Goal: Communication & Community: Ask a question

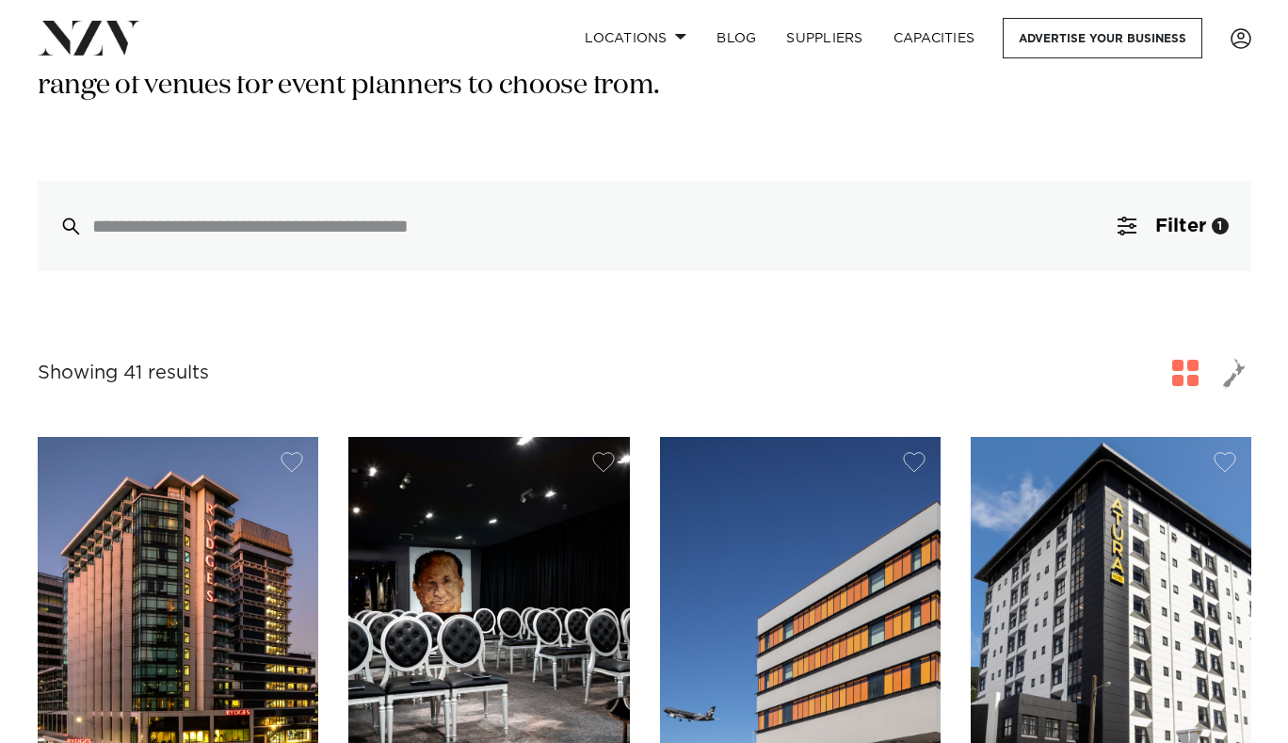
scroll to position [369, 0]
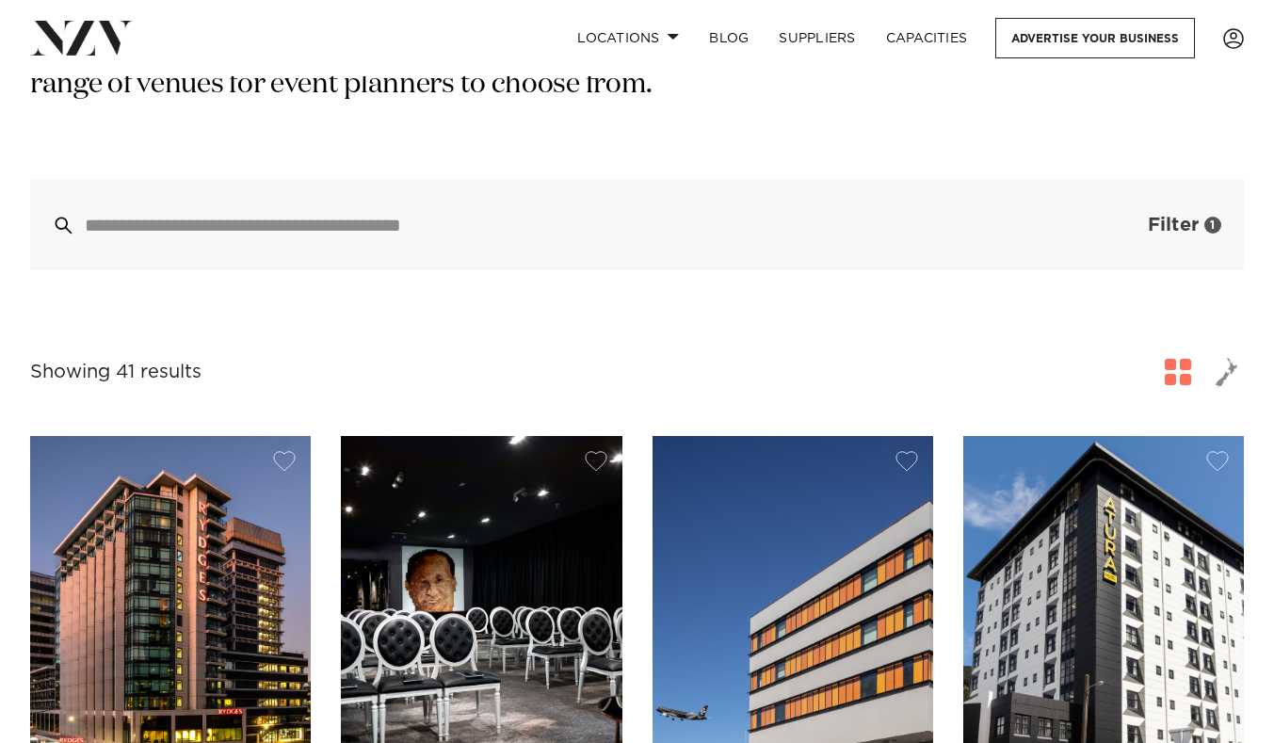
click at [1158, 235] on span "Filter" at bounding box center [1173, 225] width 51 height 19
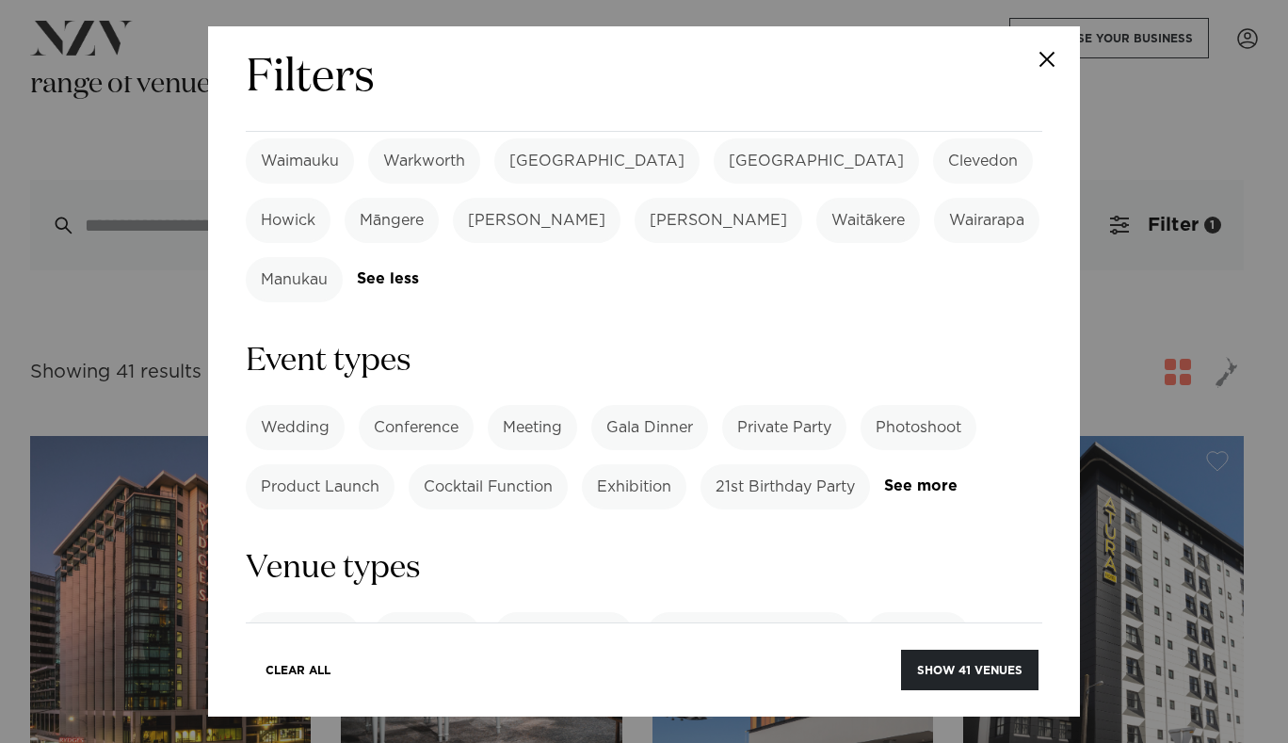
scroll to position [752, 0]
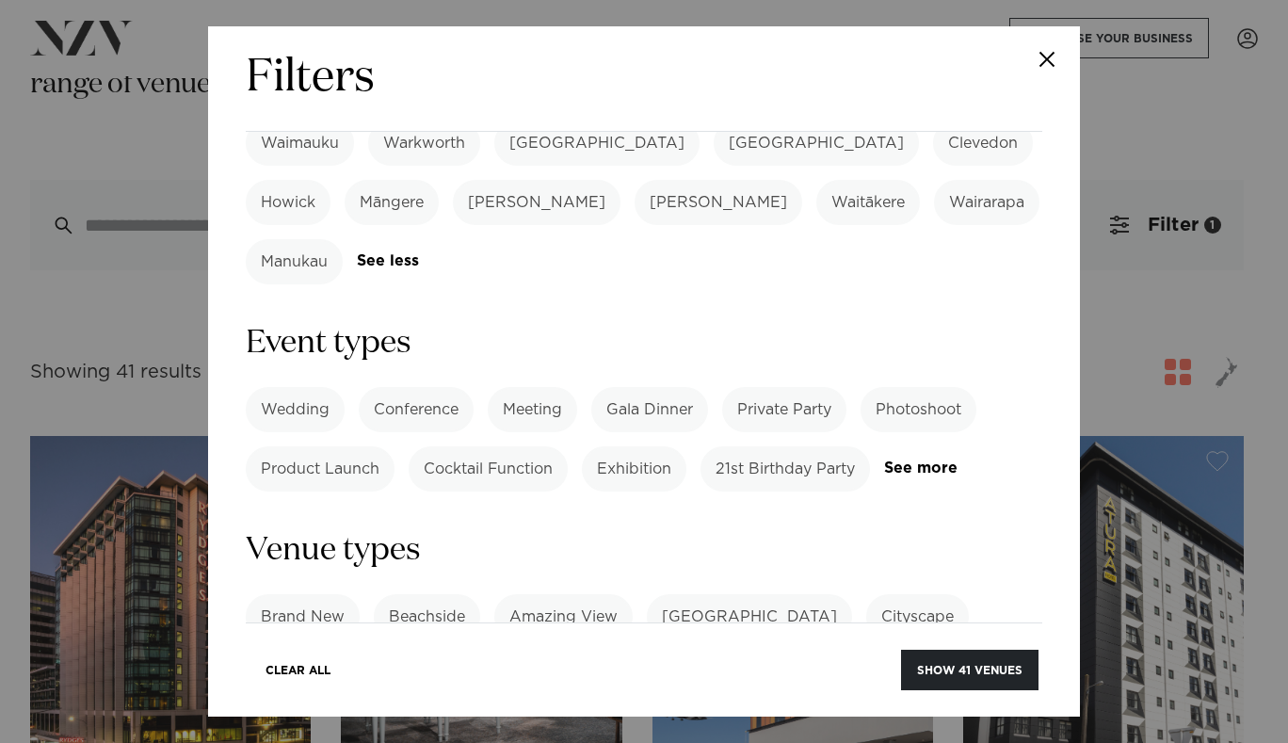
click at [478, 446] on label "Cocktail Function" at bounding box center [488, 468] width 159 height 45
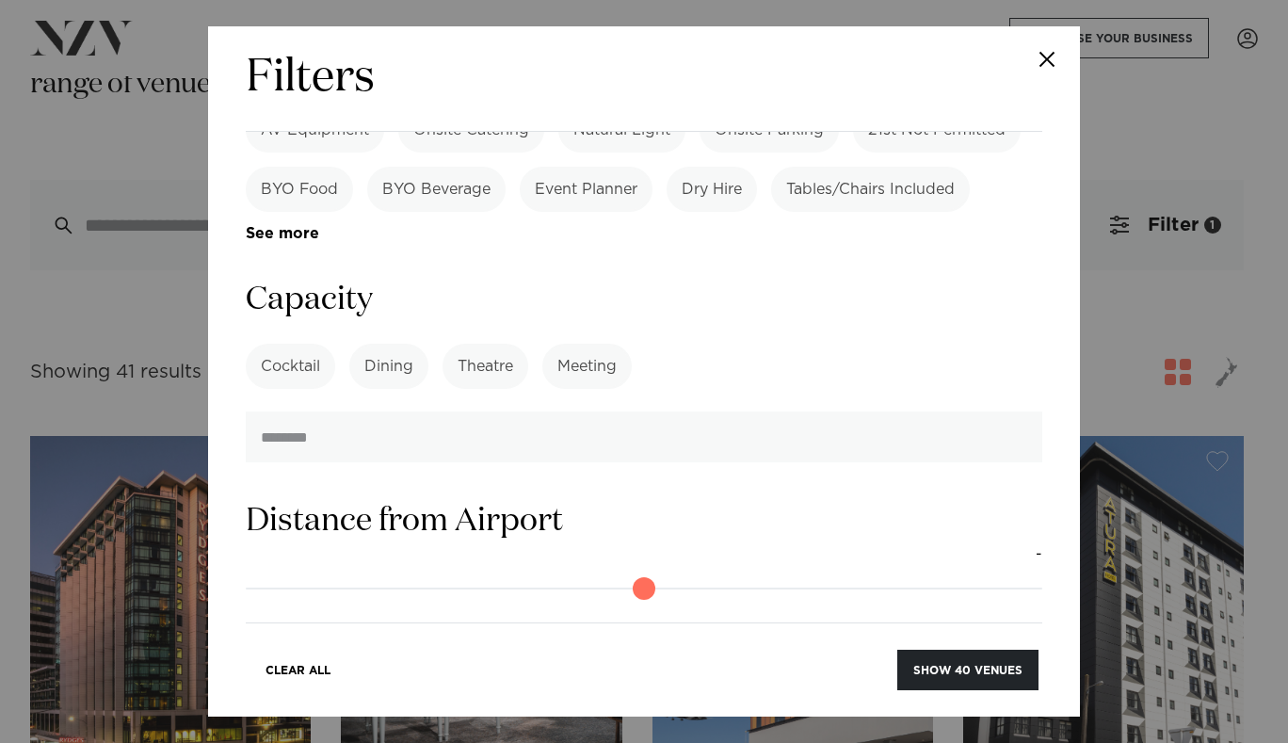
scroll to position [1447, 0]
click at [274, 343] on label "Cocktail" at bounding box center [290, 365] width 89 height 45
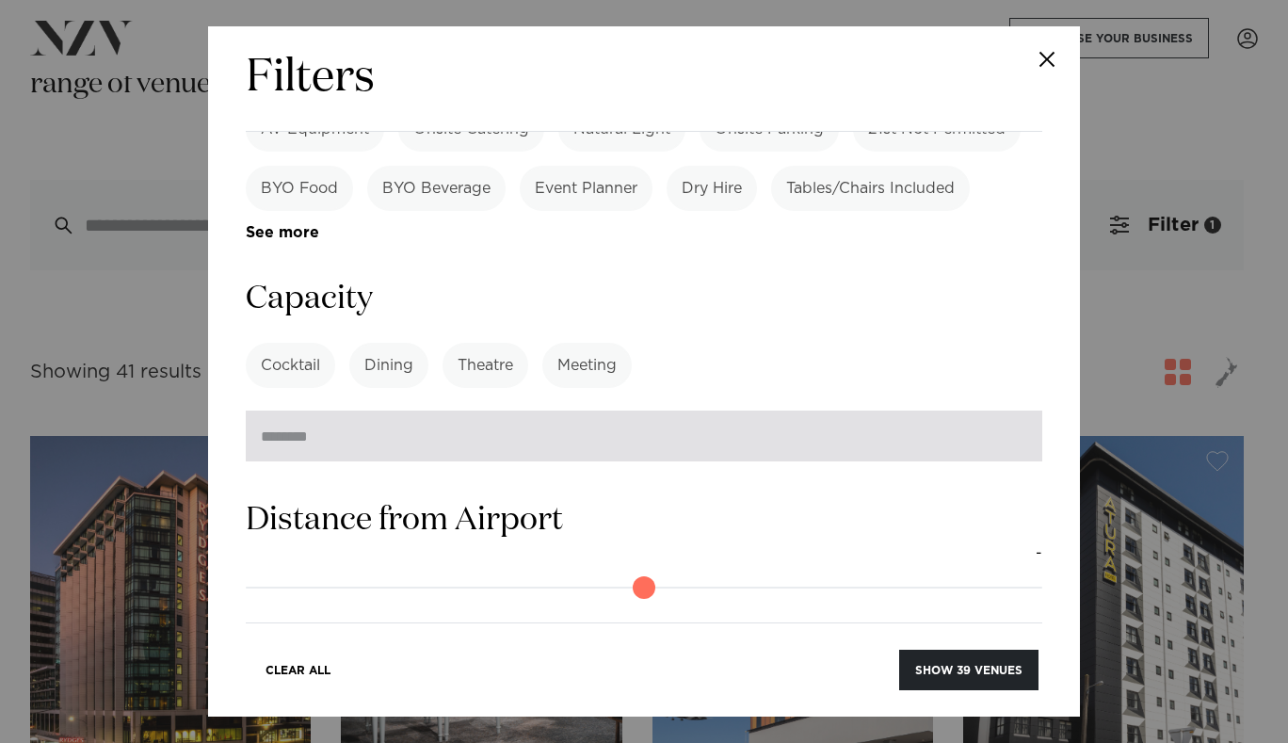
click at [408, 411] on input "number" at bounding box center [644, 436] width 797 height 51
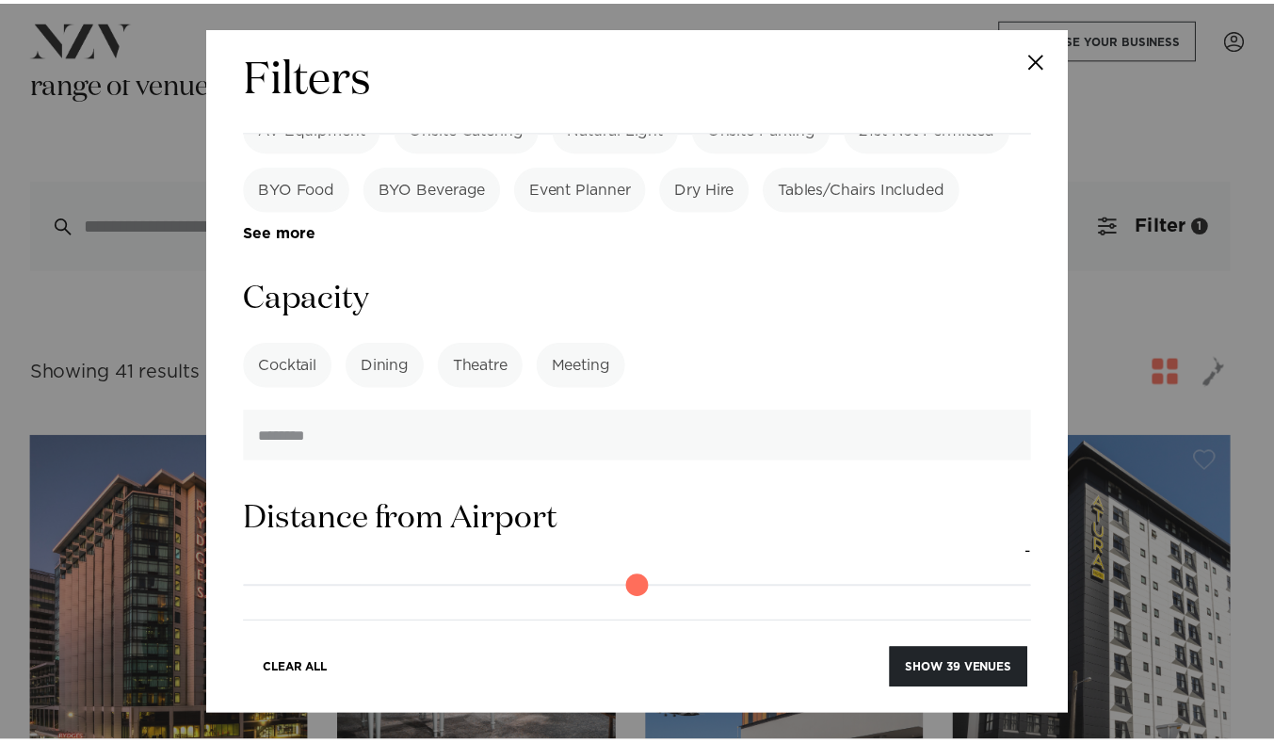
scroll to position [1708, 0]
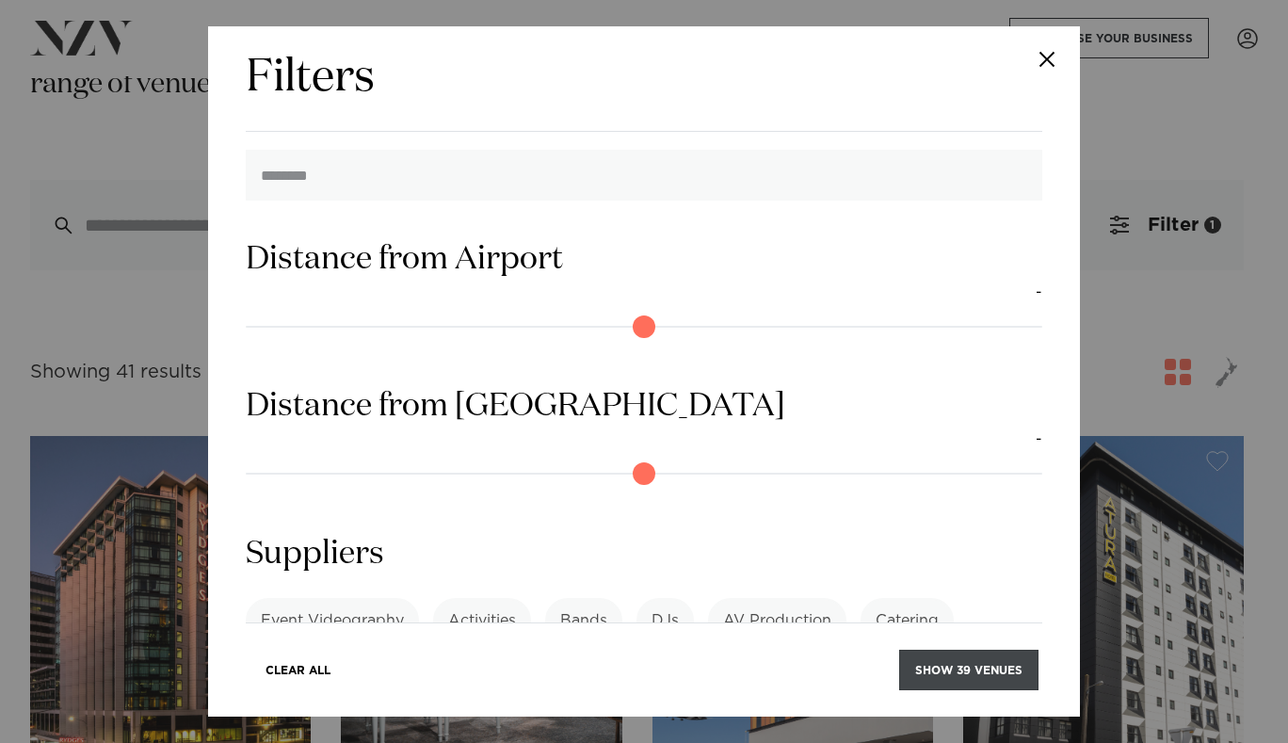
type input "**"
click at [941, 678] on button "Show 39 venues" at bounding box center [968, 670] width 139 height 41
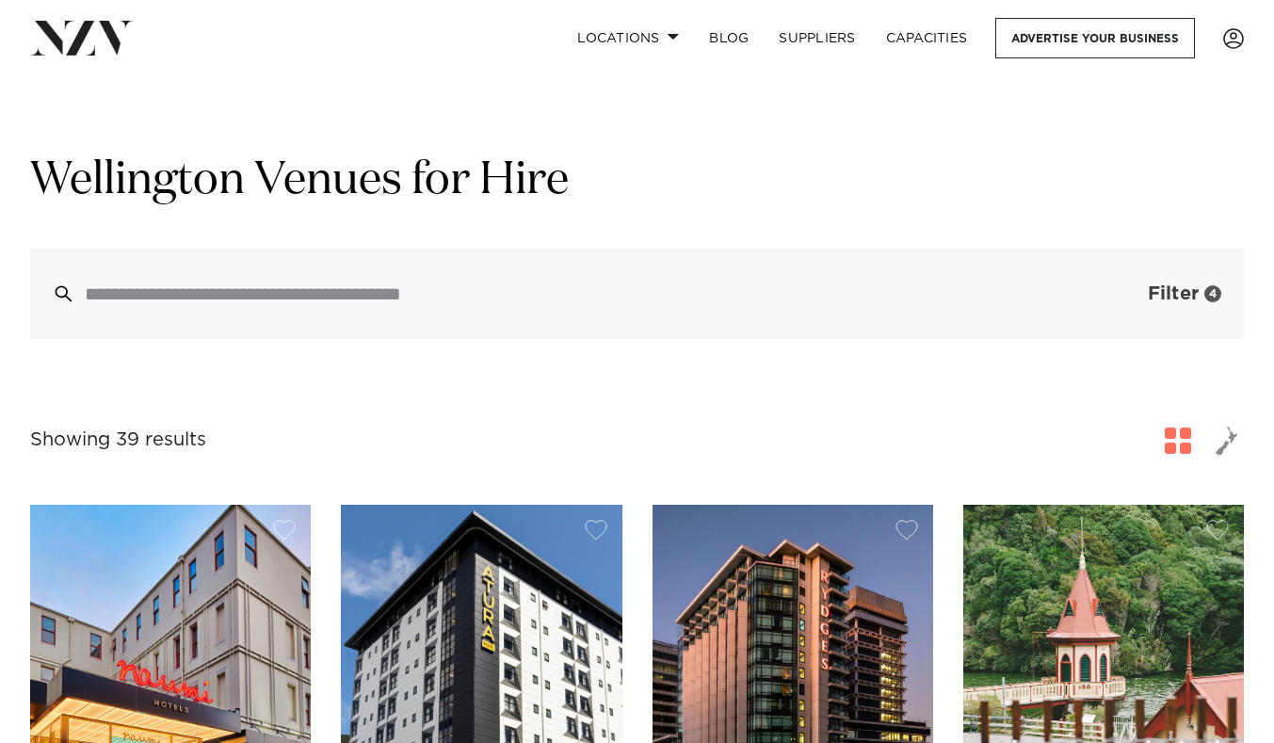
click at [1188, 282] on button "Filter 4" at bounding box center [1166, 294] width 156 height 90
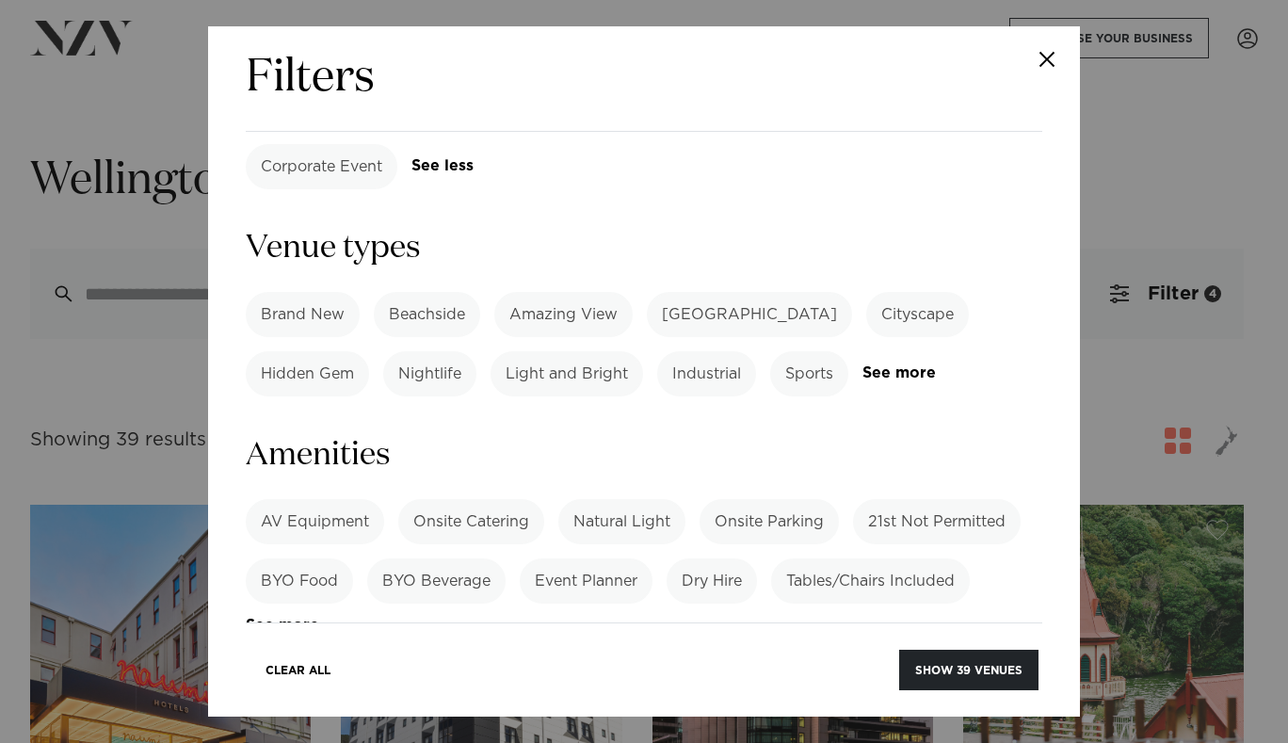
scroll to position [1855, 0]
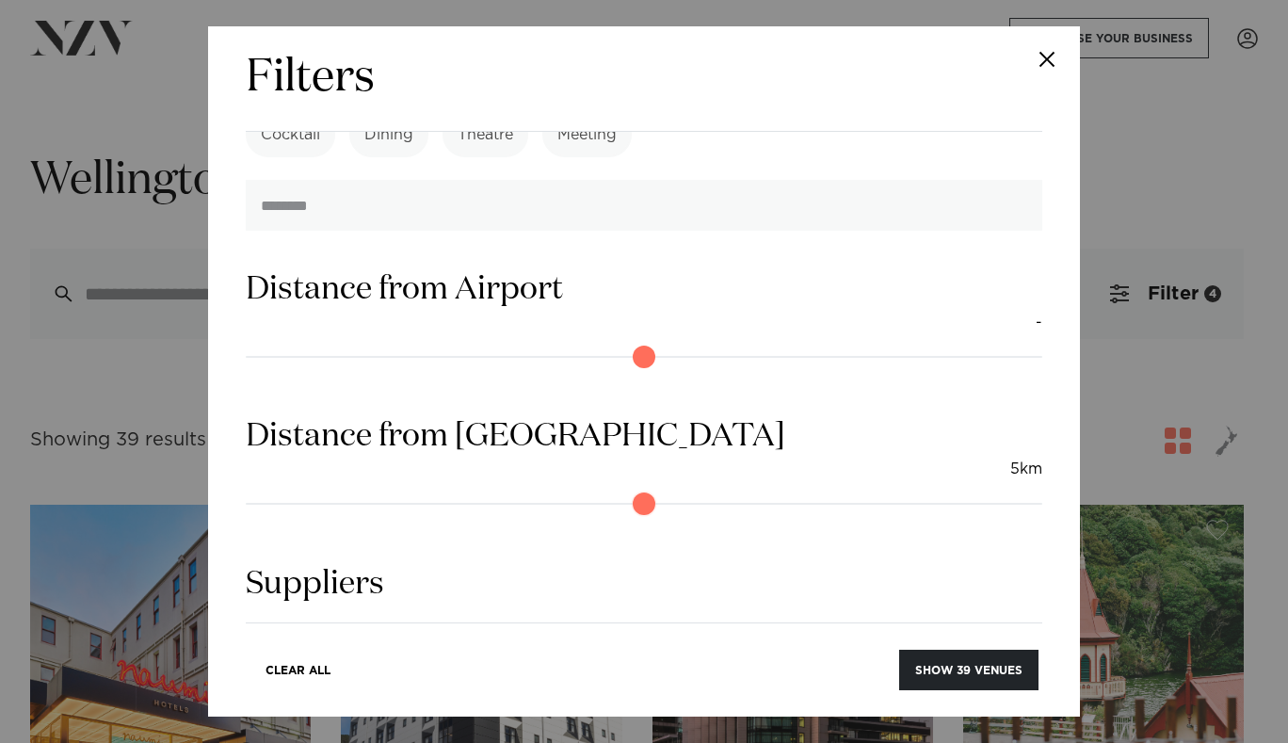
drag, startPoint x: 266, startPoint y: 301, endPoint x: 307, endPoint y: 306, distance: 41.7
type input "*"
click at [307, 489] on input "range" at bounding box center [644, 504] width 797 height 30
click at [901, 658] on button "Show 30 venues" at bounding box center [969, 670] width 140 height 41
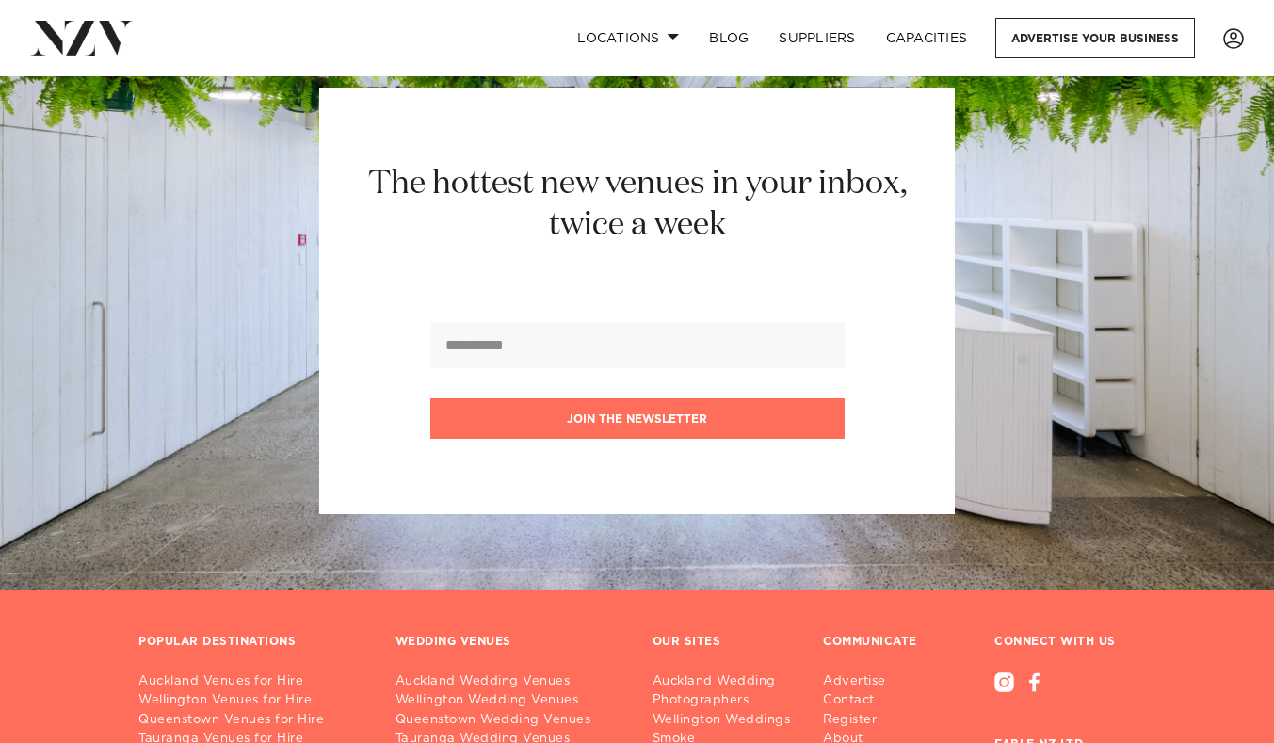
scroll to position [7247, 0]
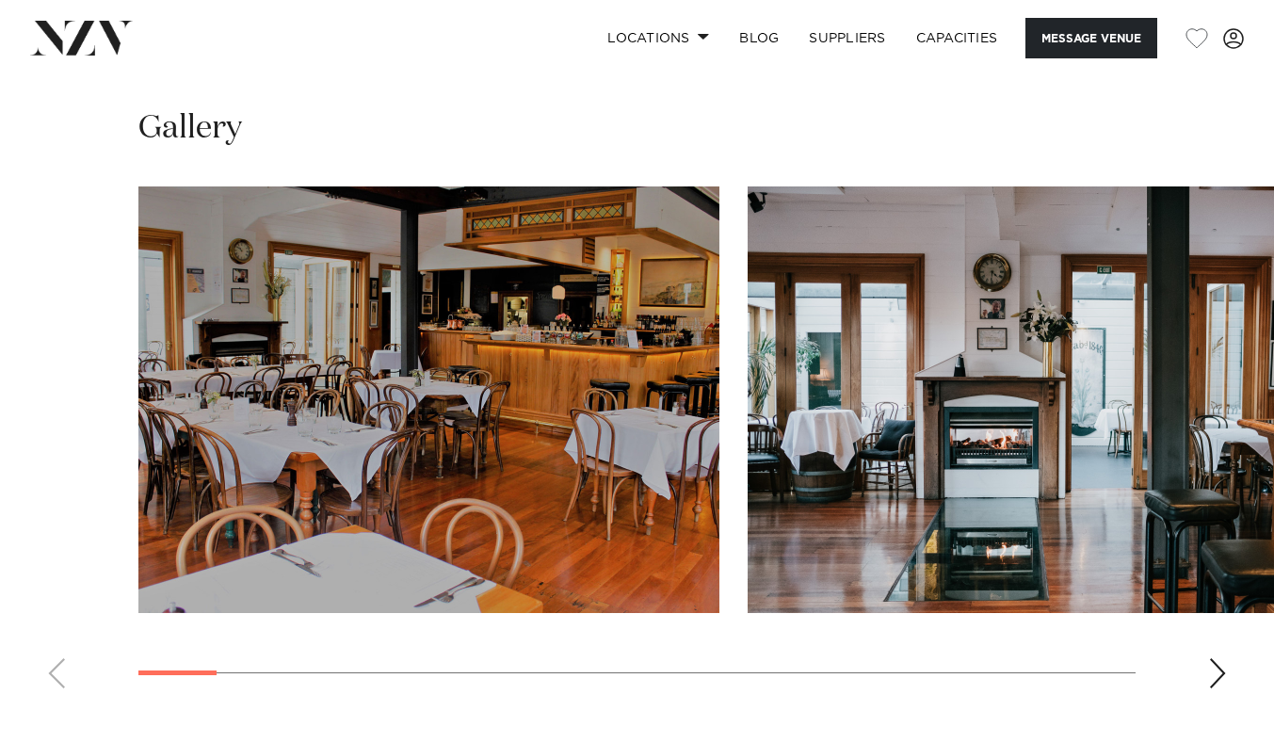
scroll to position [1576, 0]
click at [1216, 674] on div "Next slide" at bounding box center [1217, 672] width 19 height 30
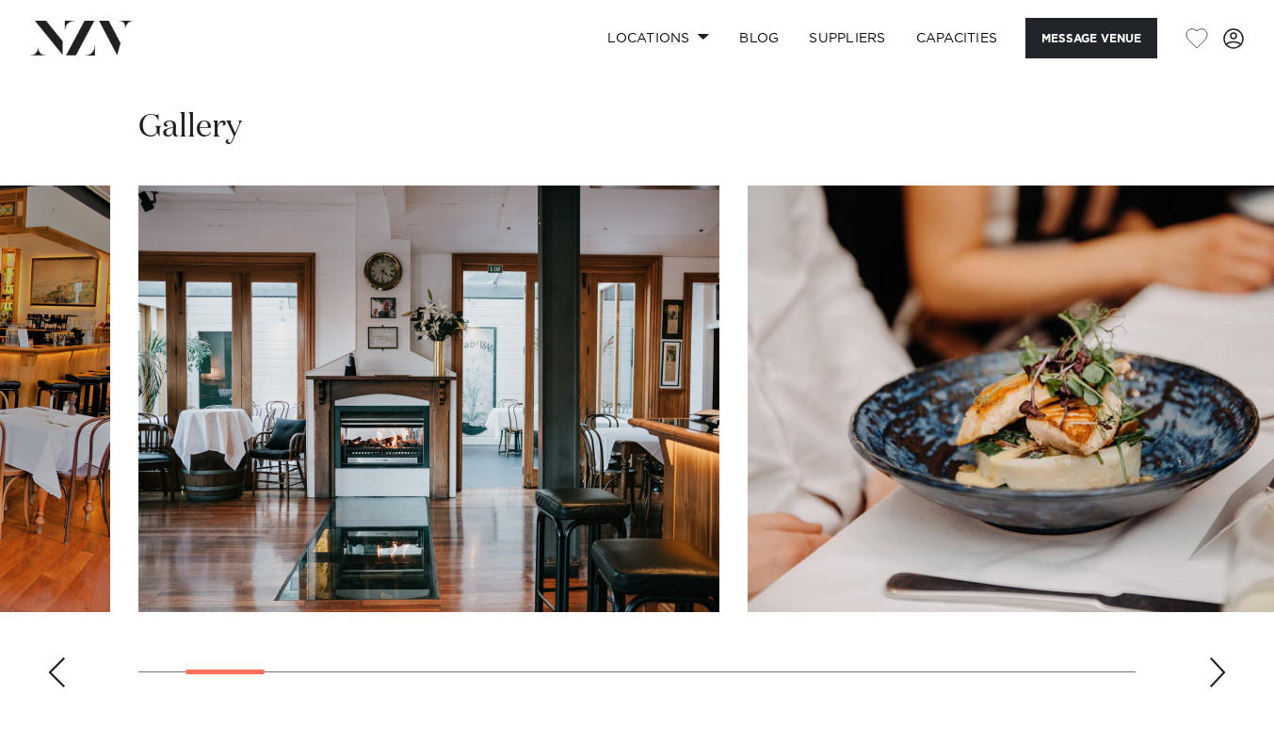
click at [1216, 674] on div "Next slide" at bounding box center [1217, 672] width 19 height 30
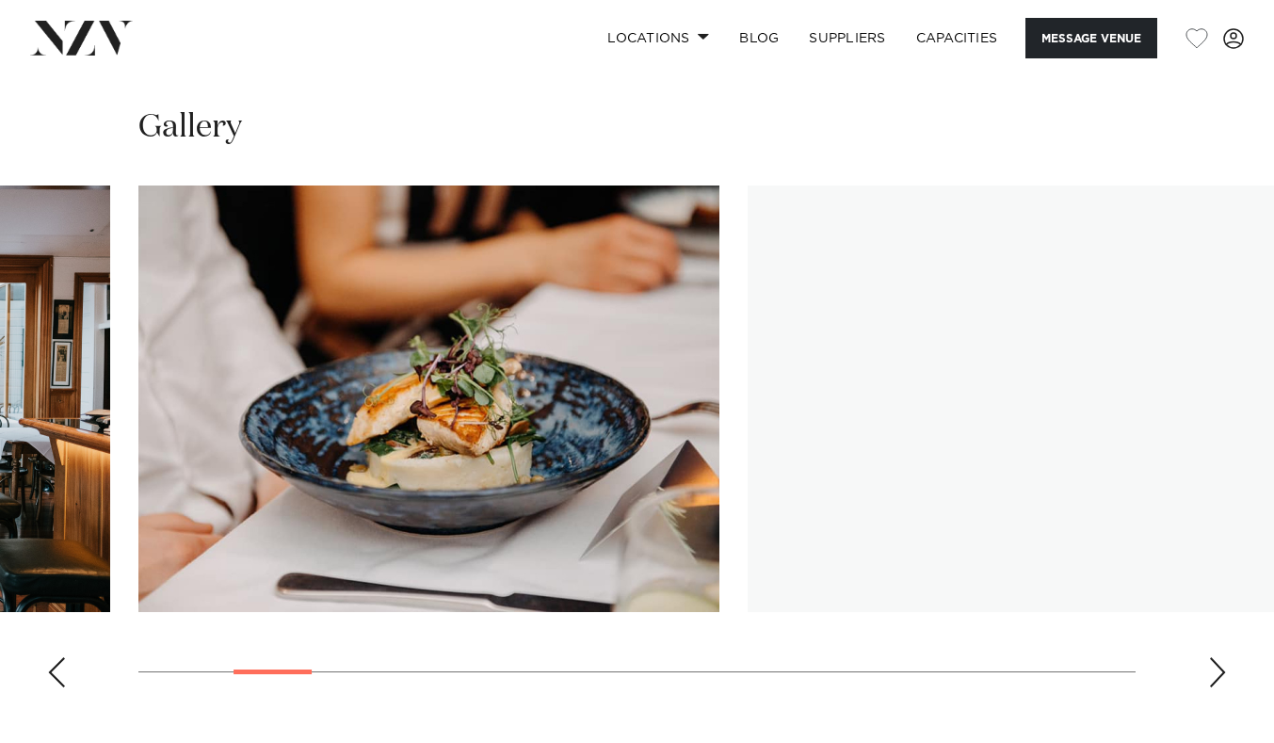
click at [1216, 674] on div "Next slide" at bounding box center [1217, 672] width 19 height 30
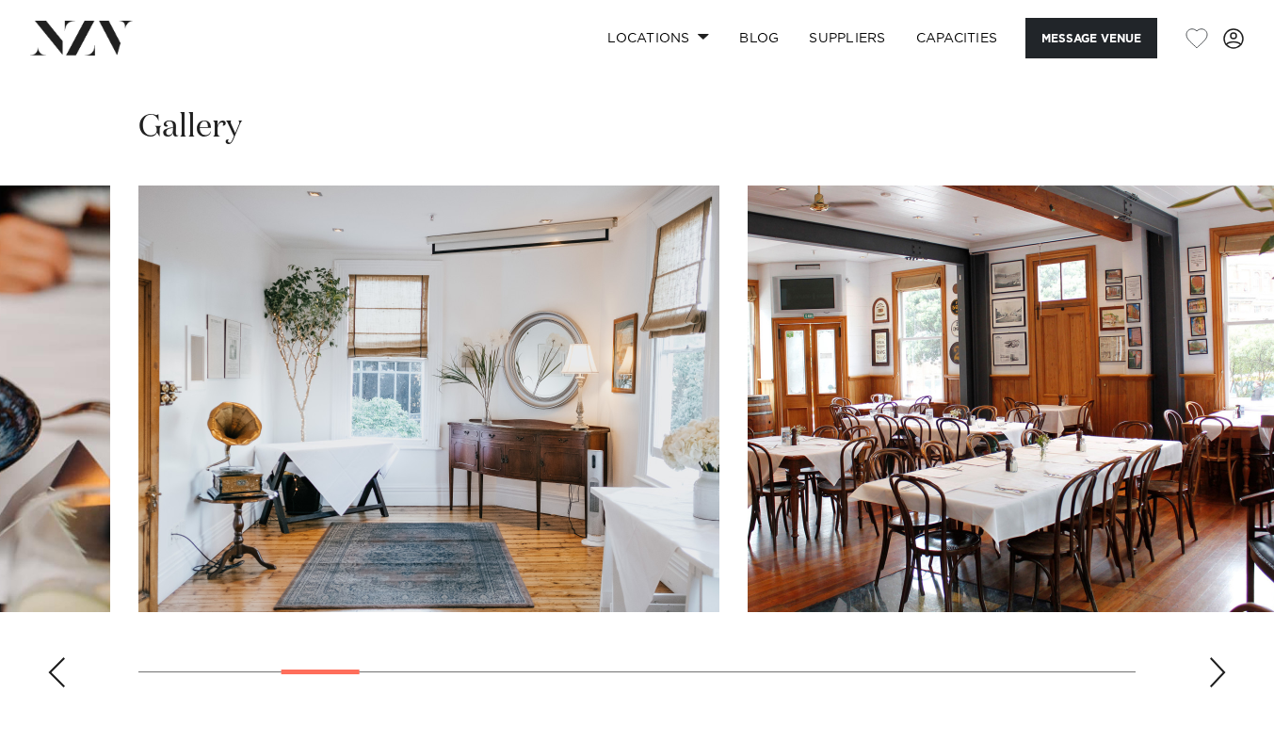
click at [1216, 674] on div "Next slide" at bounding box center [1217, 672] width 19 height 30
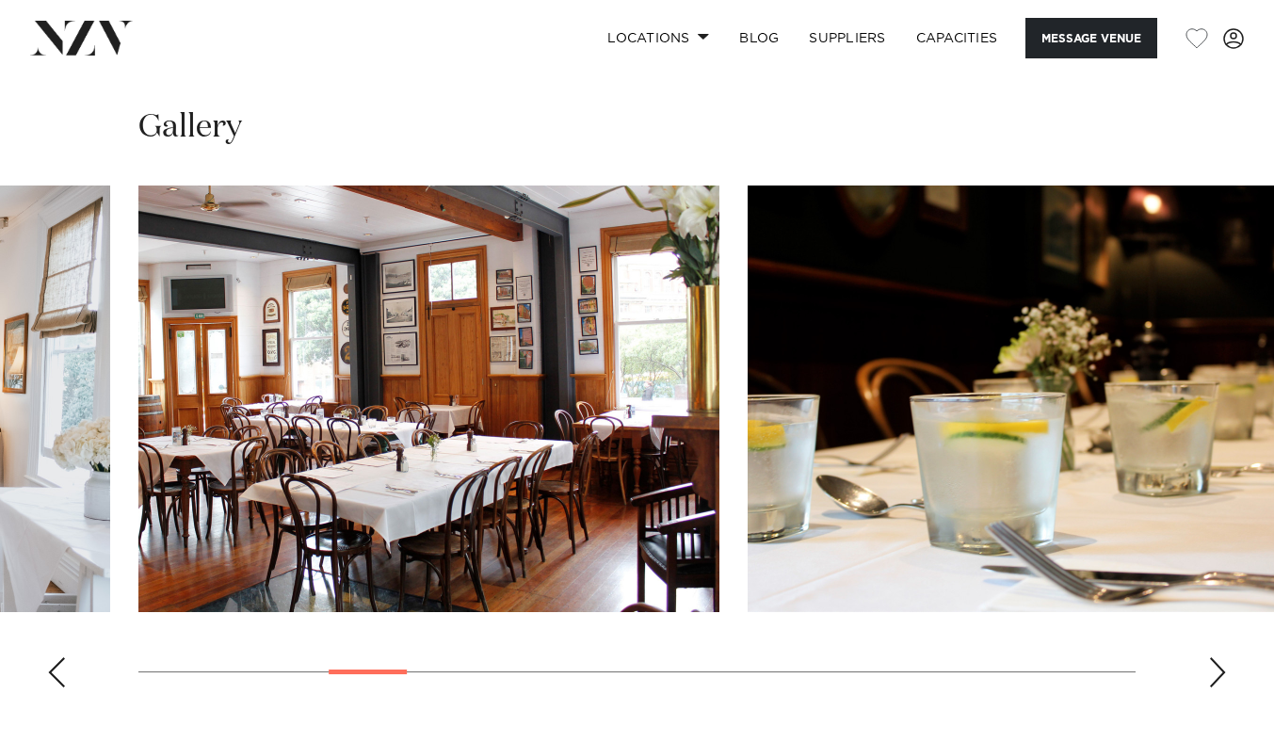
click at [1216, 674] on div "Next slide" at bounding box center [1217, 672] width 19 height 30
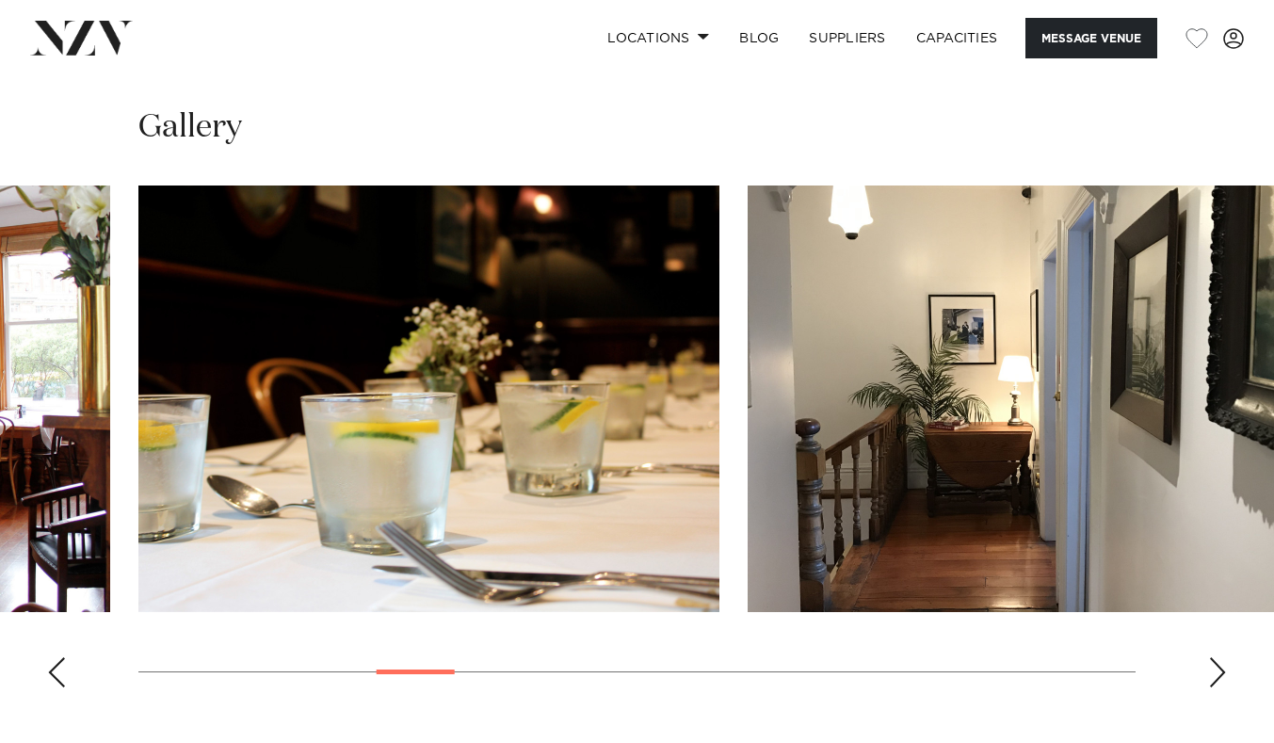
click at [1216, 674] on div "Next slide" at bounding box center [1217, 672] width 19 height 30
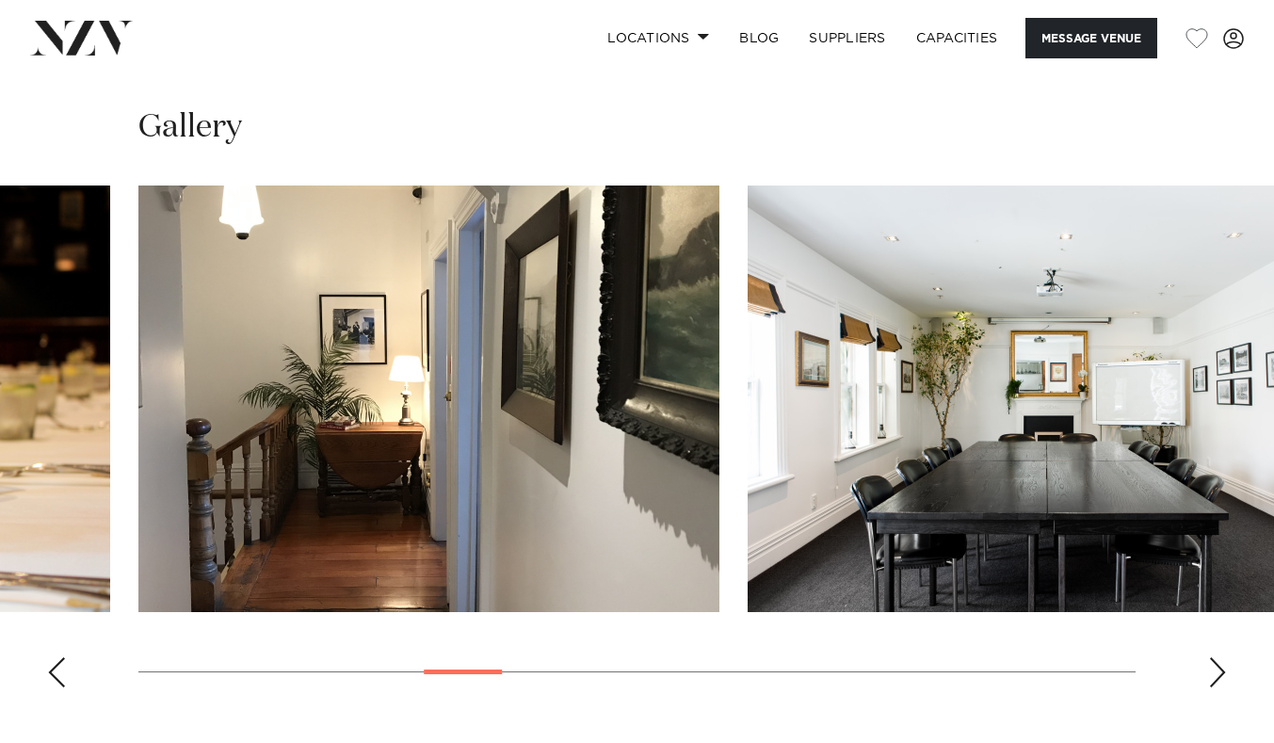
click at [1216, 674] on div "Next slide" at bounding box center [1217, 672] width 19 height 30
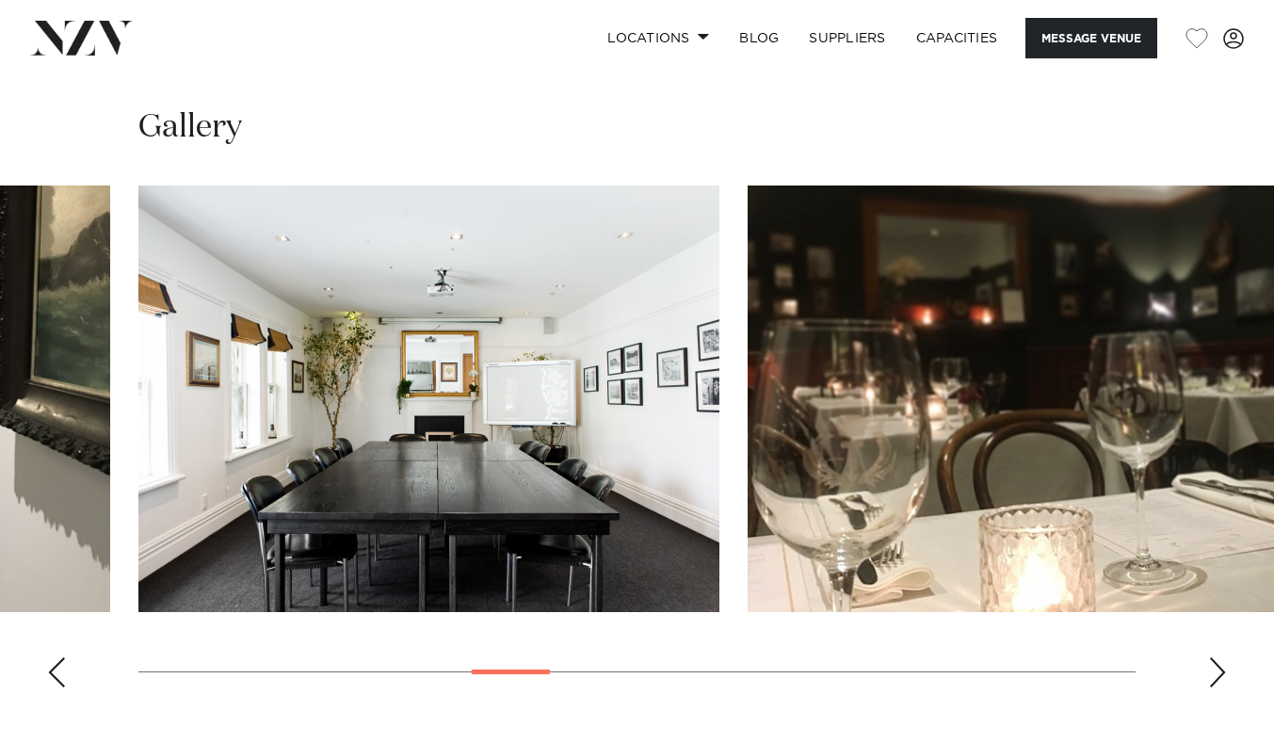
click at [1216, 674] on div "Next slide" at bounding box center [1217, 672] width 19 height 30
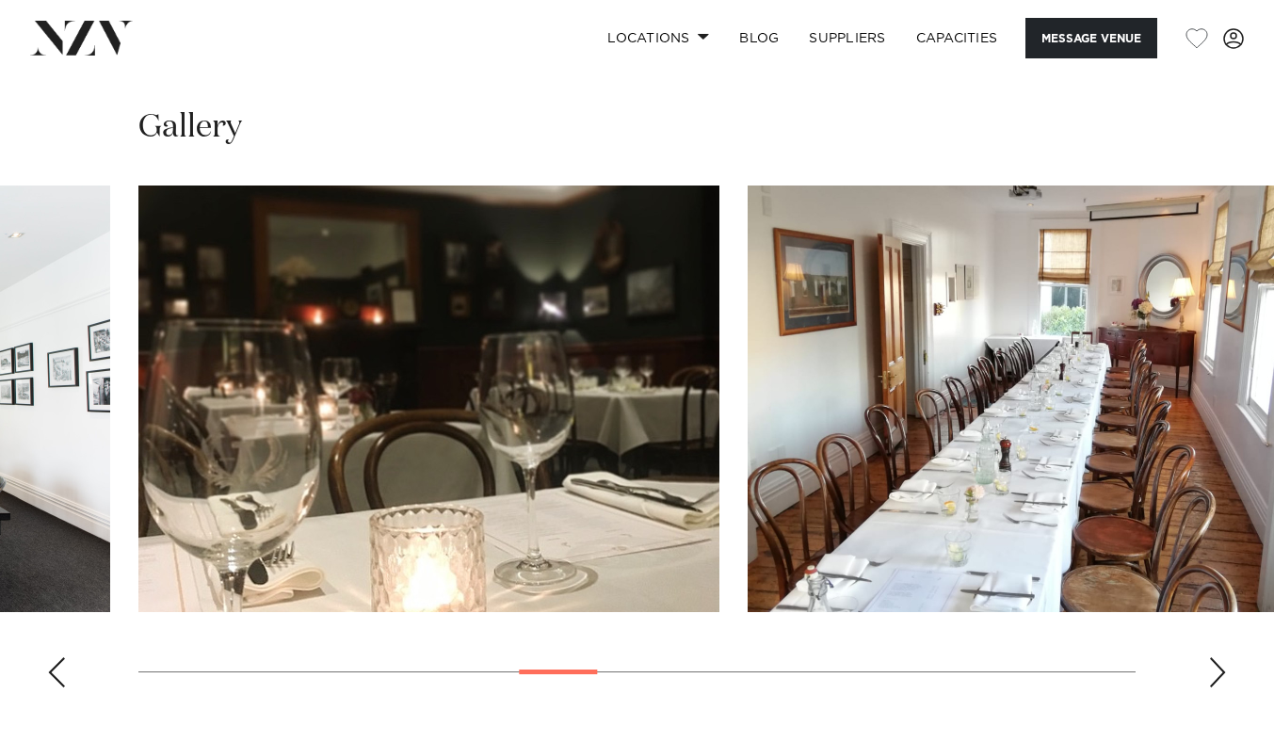
click at [1216, 674] on div "Next slide" at bounding box center [1217, 672] width 19 height 30
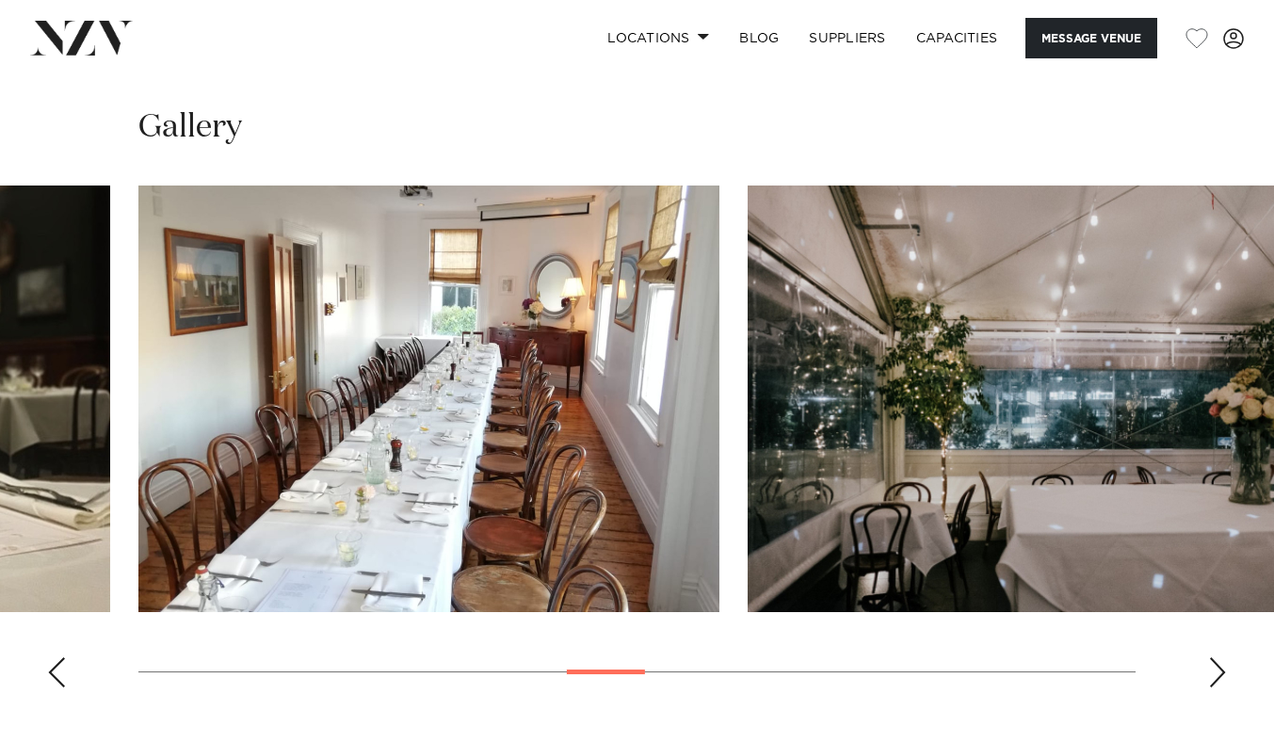
click at [1216, 674] on div "Next slide" at bounding box center [1217, 672] width 19 height 30
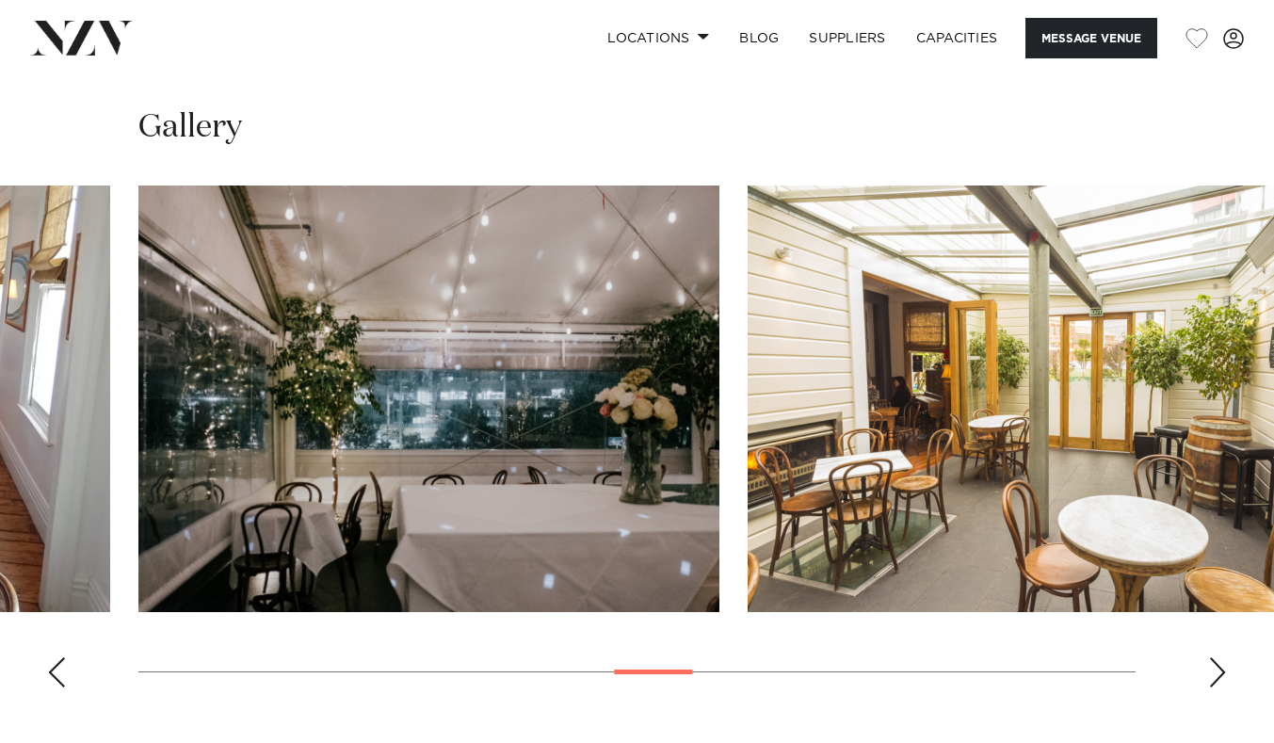
click at [1216, 674] on div "Next slide" at bounding box center [1217, 672] width 19 height 30
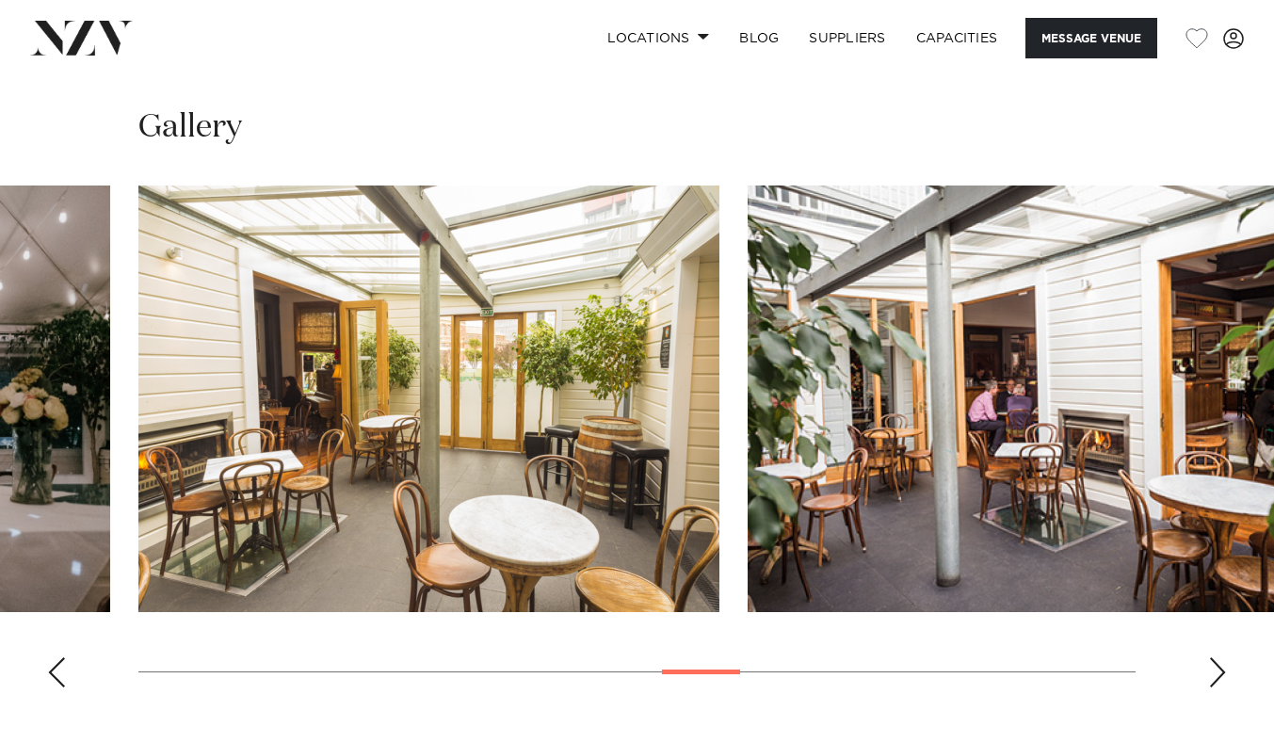
click at [1216, 674] on div "Next slide" at bounding box center [1217, 672] width 19 height 30
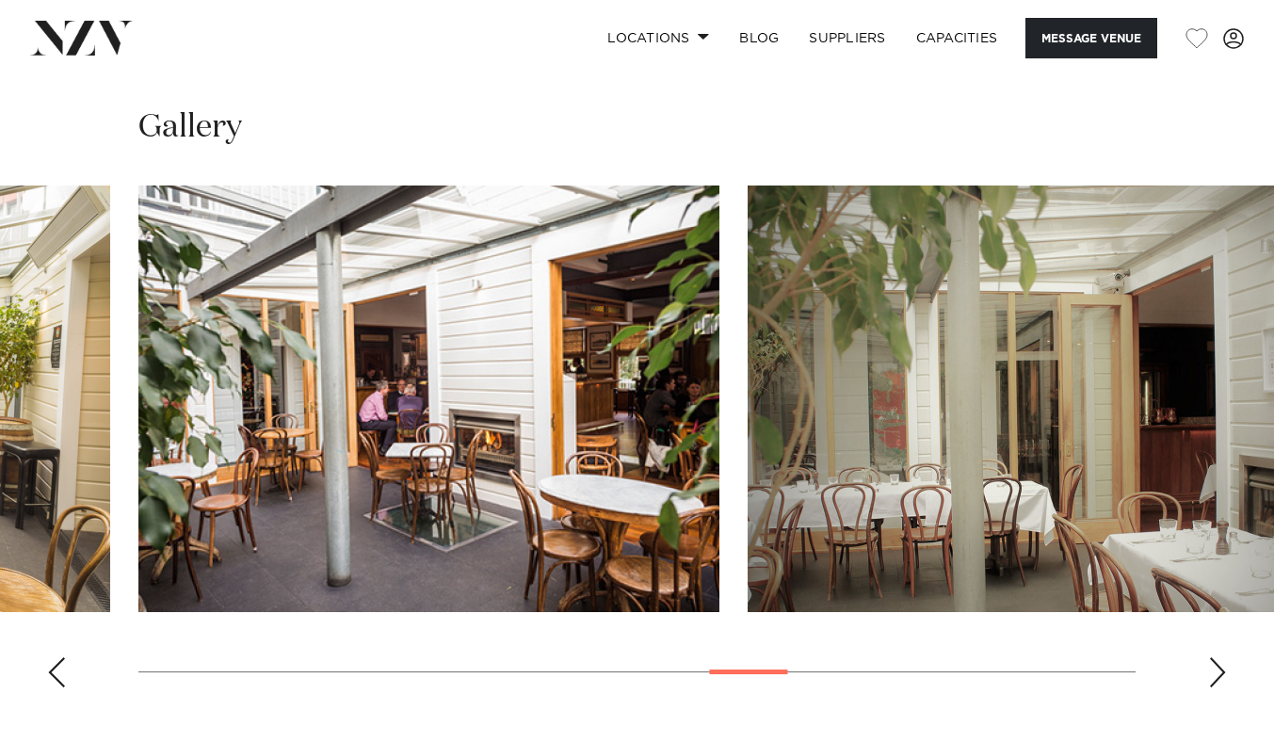
click at [1216, 674] on div "Next slide" at bounding box center [1217, 672] width 19 height 30
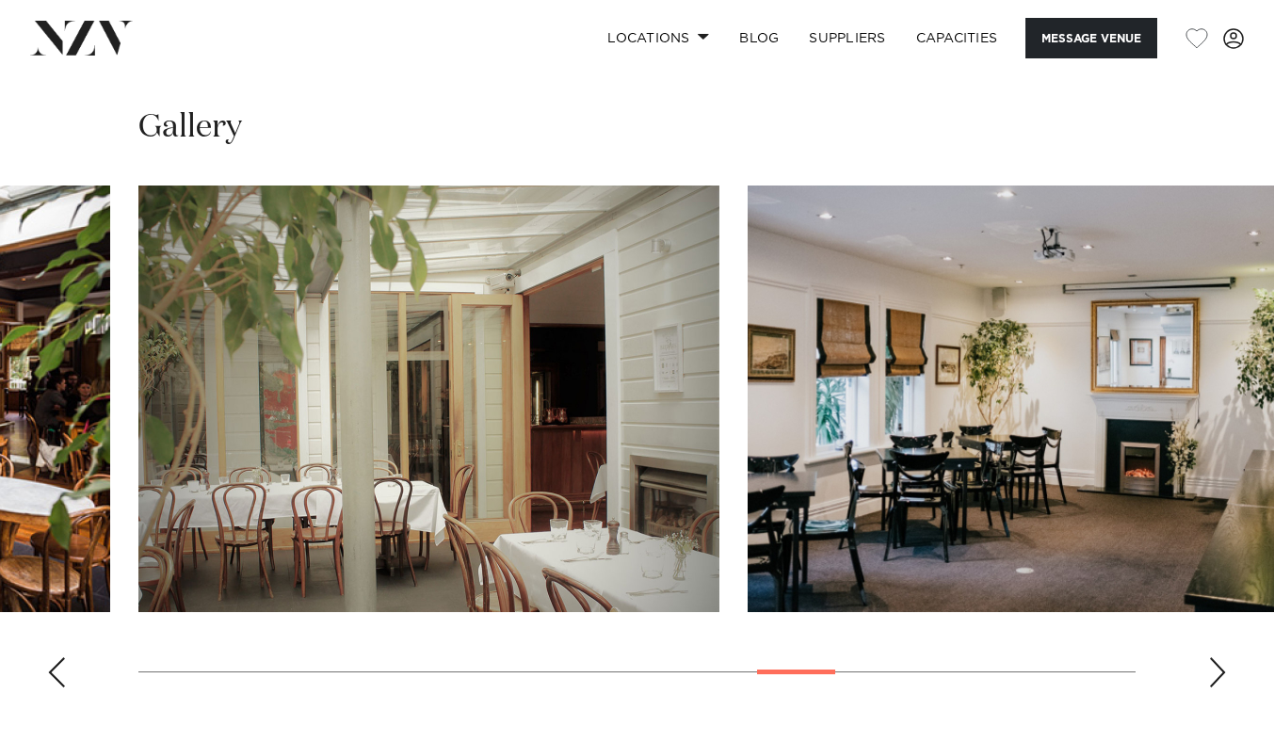
click at [1216, 674] on div "Next slide" at bounding box center [1217, 672] width 19 height 30
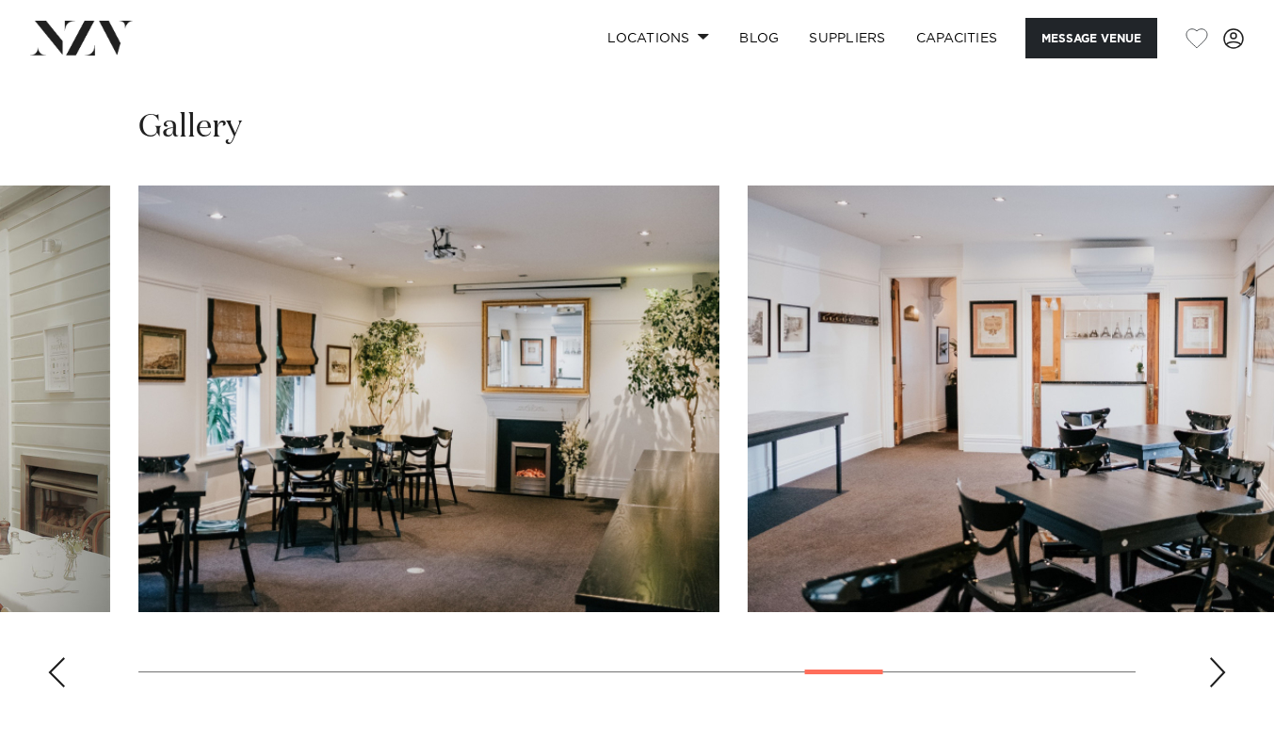
click at [1216, 674] on div "Next slide" at bounding box center [1217, 672] width 19 height 30
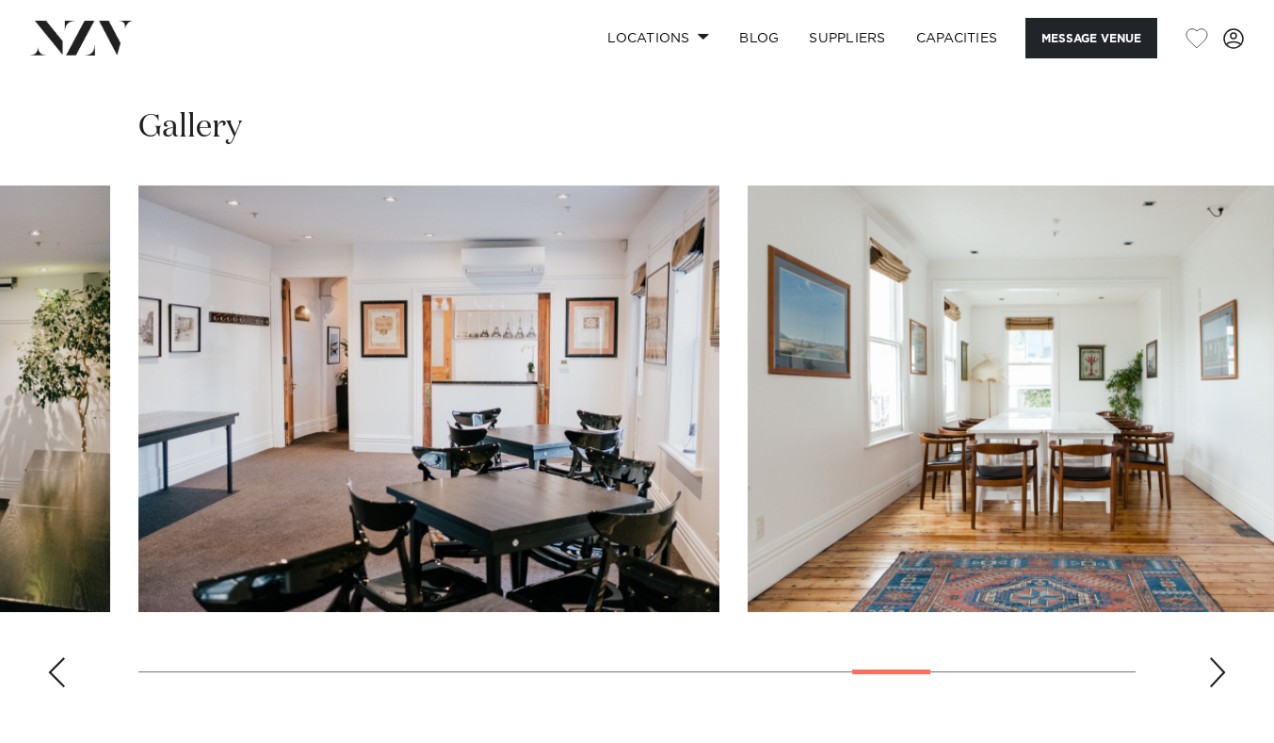
click at [1216, 674] on div "Next slide" at bounding box center [1217, 672] width 19 height 30
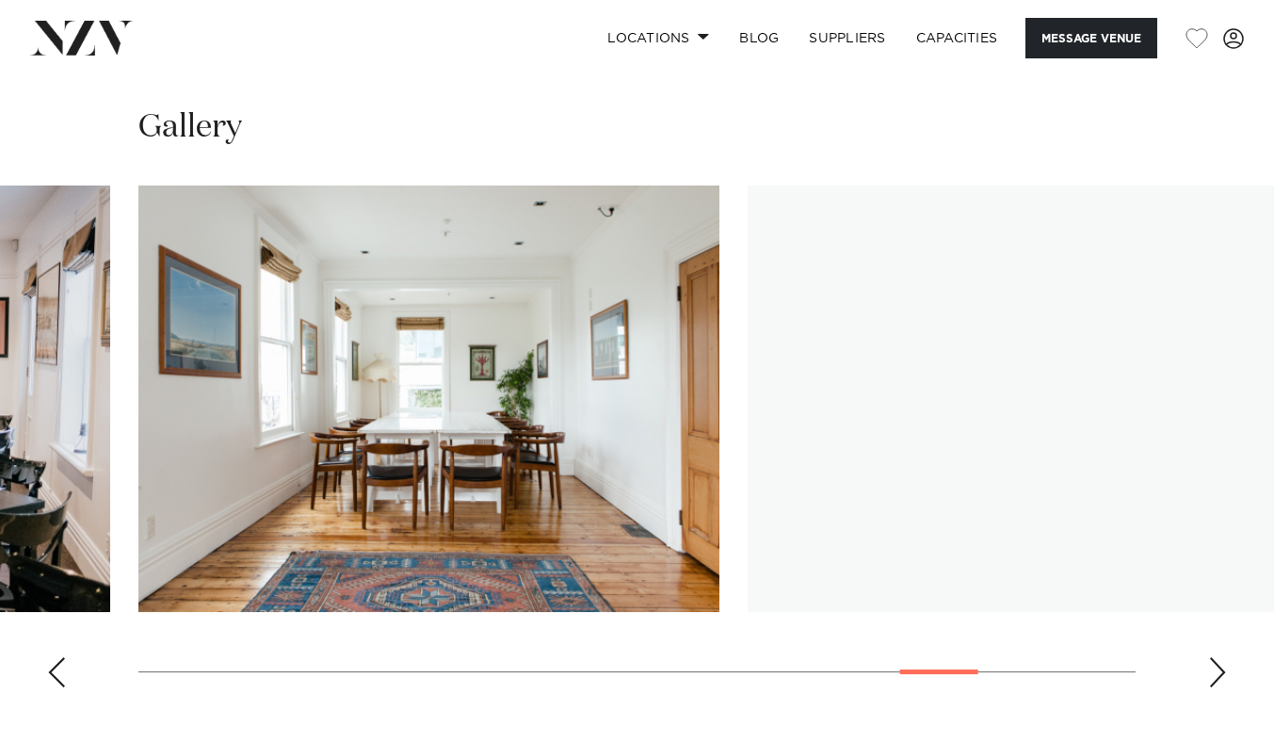
click at [1216, 674] on div "Next slide" at bounding box center [1217, 672] width 19 height 30
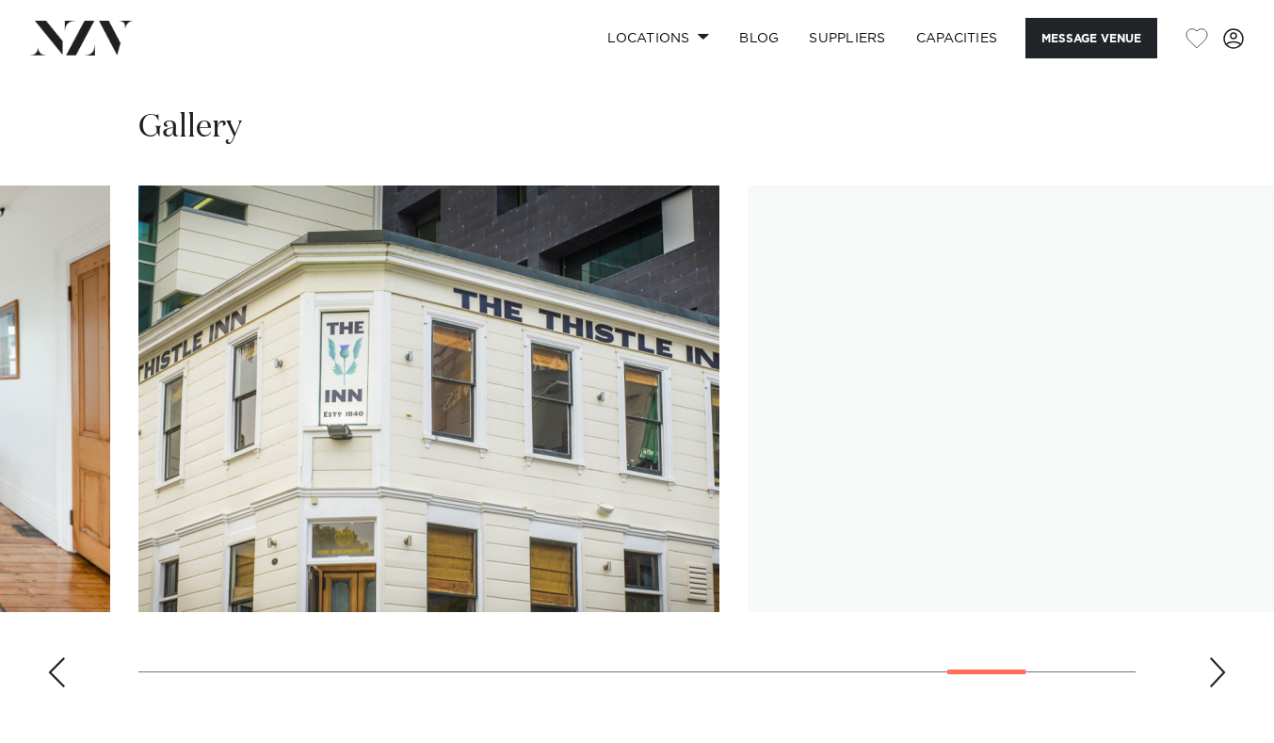
click at [1216, 674] on div "Next slide" at bounding box center [1217, 672] width 19 height 30
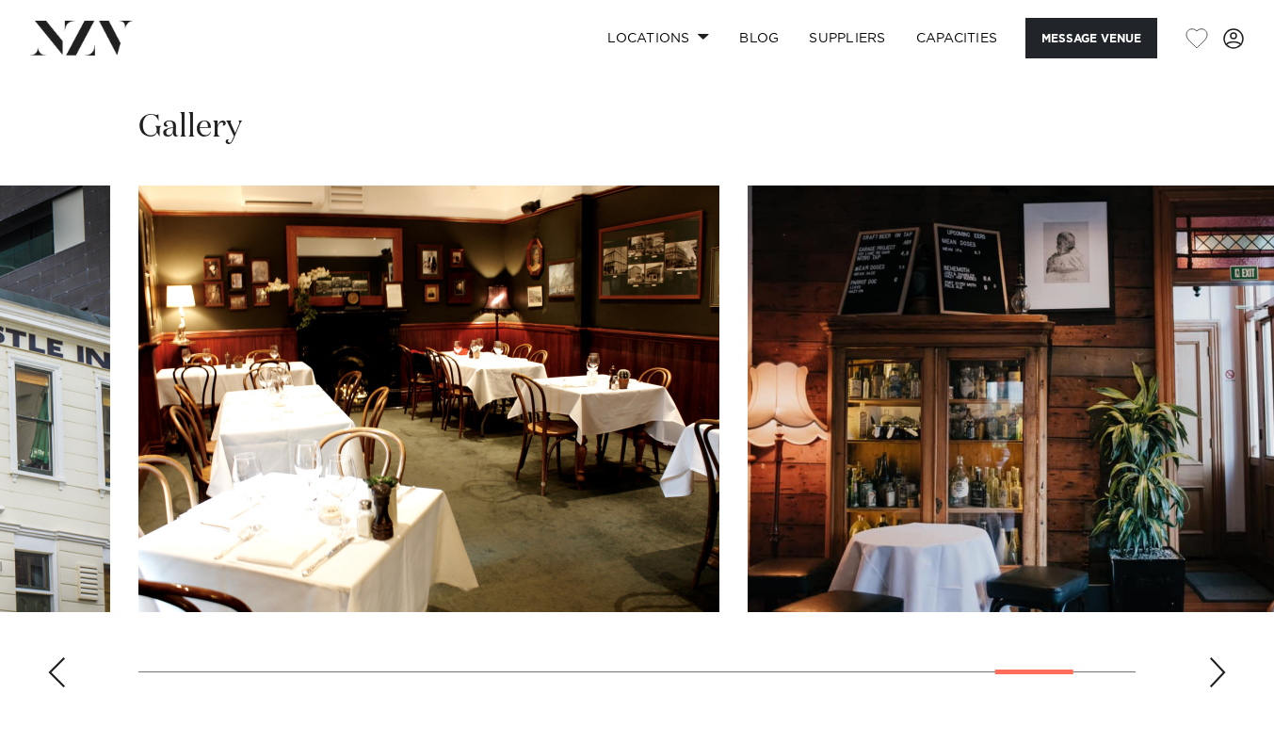
drag, startPoint x: 1216, startPoint y: 674, endPoint x: 1048, endPoint y: 711, distance: 171.6
click at [1048, 711] on div "Wellington The Thistle Inn Message Venue Wellington The Thistle Inn We are the …" at bounding box center [637, 219] width 1274 height 3436
click at [1203, 670] on swiper-container at bounding box center [637, 444] width 1274 height 517
click at [1223, 672] on div "Next slide" at bounding box center [1217, 672] width 19 height 30
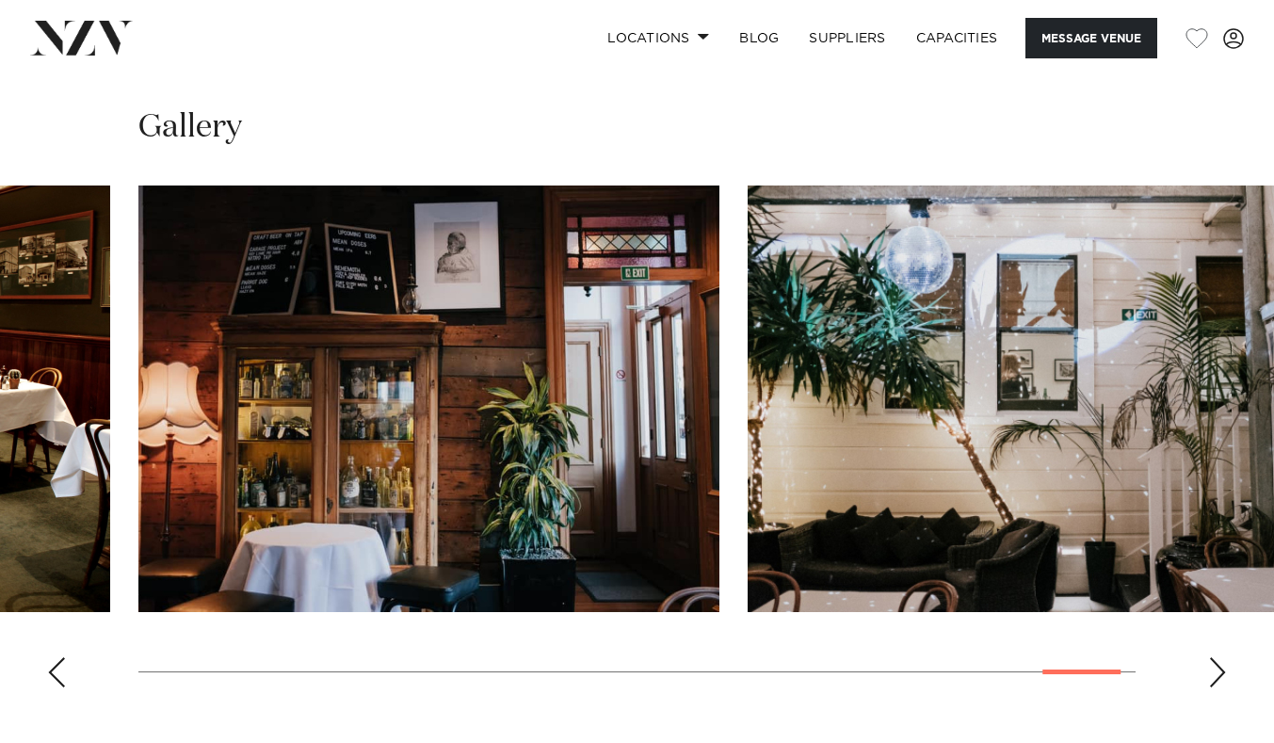
click at [1223, 672] on div "Next slide" at bounding box center [1217, 672] width 19 height 30
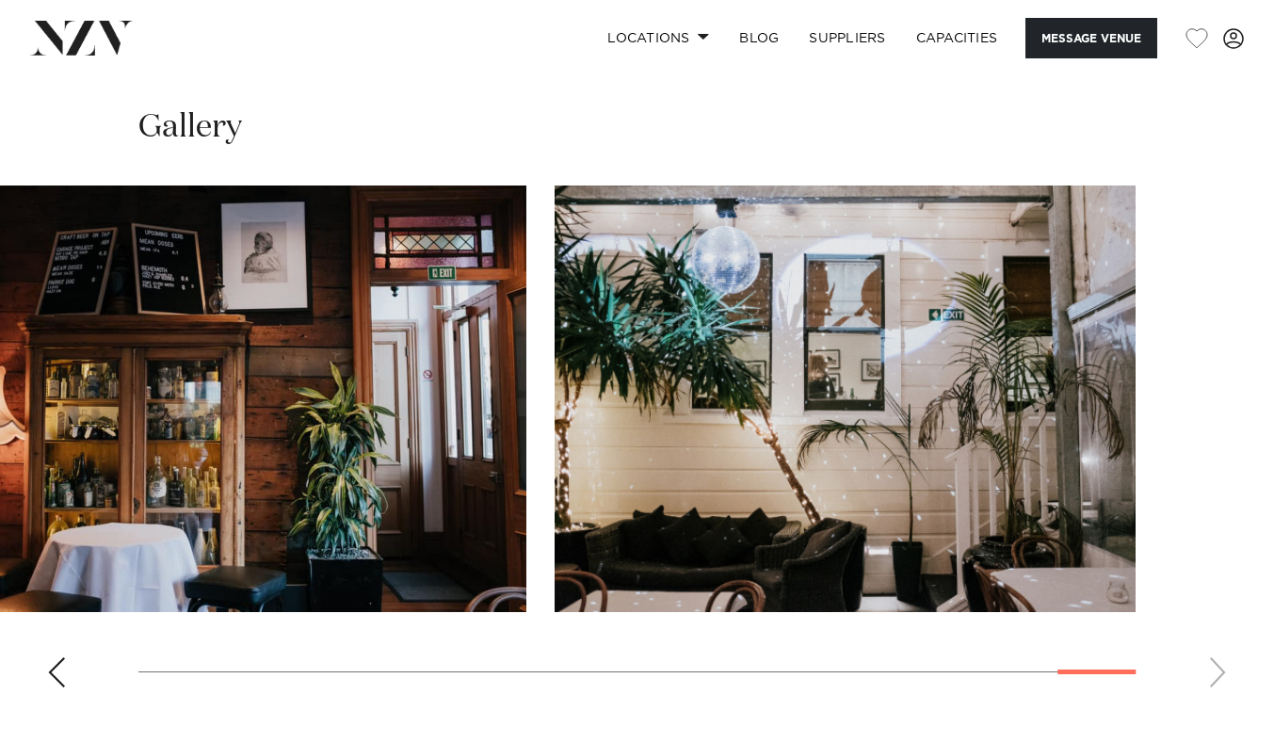
click at [1214, 674] on swiper-container at bounding box center [637, 444] width 1274 height 517
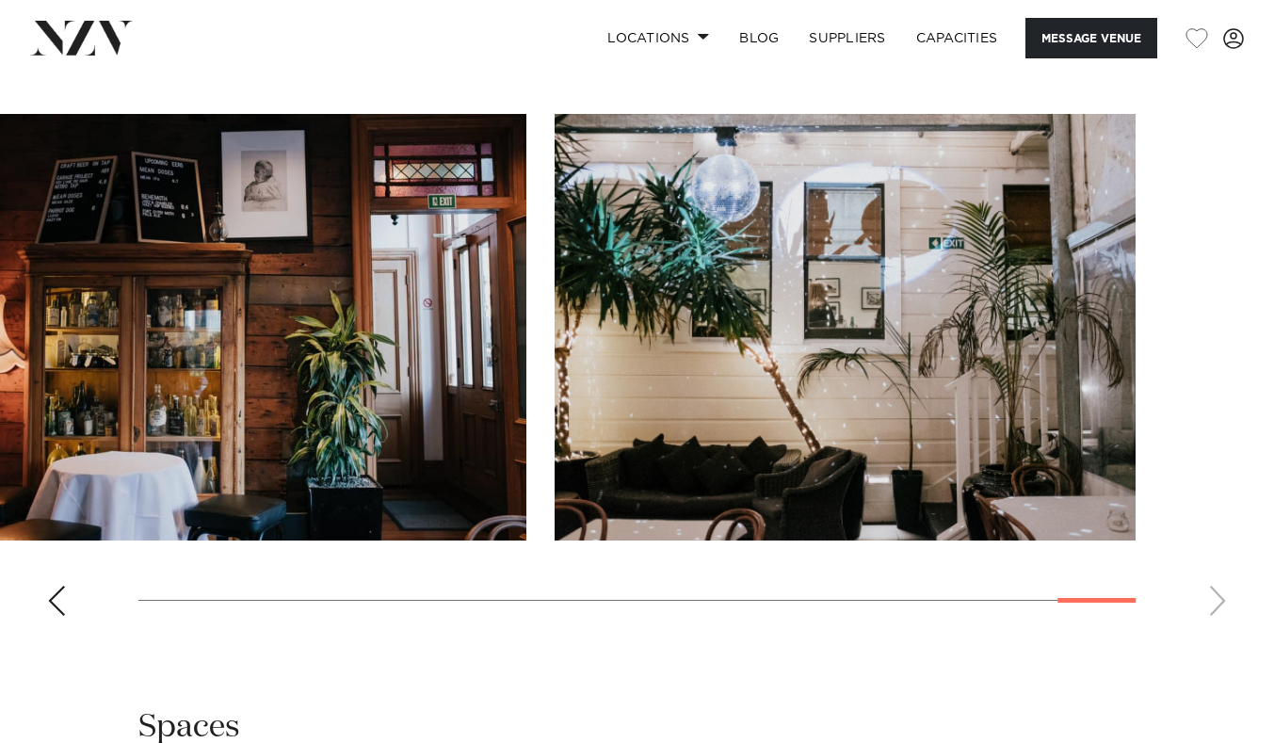
scroll to position [1644, 0]
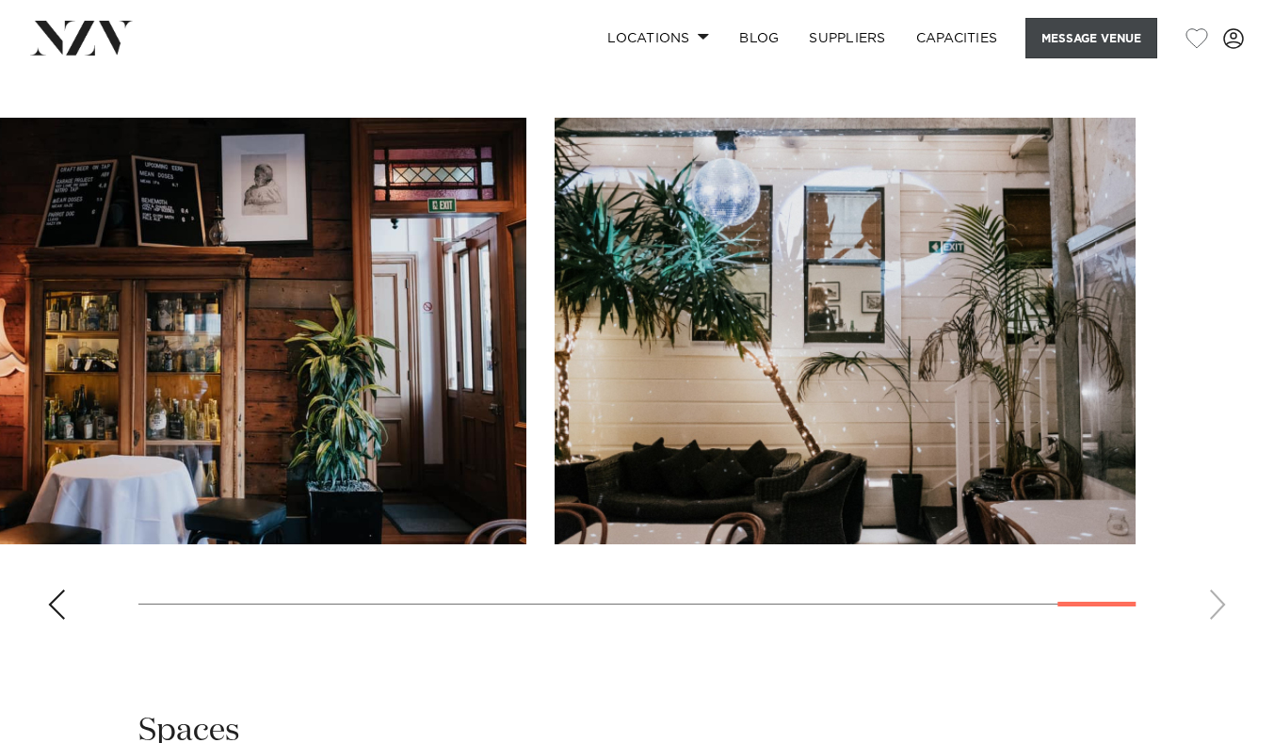
click at [1081, 33] on button "Message Venue" at bounding box center [1092, 38] width 132 height 41
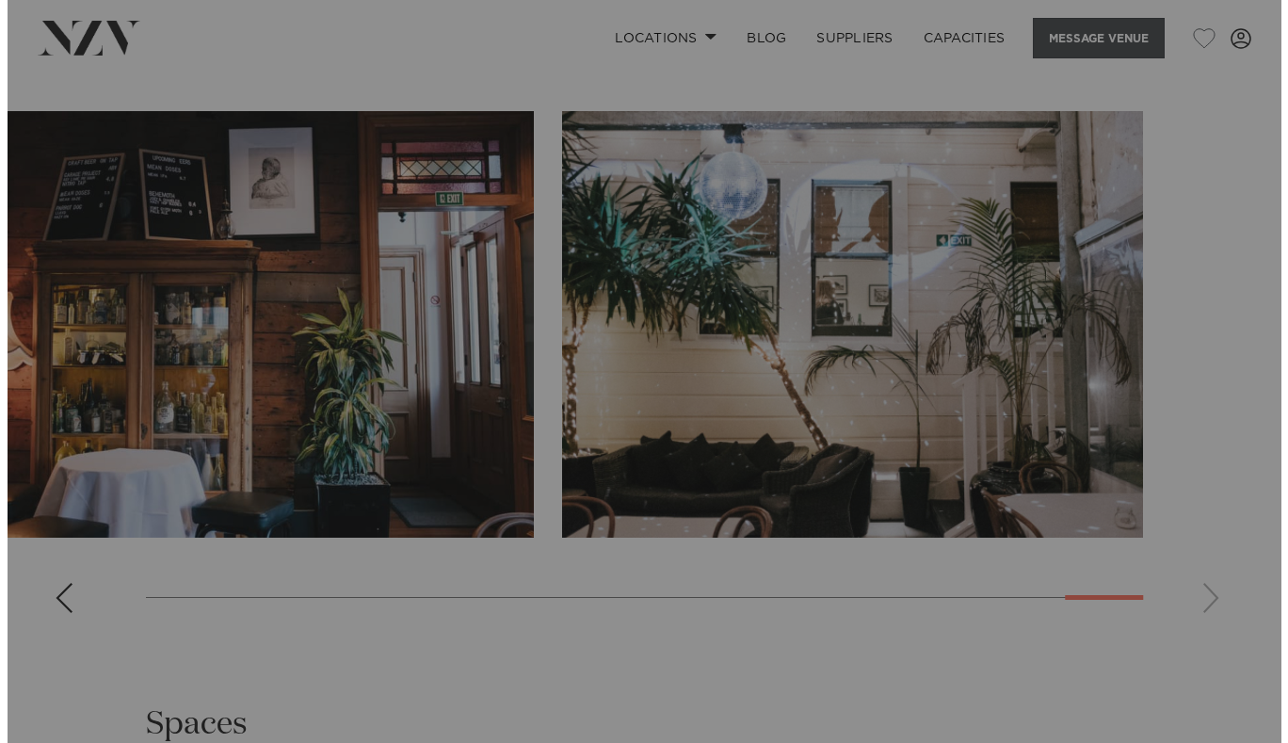
scroll to position [1650, 0]
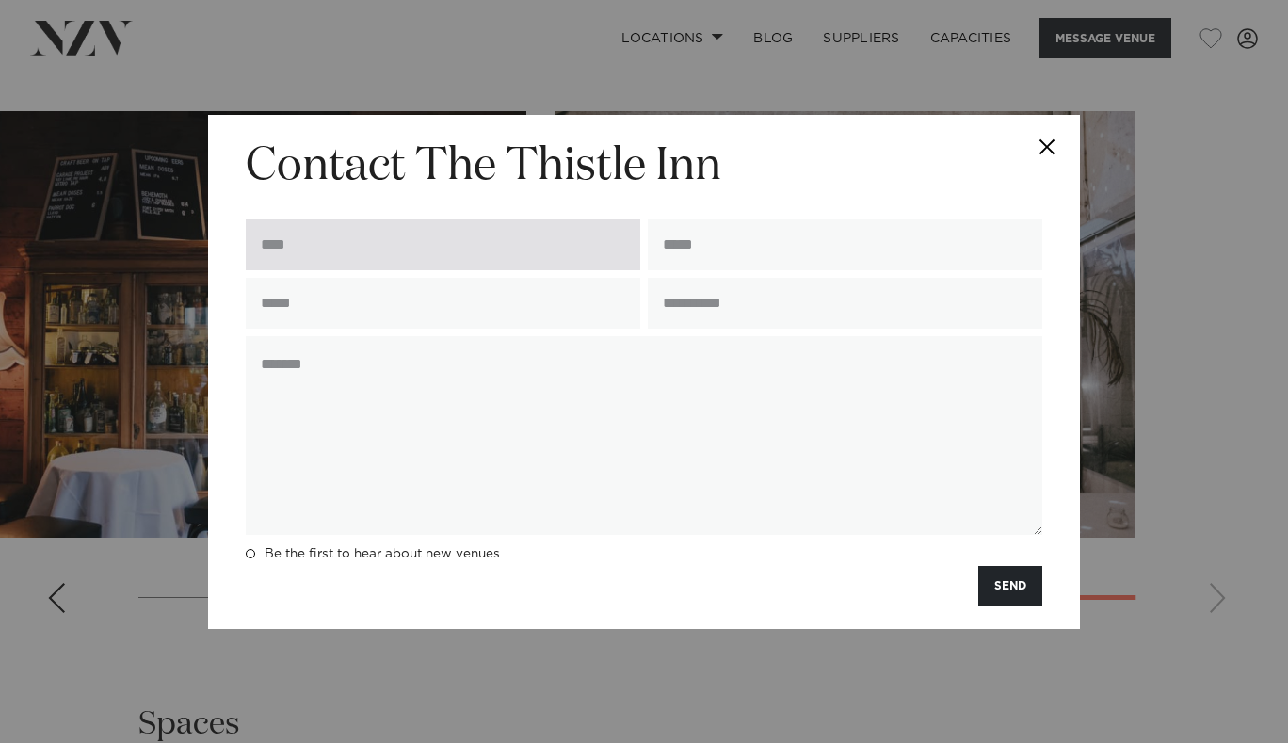
click at [344, 246] on input "text" at bounding box center [443, 244] width 395 height 51
type input "**********"
click at [979, 566] on button "SEND" at bounding box center [1011, 586] width 64 height 41
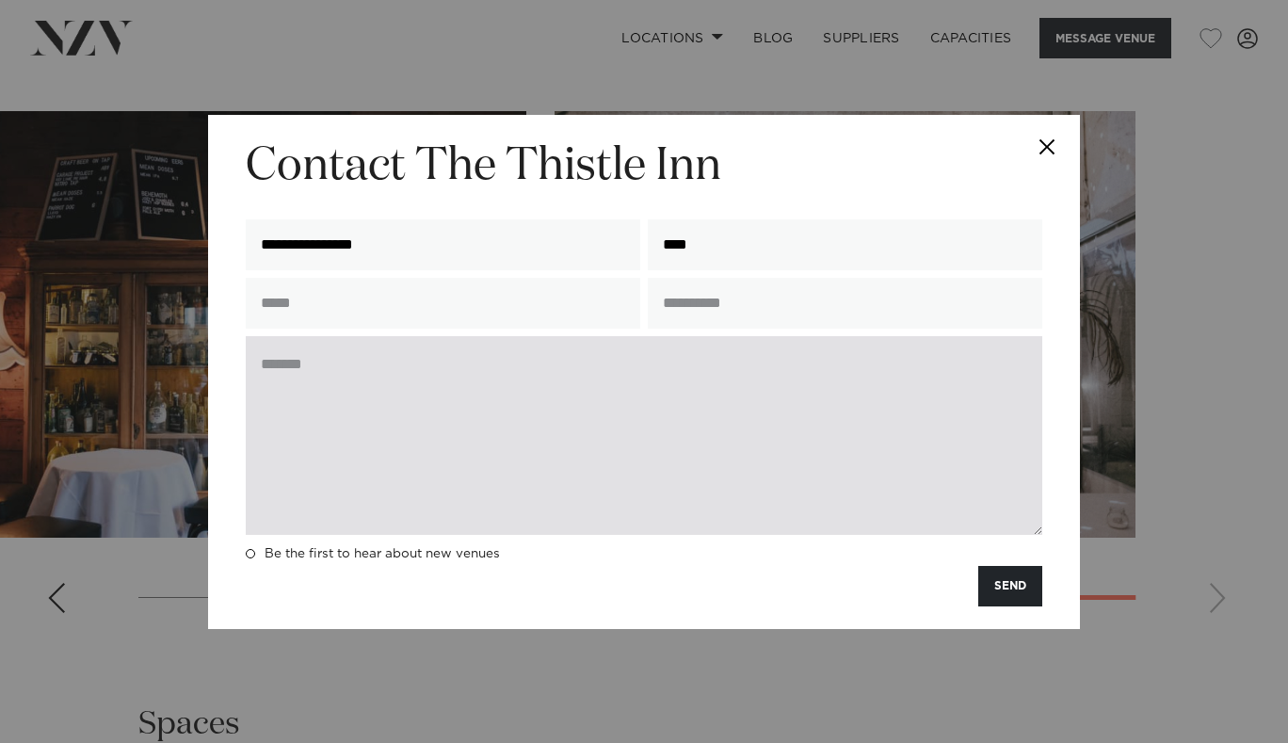
type input "**********"
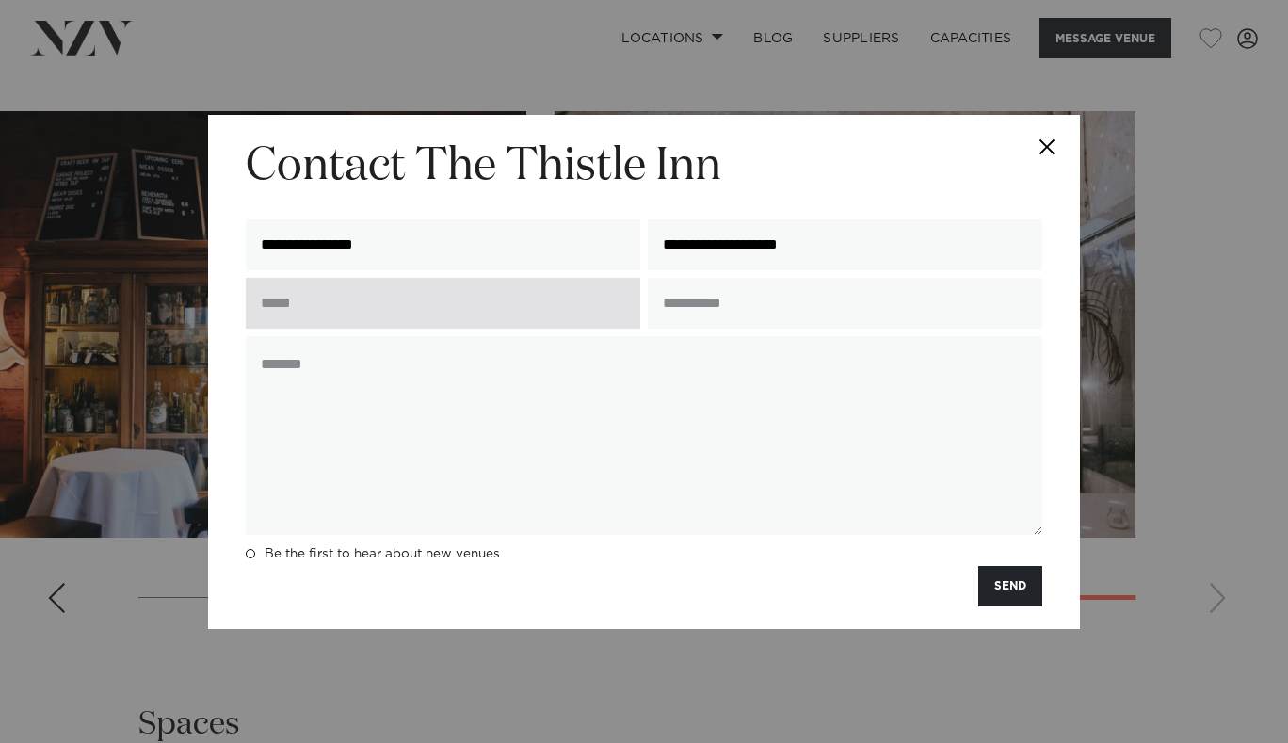
click at [525, 320] on input "text" at bounding box center [443, 303] width 395 height 51
type input "**********"
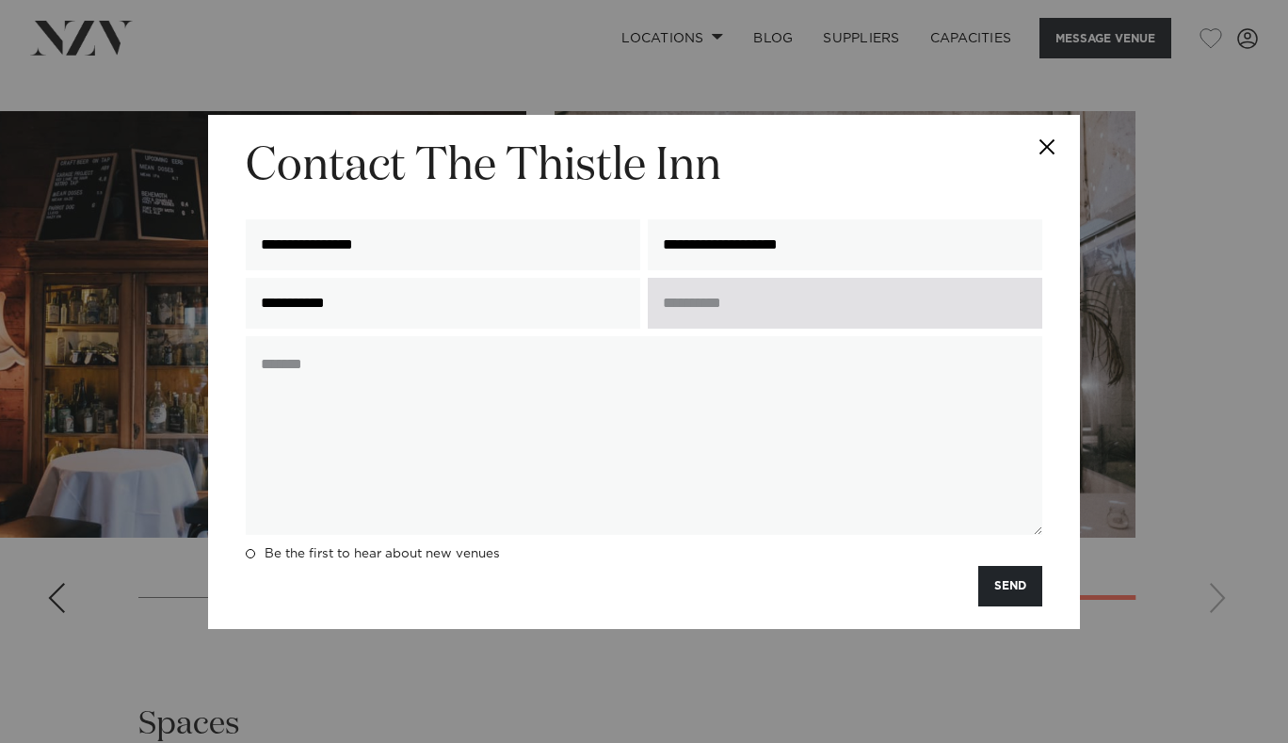
click at [749, 300] on input "text" at bounding box center [845, 303] width 395 height 51
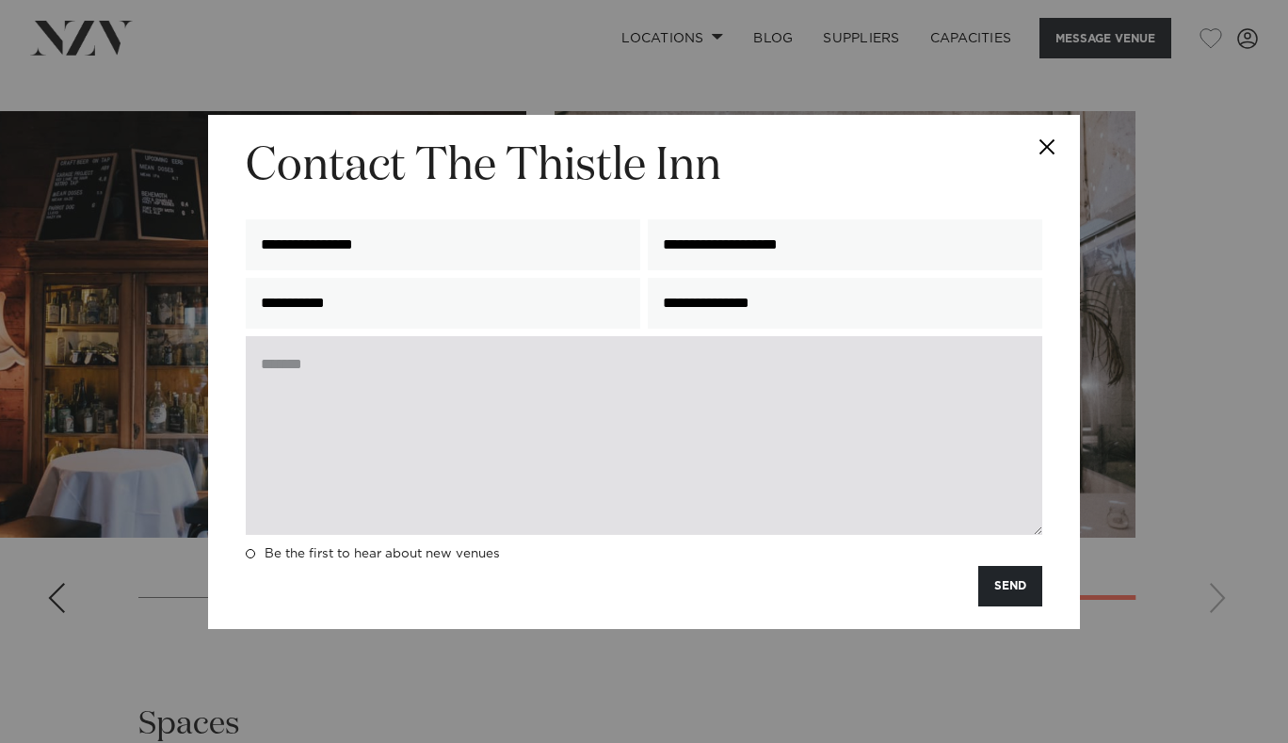
type input "**********"
click at [559, 387] on textarea at bounding box center [644, 435] width 797 height 199
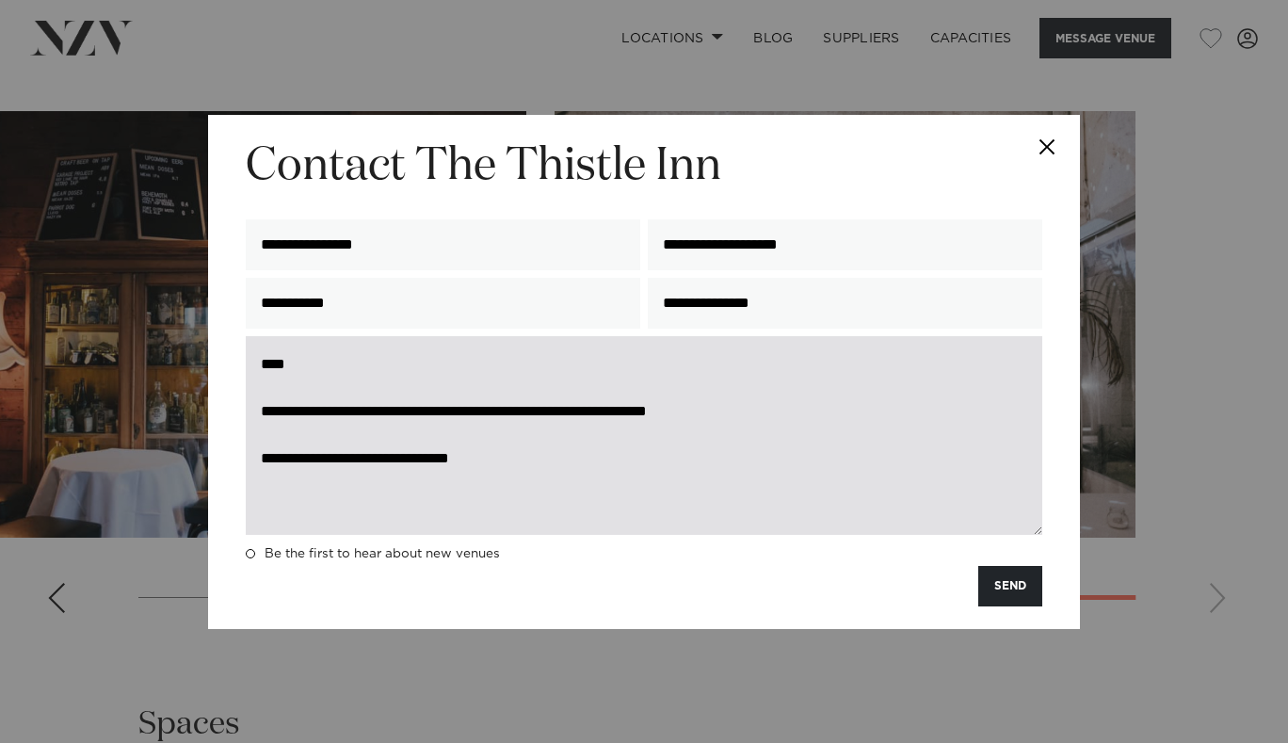
click at [790, 431] on textarea "**********" at bounding box center [644, 435] width 797 height 199
click at [776, 417] on textarea "**********" at bounding box center [644, 435] width 797 height 199
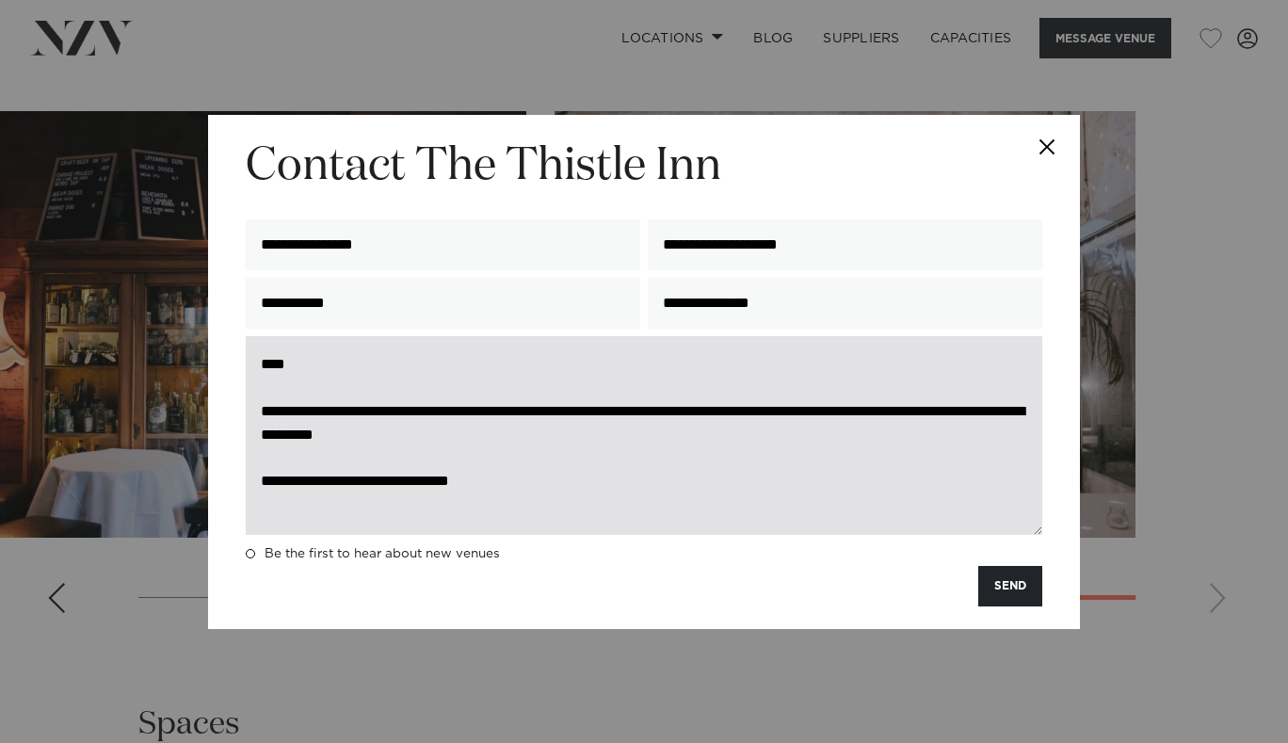
click at [559, 489] on textarea "**********" at bounding box center [644, 435] width 797 height 199
click at [938, 490] on textarea "**********" at bounding box center [644, 435] width 797 height 199
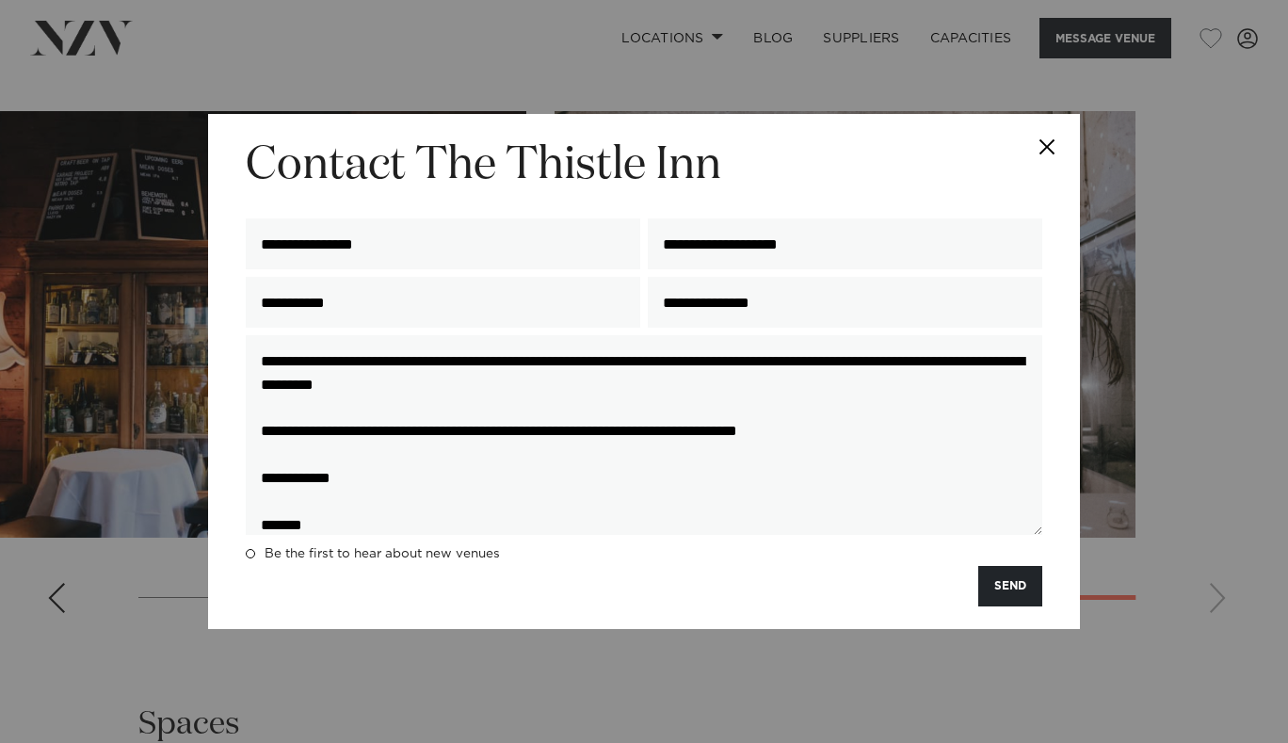
scroll to position [0, 0]
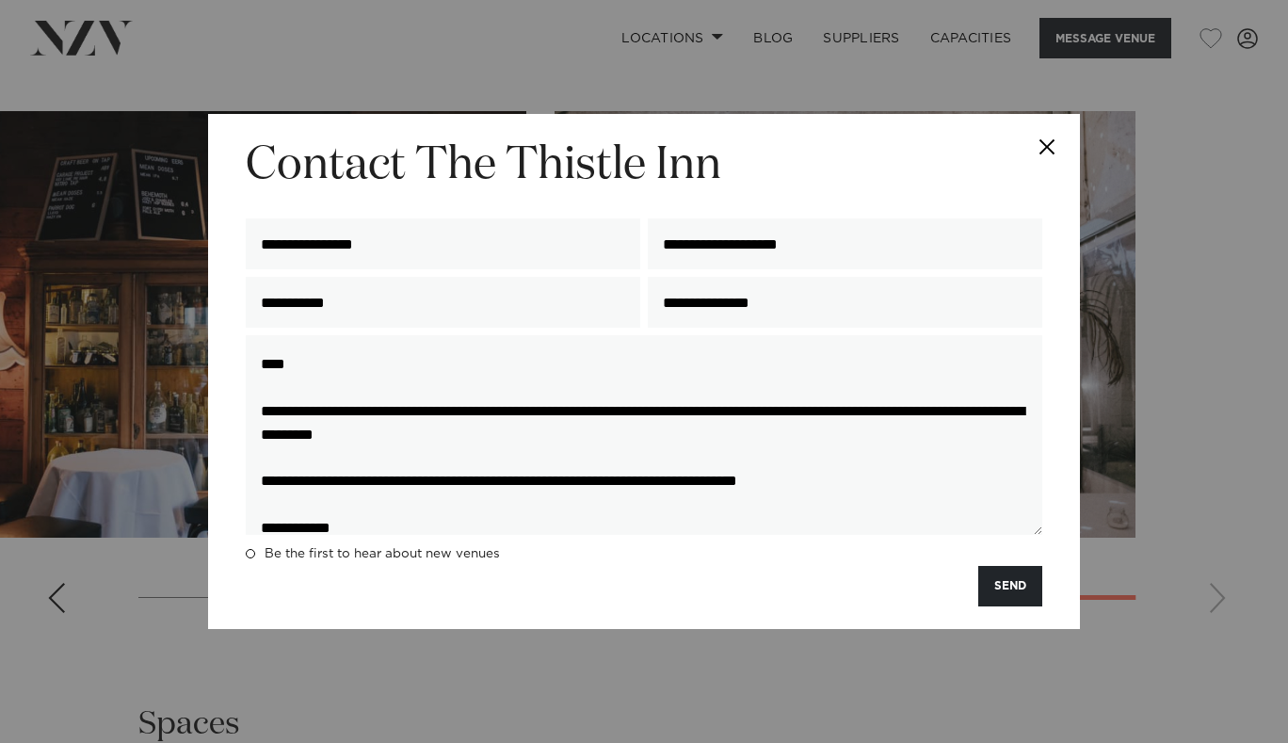
drag, startPoint x: 337, startPoint y: 522, endPoint x: 222, endPoint y: 280, distance: 267.9
click at [222, 280] on div "**********" at bounding box center [644, 371] width 872 height 514
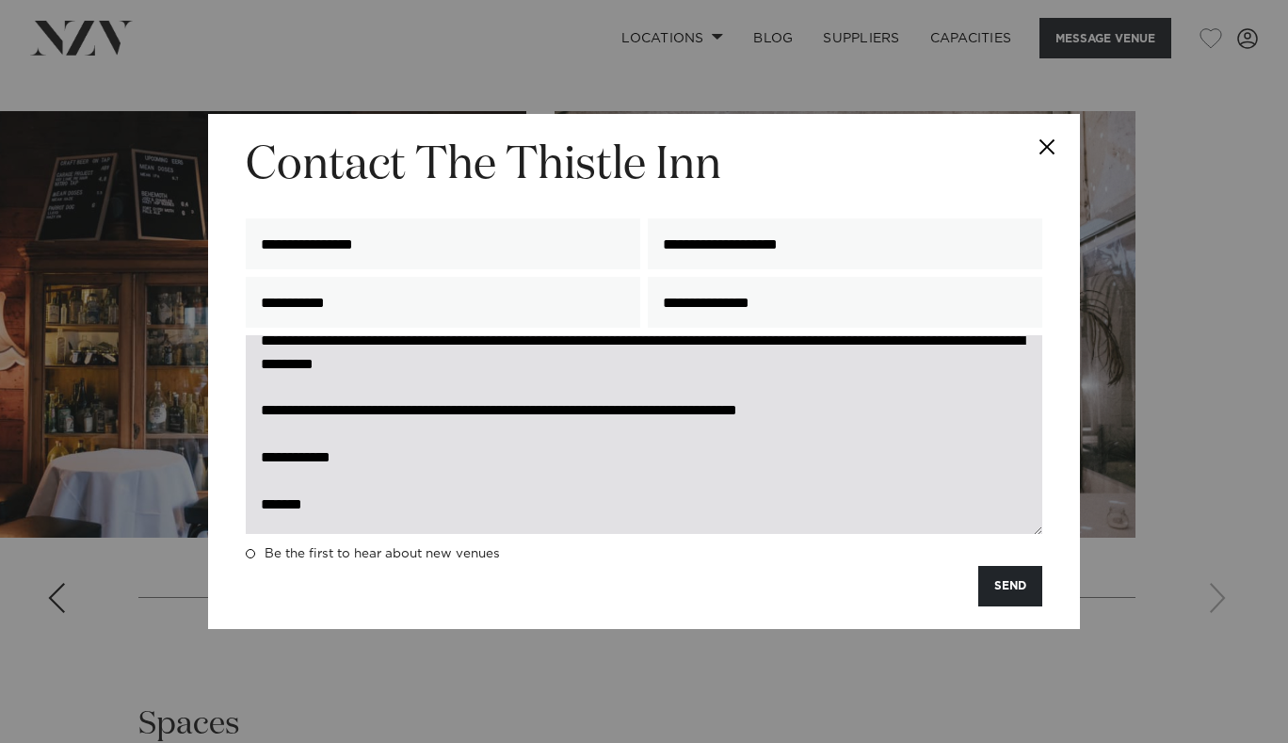
paste textarea "**********"
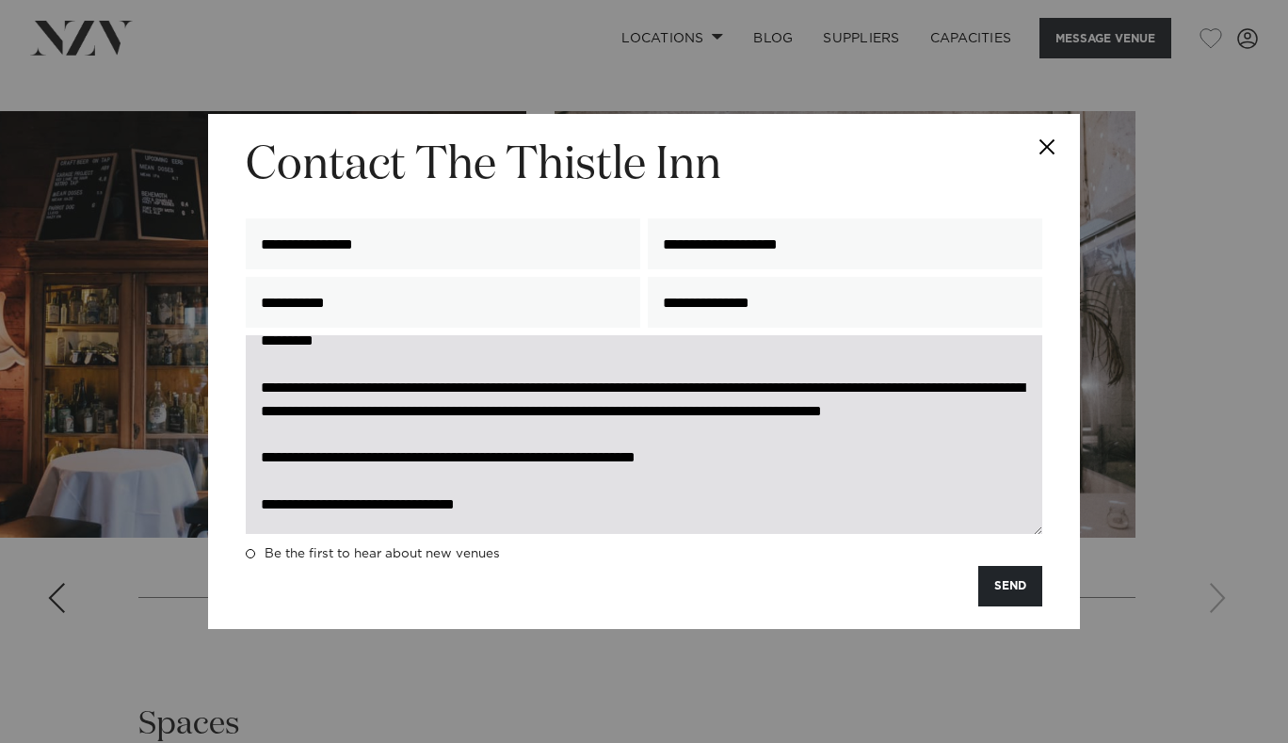
scroll to position [47, 0]
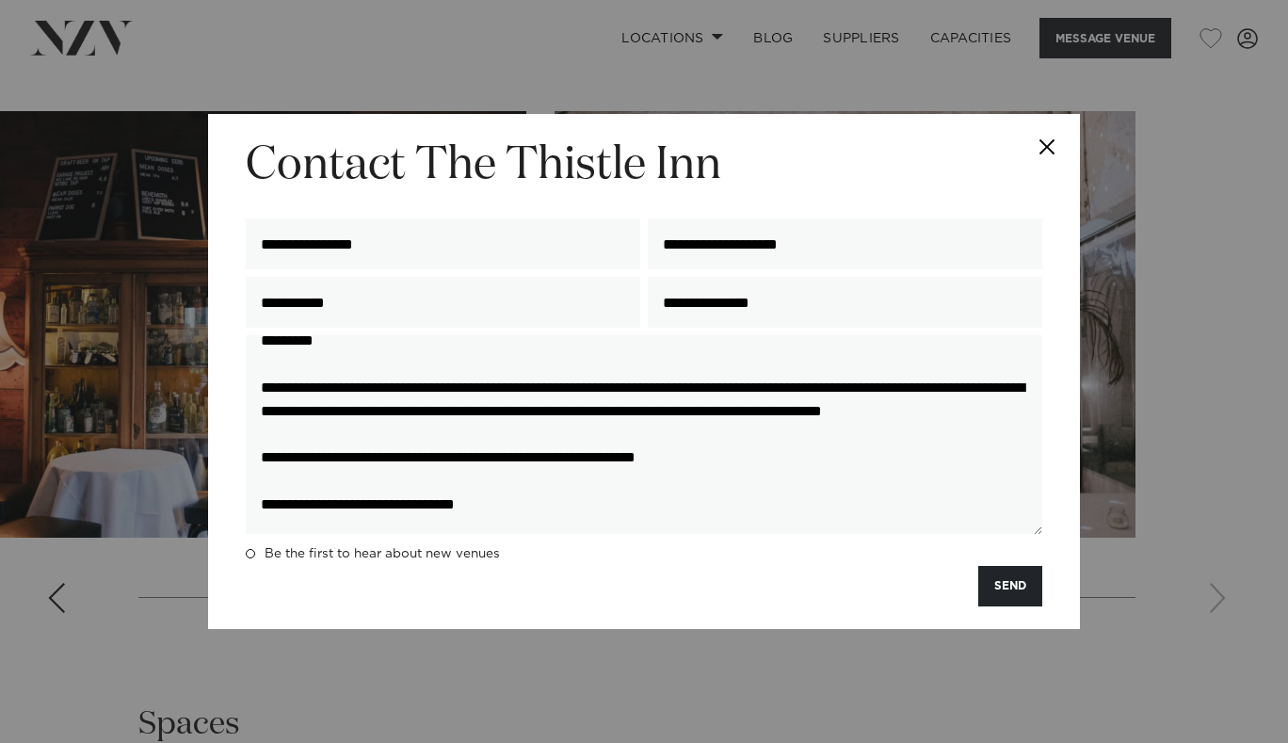
drag, startPoint x: 462, startPoint y: 510, endPoint x: 229, endPoint y: 510, distance: 233.6
click at [229, 510] on div "**********" at bounding box center [644, 371] width 872 height 514
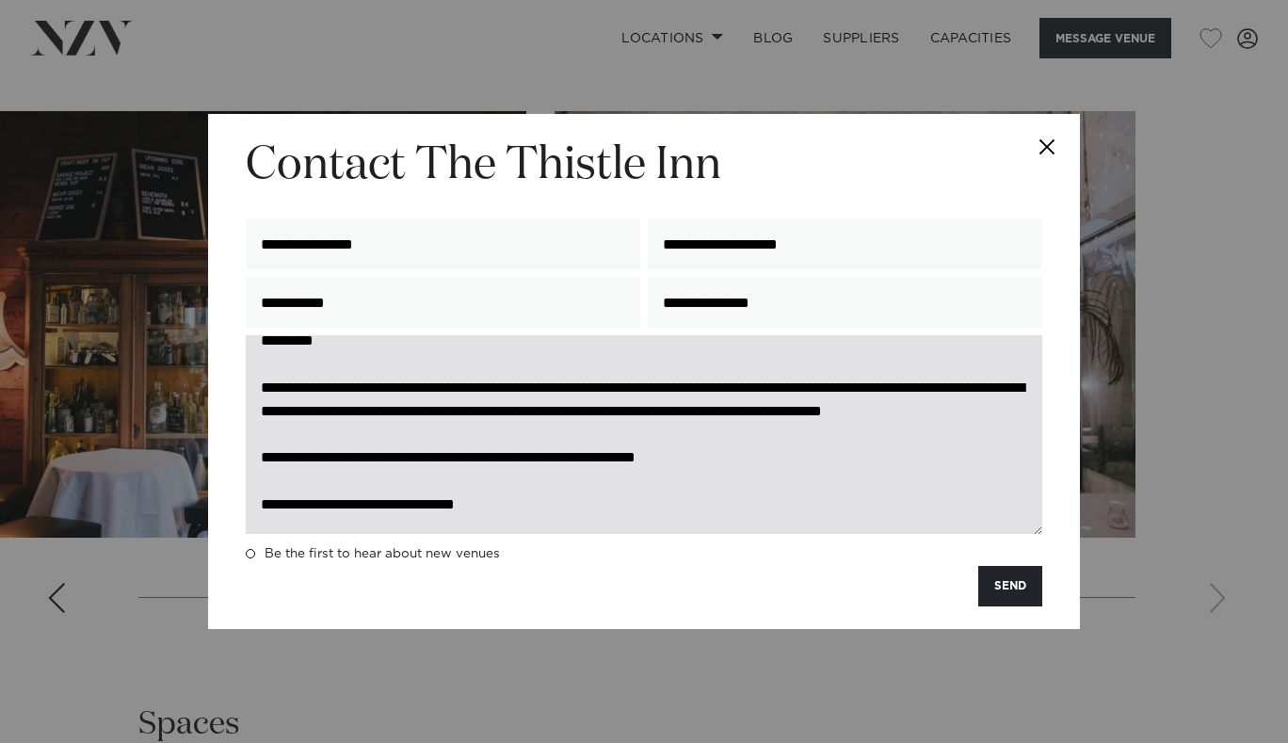
click at [338, 513] on textarea "**********" at bounding box center [644, 434] width 797 height 199
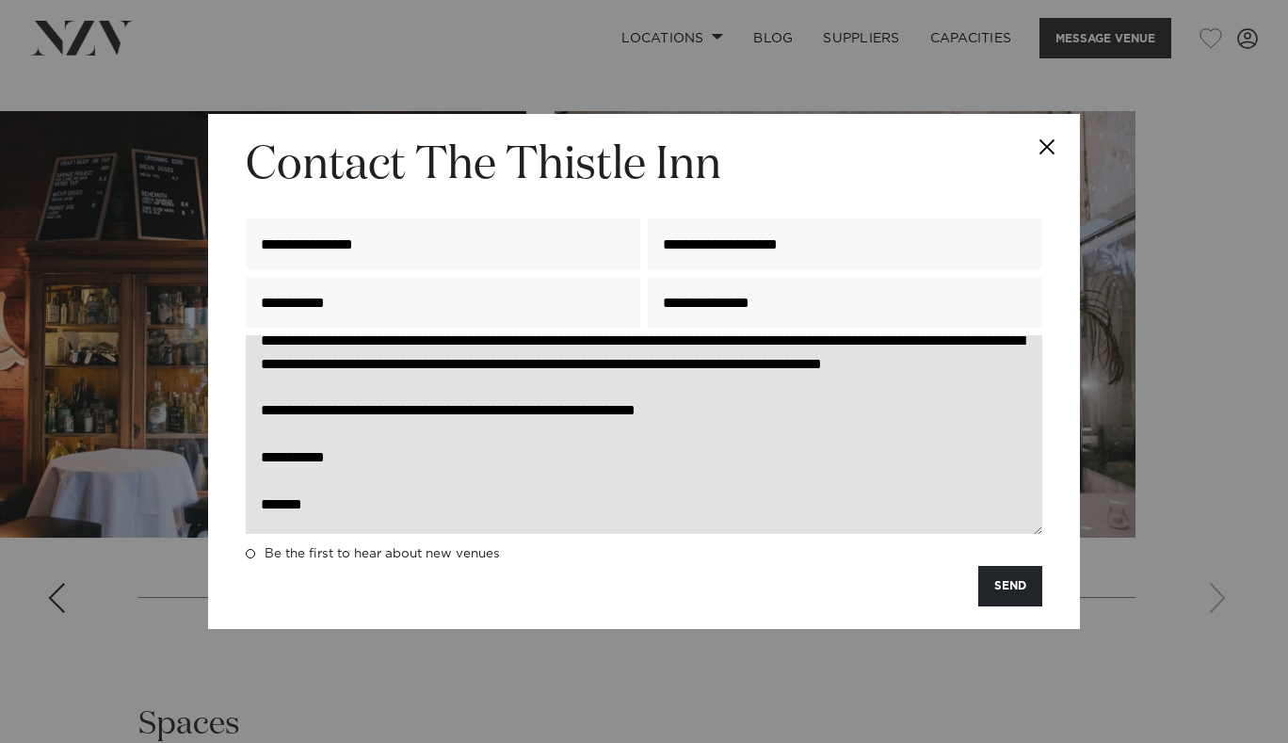
scroll to position [0, 0]
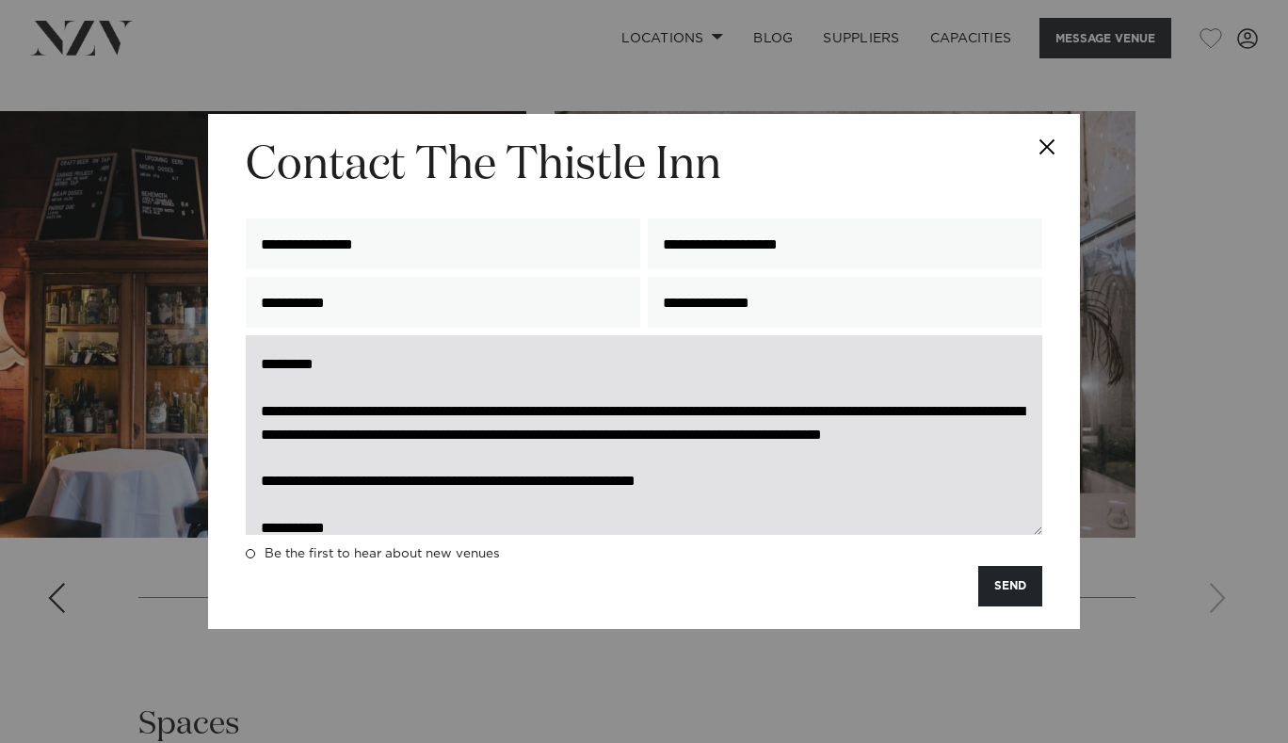
click at [804, 413] on textarea "**********" at bounding box center [644, 434] width 797 height 199
click at [828, 414] on textarea "**********" at bounding box center [644, 434] width 797 height 199
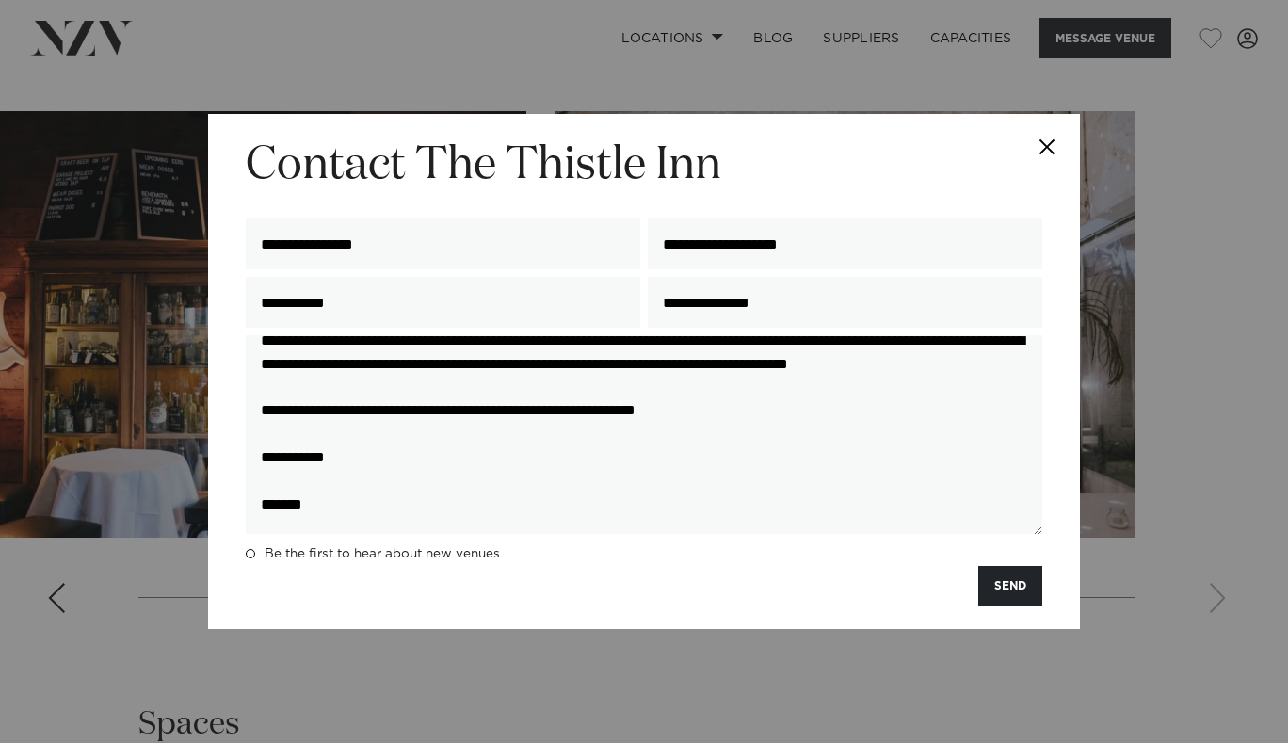
scroll to position [93, 0]
drag, startPoint x: 261, startPoint y: 365, endPoint x: 426, endPoint y: 579, distance: 270.7
click at [426, 579] on form "**********" at bounding box center [644, 371] width 797 height 469
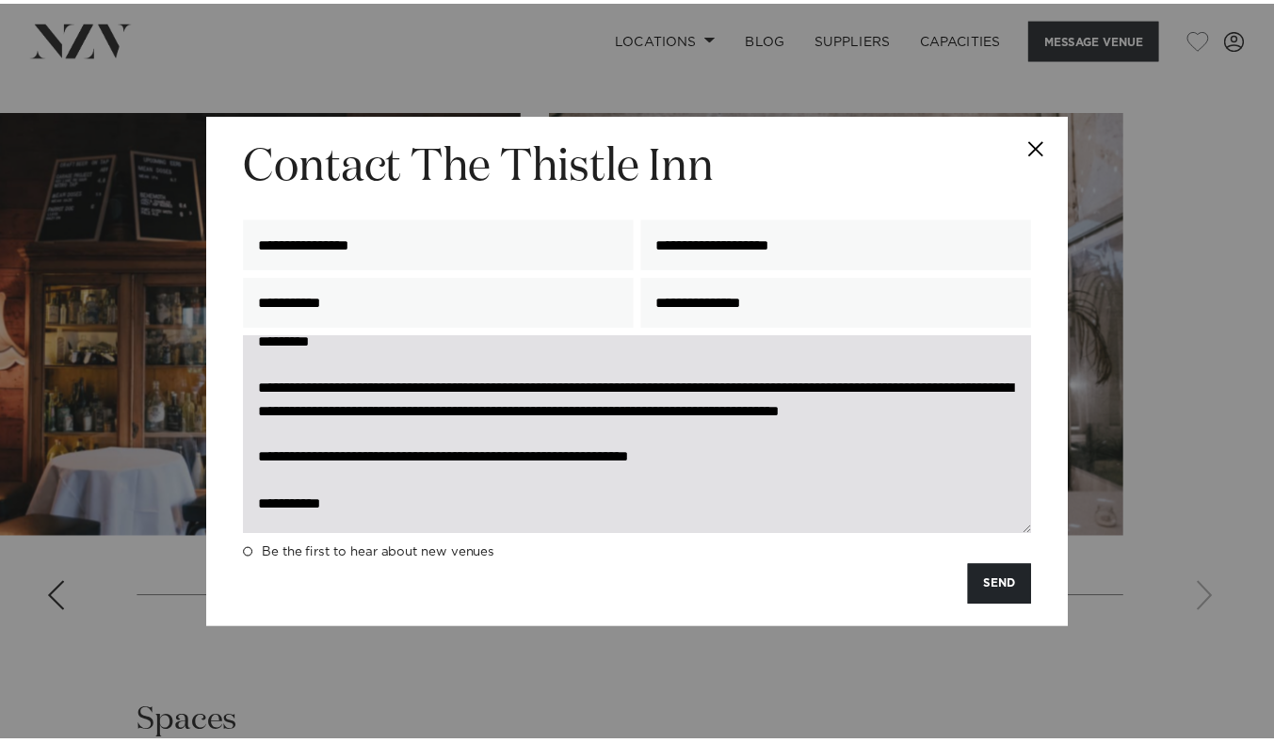
scroll to position [0, 0]
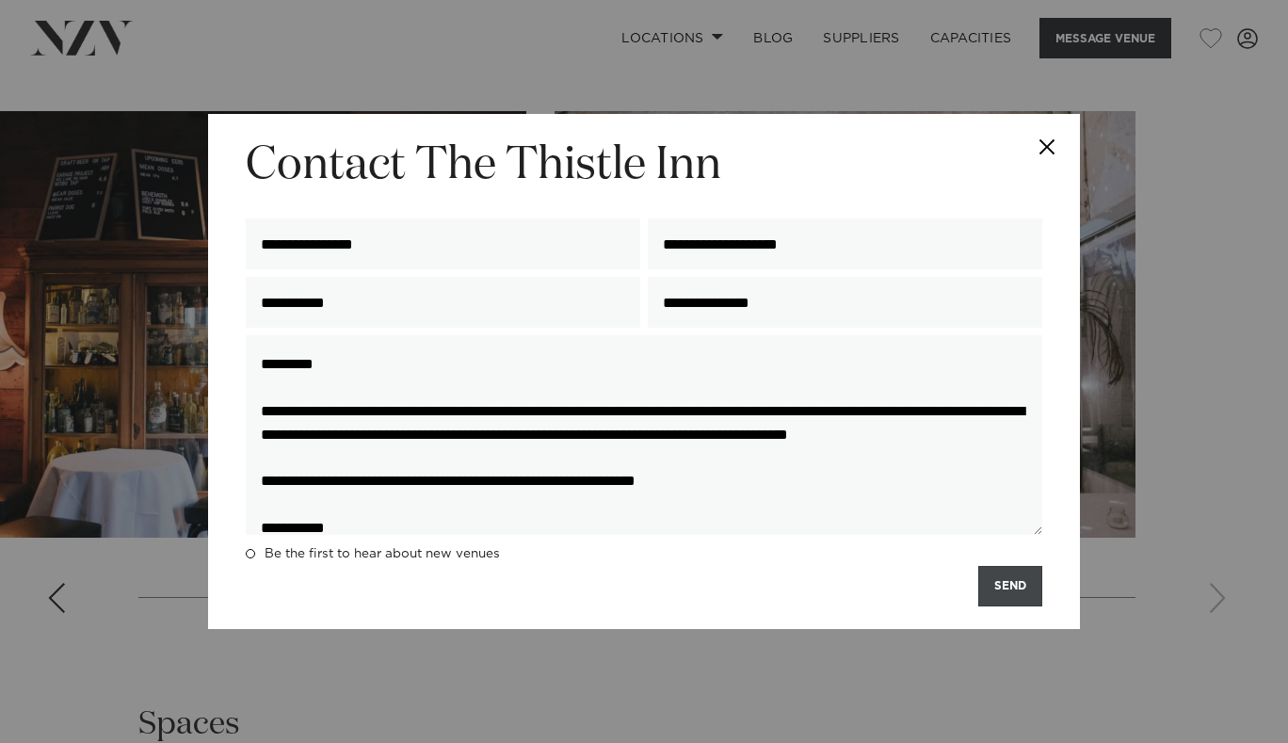
type textarea "**********"
click at [1003, 588] on button "SEND" at bounding box center [1011, 586] width 64 height 41
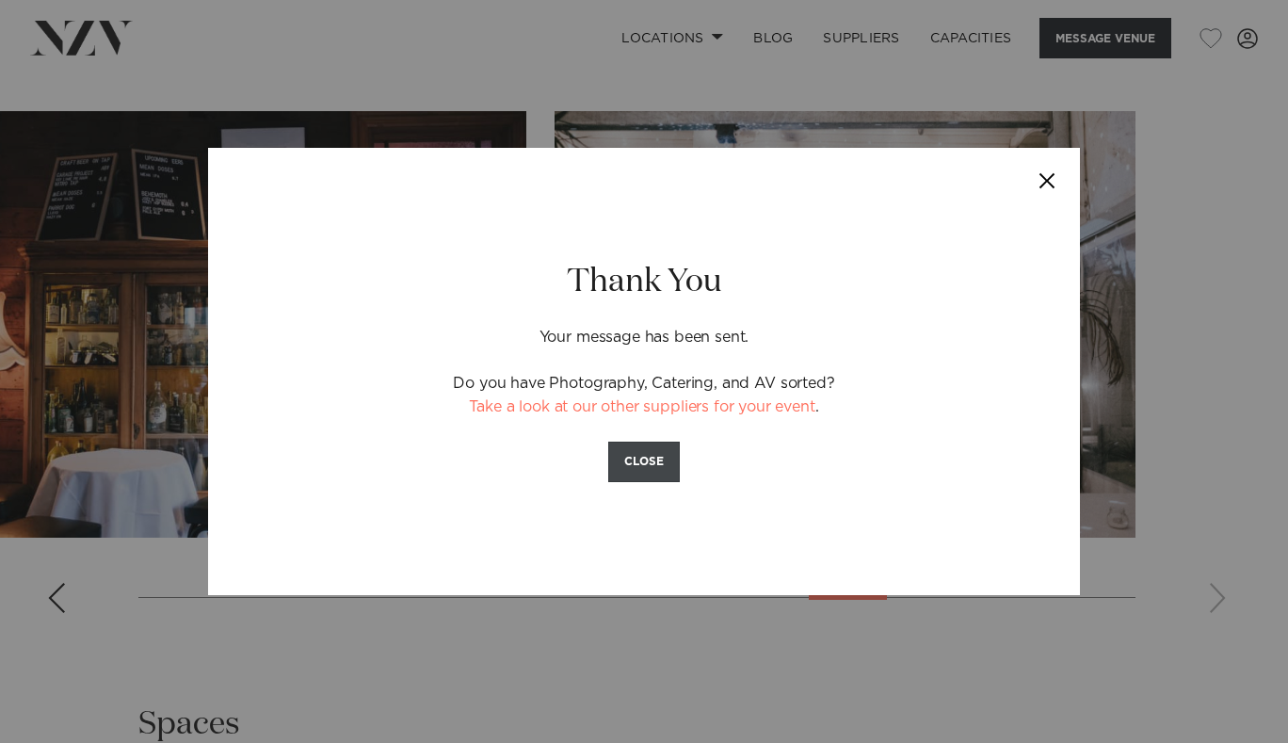
click at [649, 457] on button "CLOSE" at bounding box center [644, 462] width 72 height 41
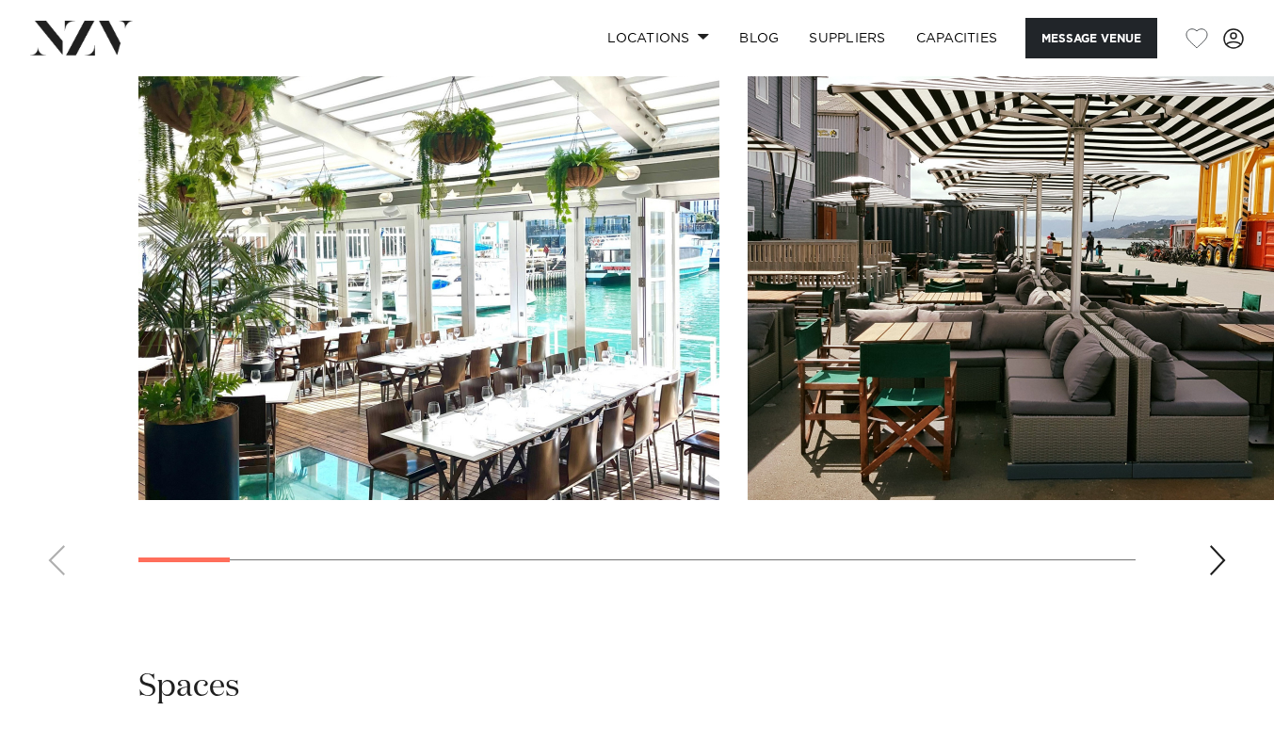
scroll to position [1649, 0]
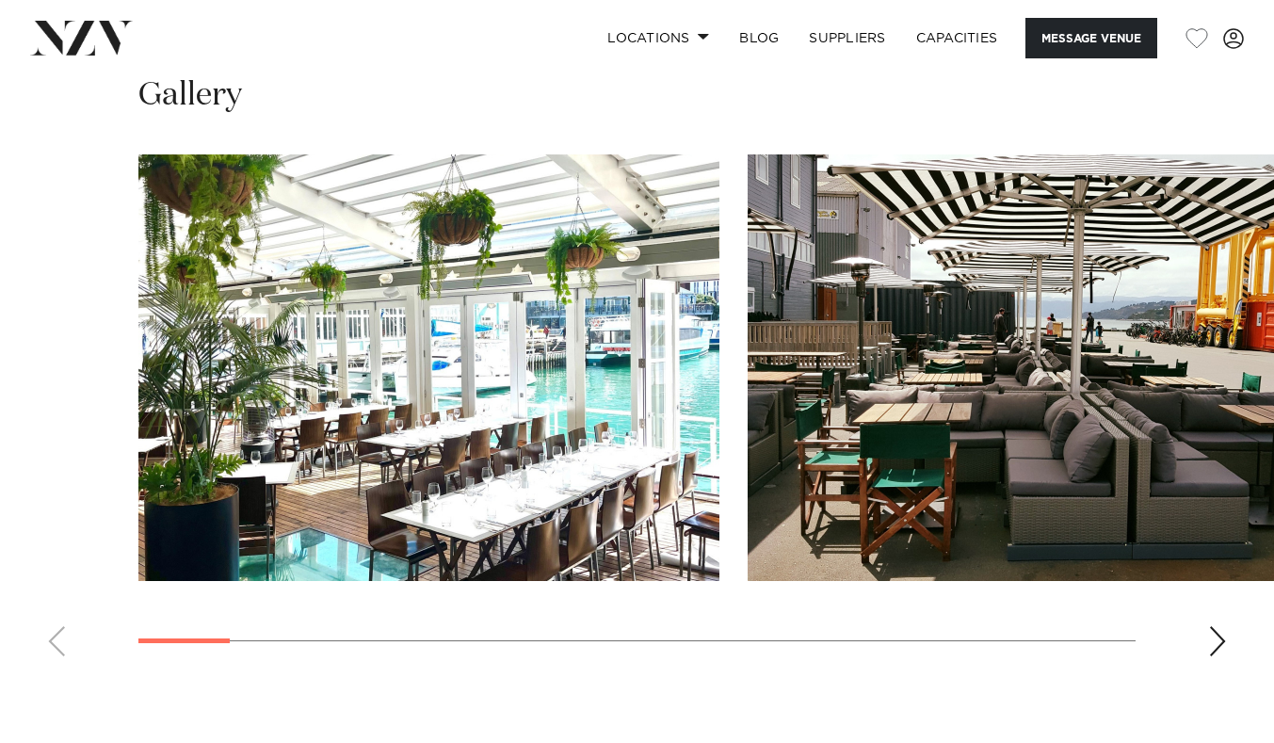
click at [1215, 626] on div "Next slide" at bounding box center [1217, 641] width 19 height 30
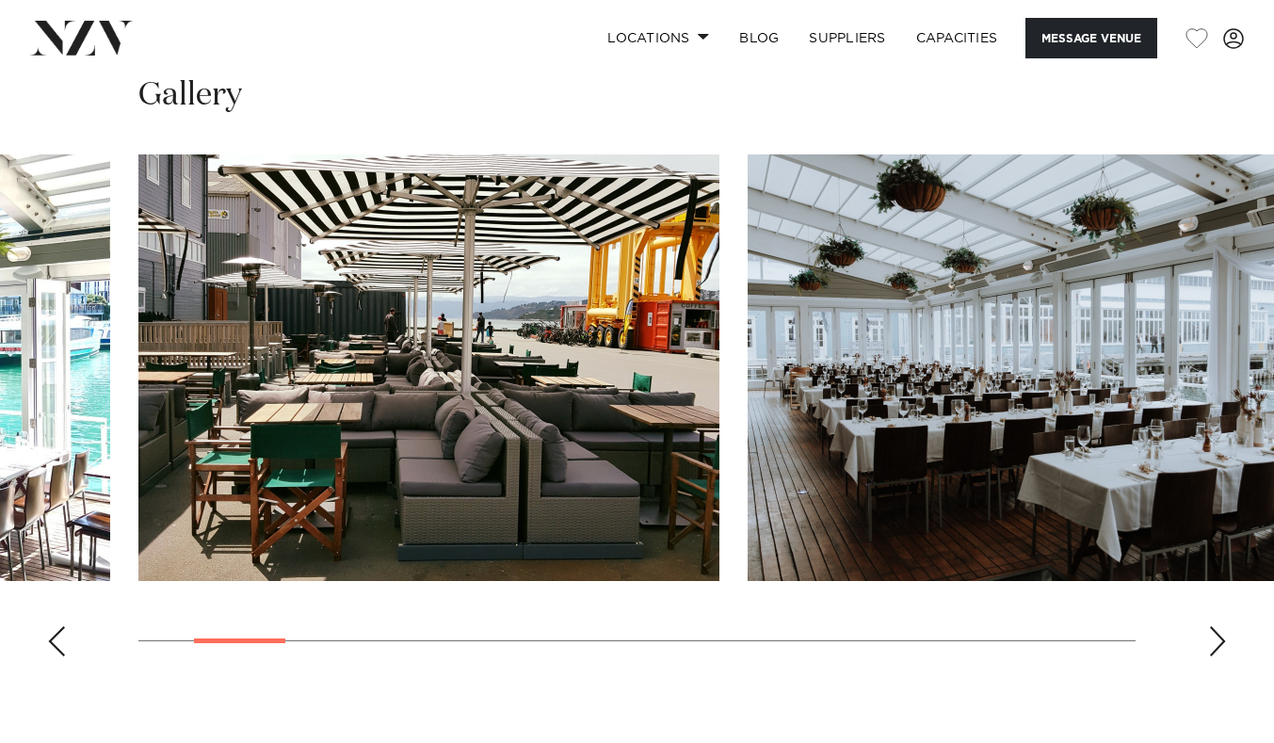
click at [1215, 626] on div "Next slide" at bounding box center [1217, 641] width 19 height 30
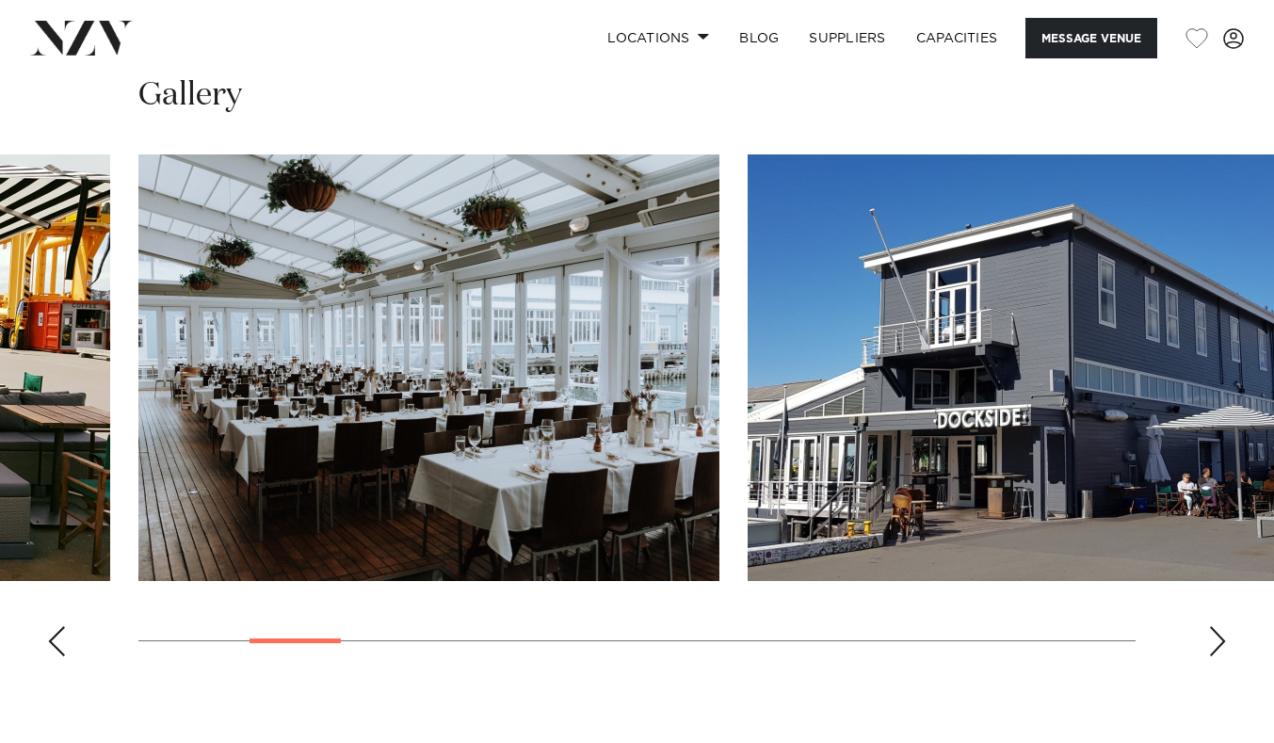
click at [1215, 626] on div "Next slide" at bounding box center [1217, 641] width 19 height 30
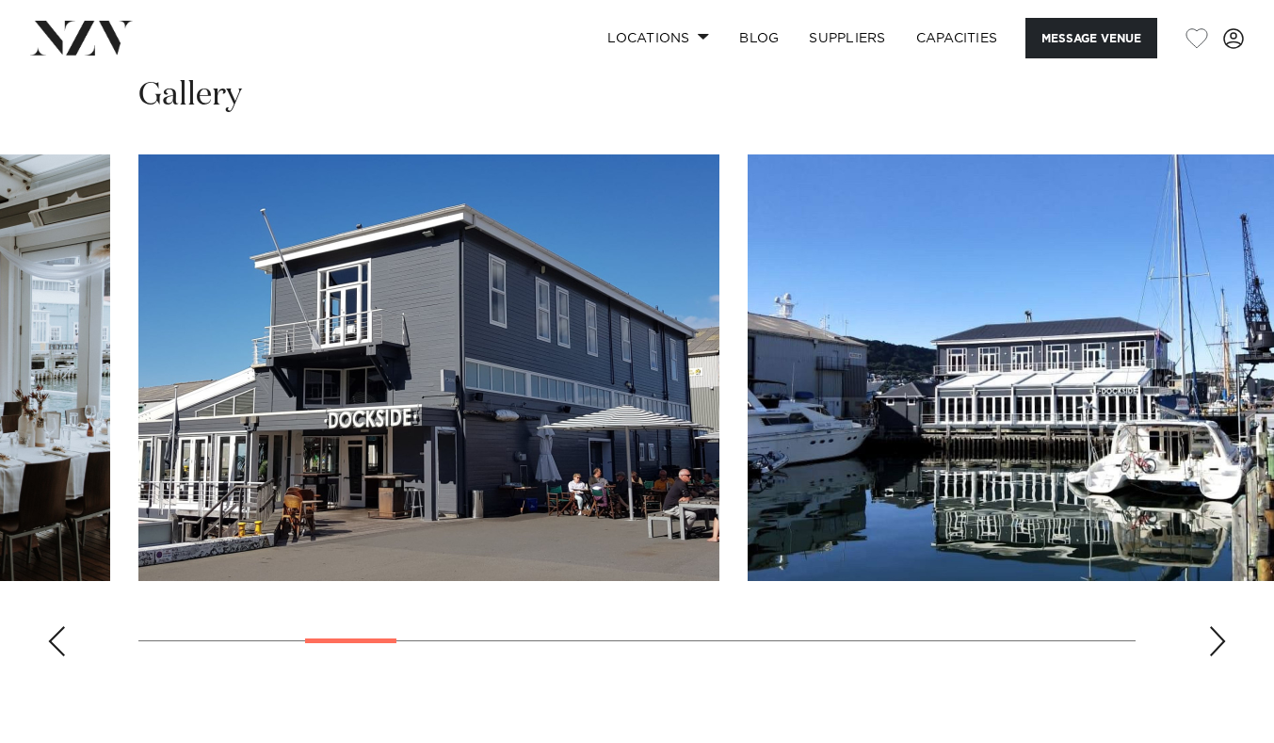
click at [1215, 626] on div "Next slide" at bounding box center [1217, 641] width 19 height 30
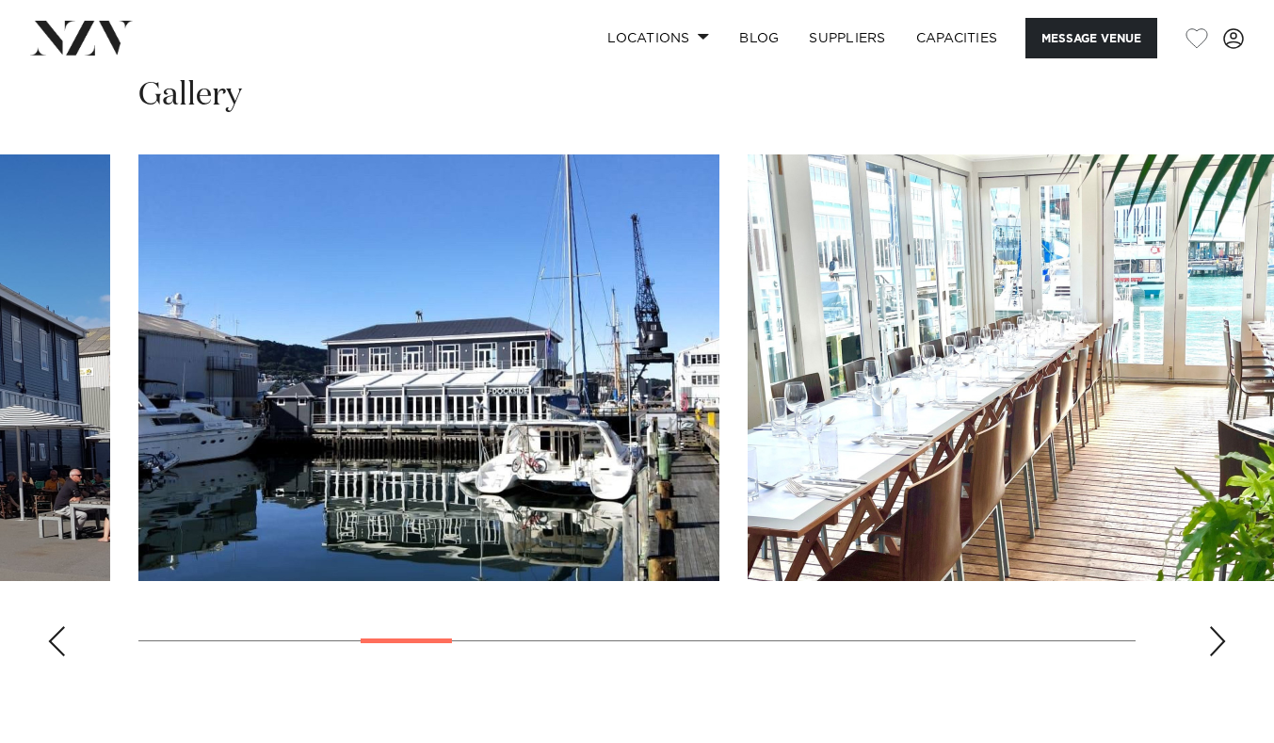
click at [1215, 626] on div "Next slide" at bounding box center [1217, 641] width 19 height 30
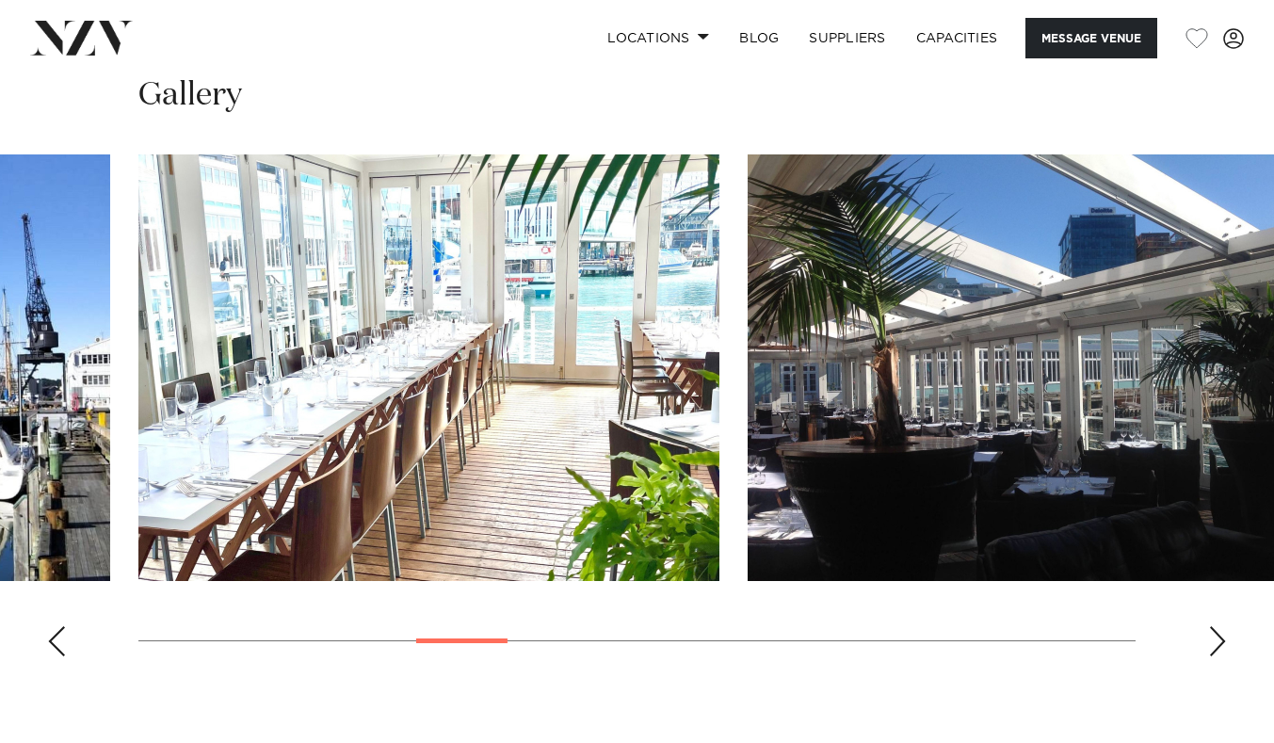
click at [1215, 626] on div "Next slide" at bounding box center [1217, 641] width 19 height 30
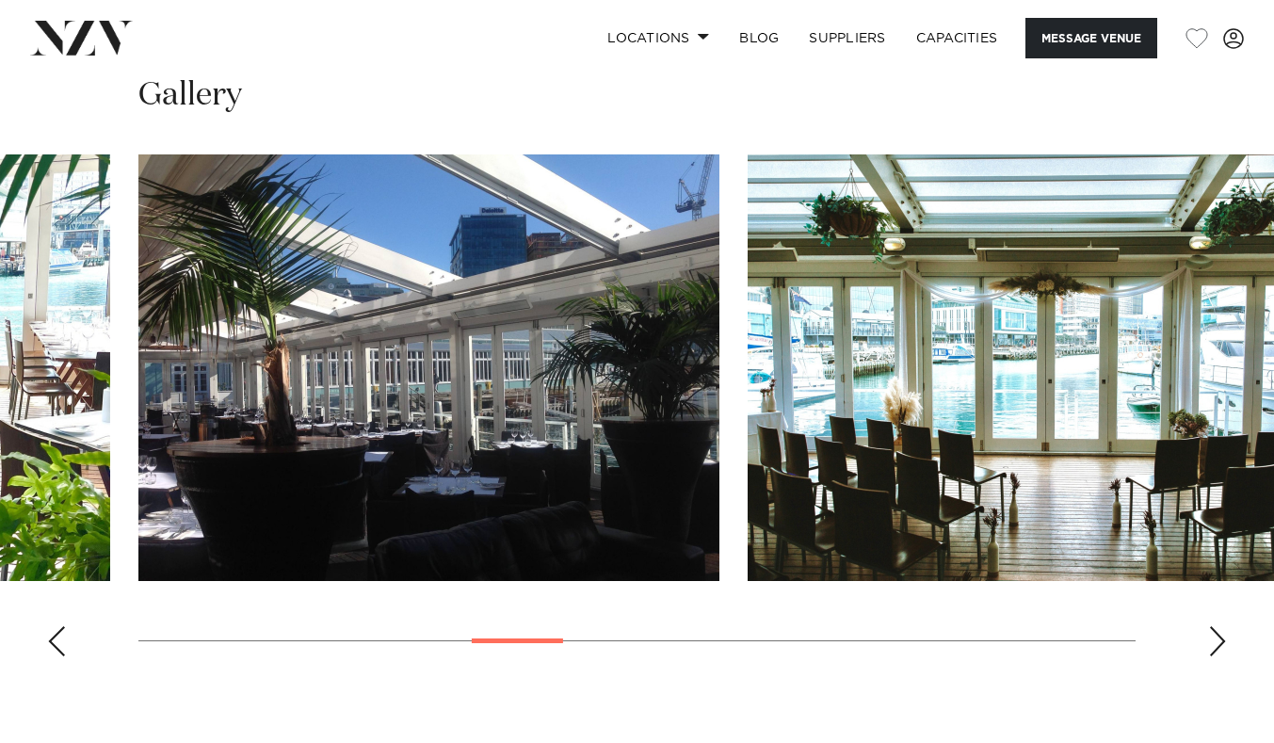
click at [1215, 626] on div "Next slide" at bounding box center [1217, 641] width 19 height 30
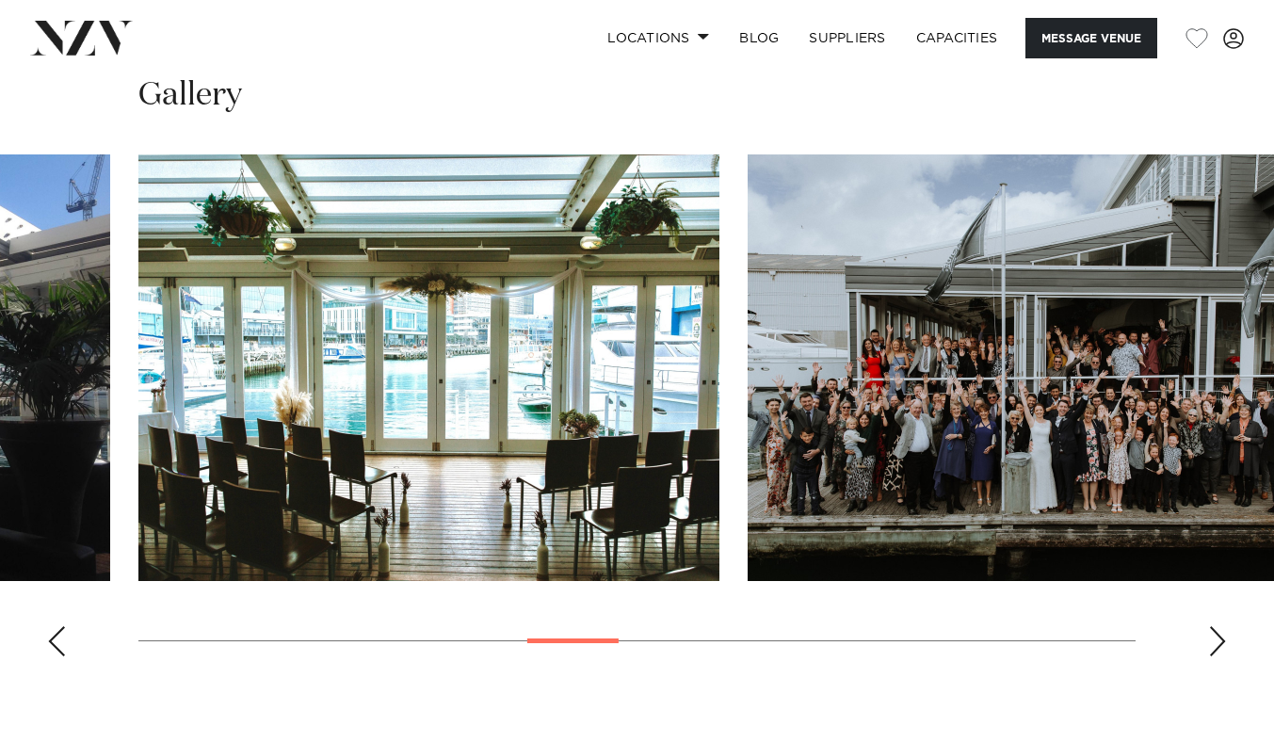
click at [1215, 626] on div "Next slide" at bounding box center [1217, 641] width 19 height 30
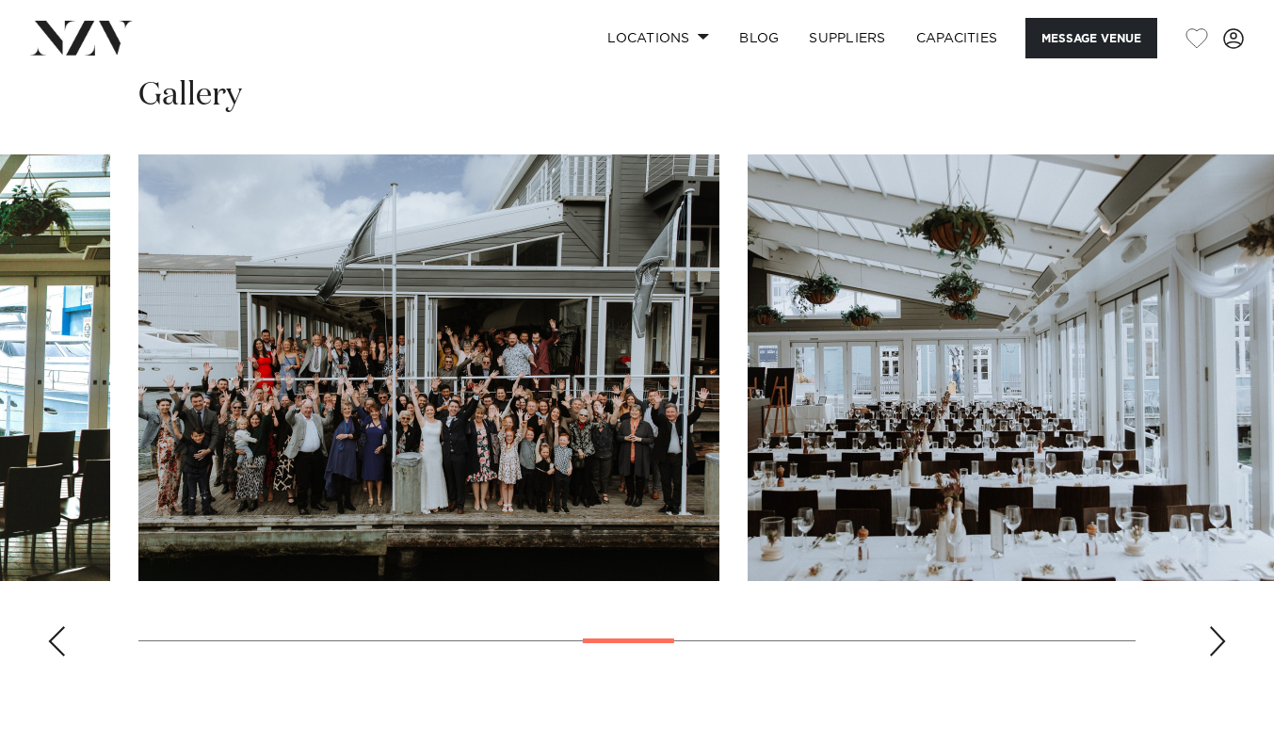
click at [1215, 626] on div "Next slide" at bounding box center [1217, 641] width 19 height 30
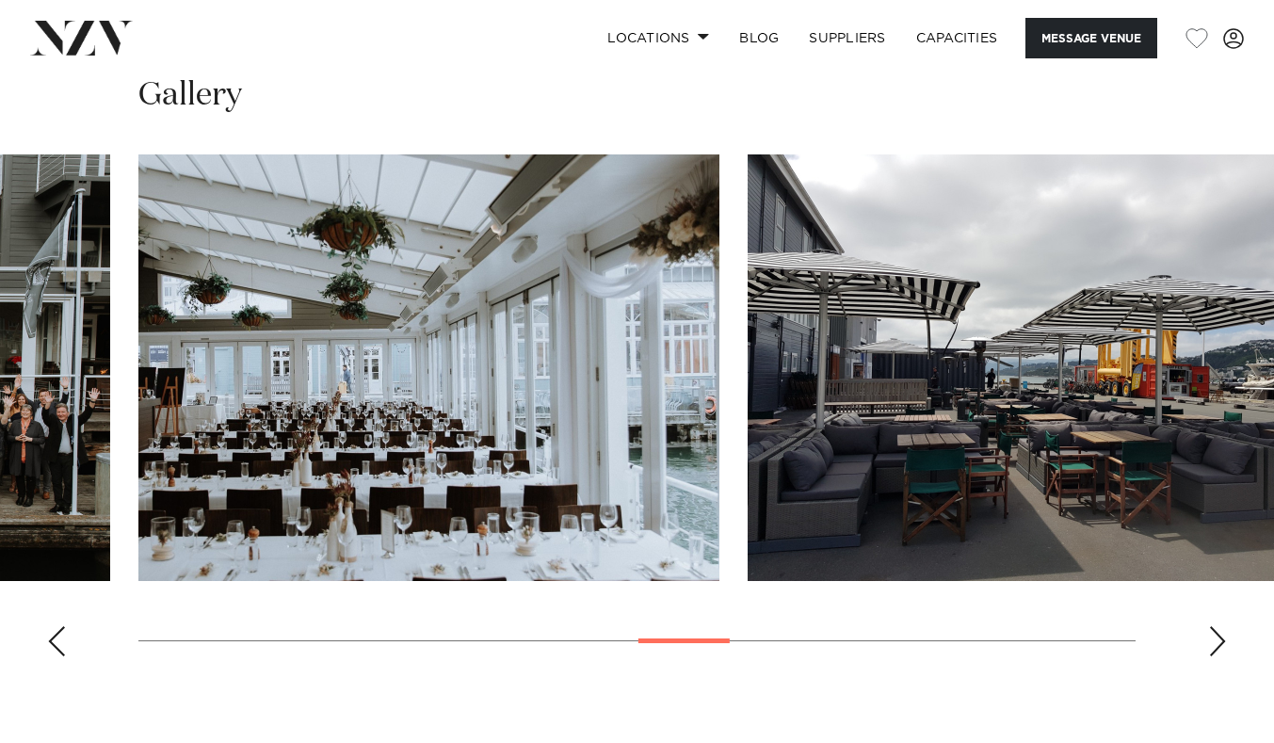
click at [1215, 626] on div "Next slide" at bounding box center [1217, 641] width 19 height 30
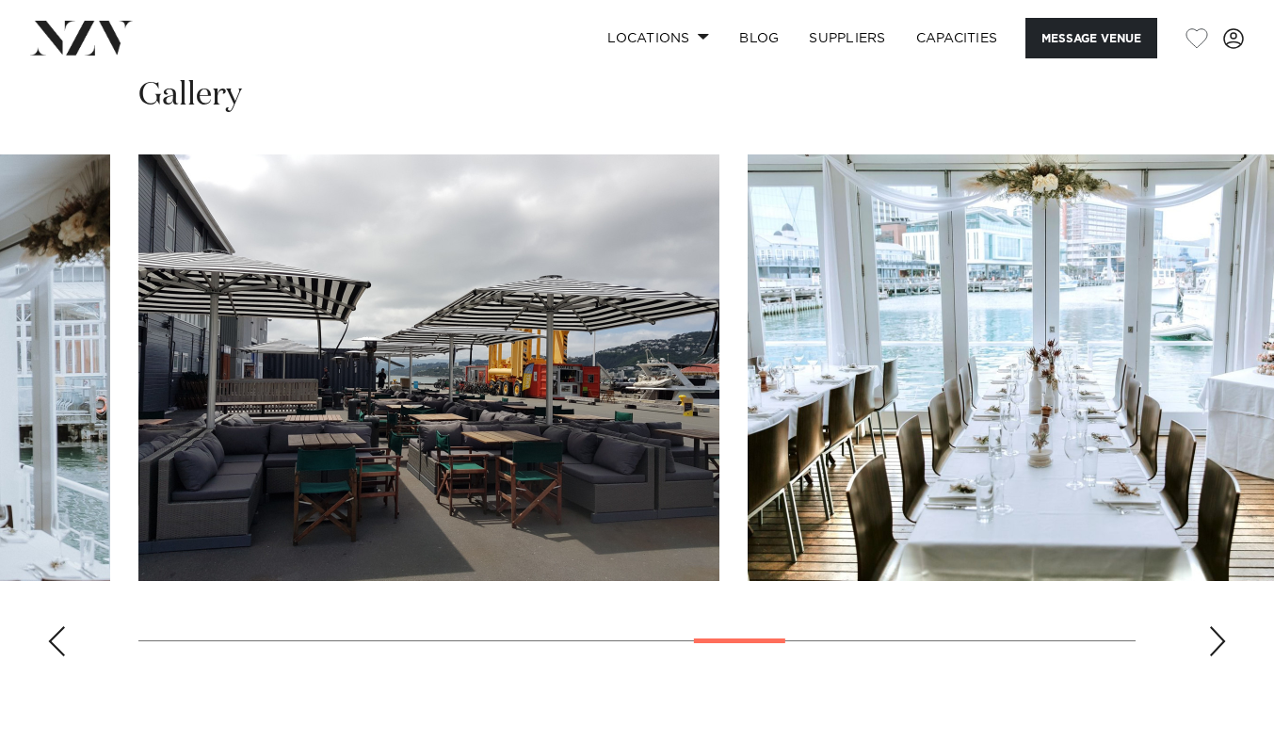
click at [1215, 626] on div "Next slide" at bounding box center [1217, 641] width 19 height 30
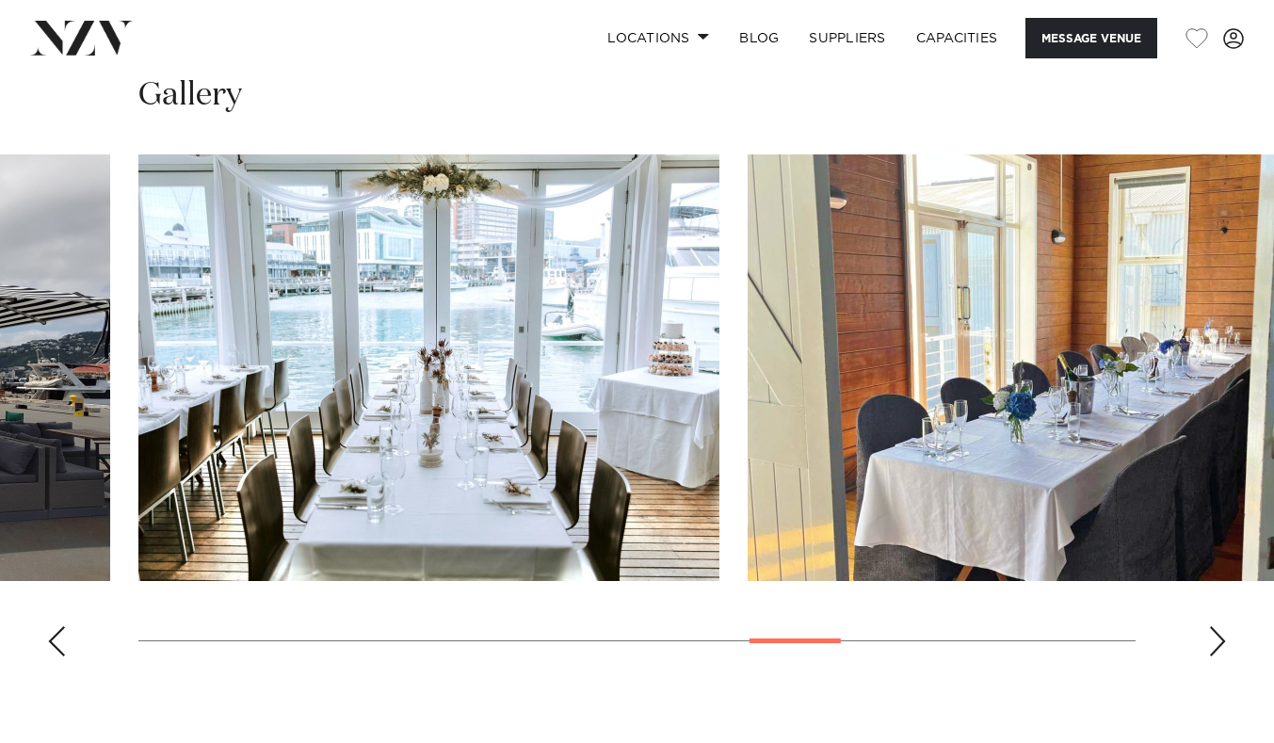
click at [1215, 626] on div "Next slide" at bounding box center [1217, 641] width 19 height 30
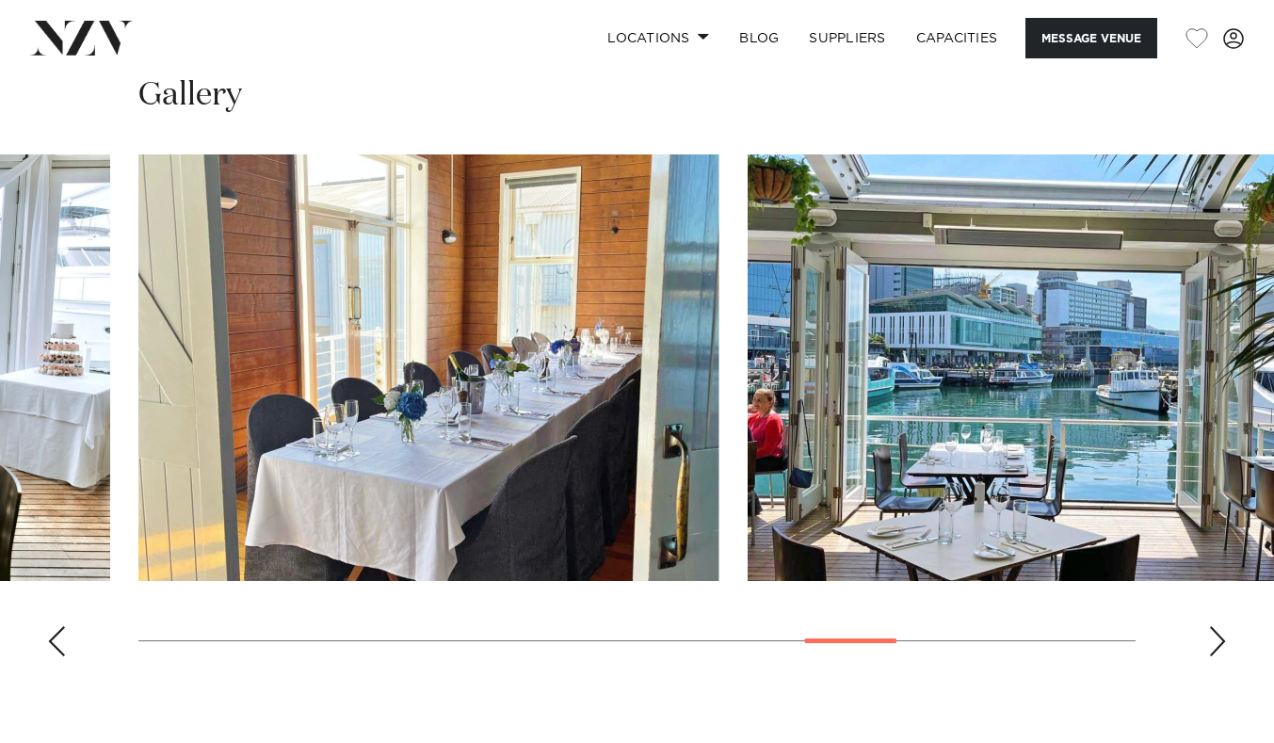
click at [1215, 626] on div "Next slide" at bounding box center [1217, 641] width 19 height 30
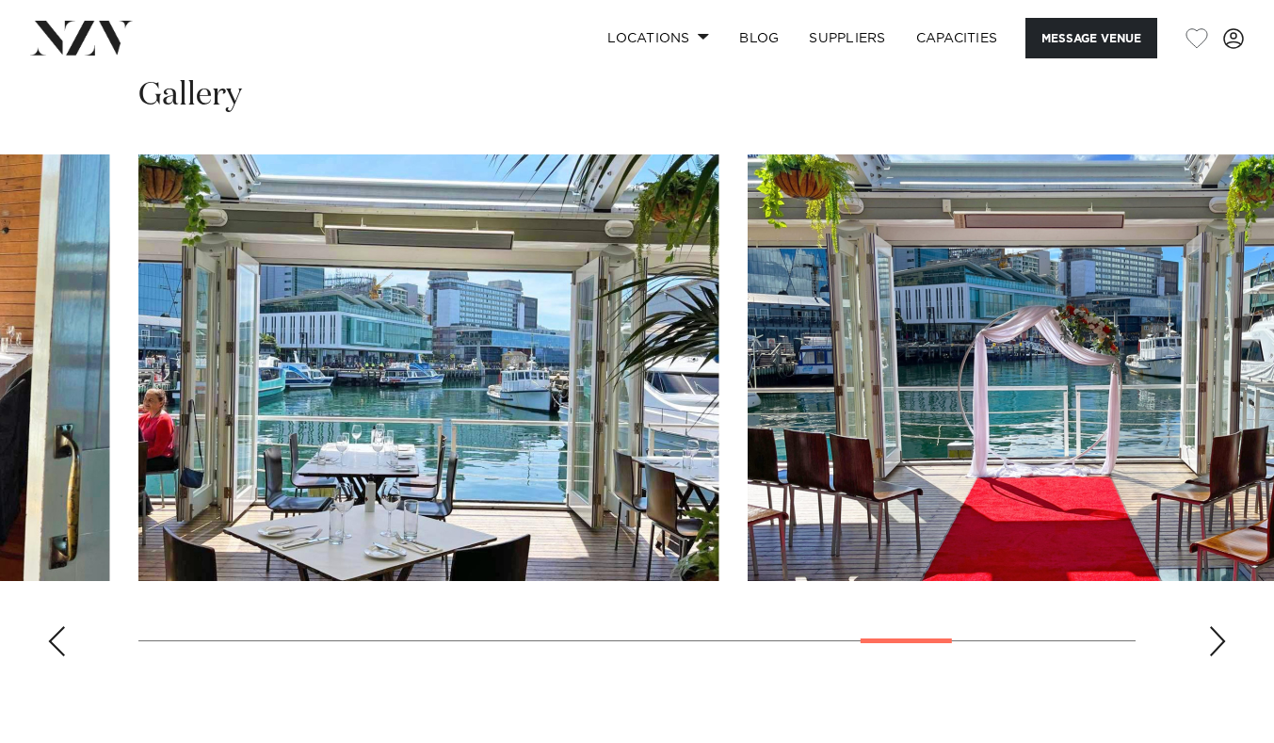
click at [1215, 626] on div "Next slide" at bounding box center [1217, 641] width 19 height 30
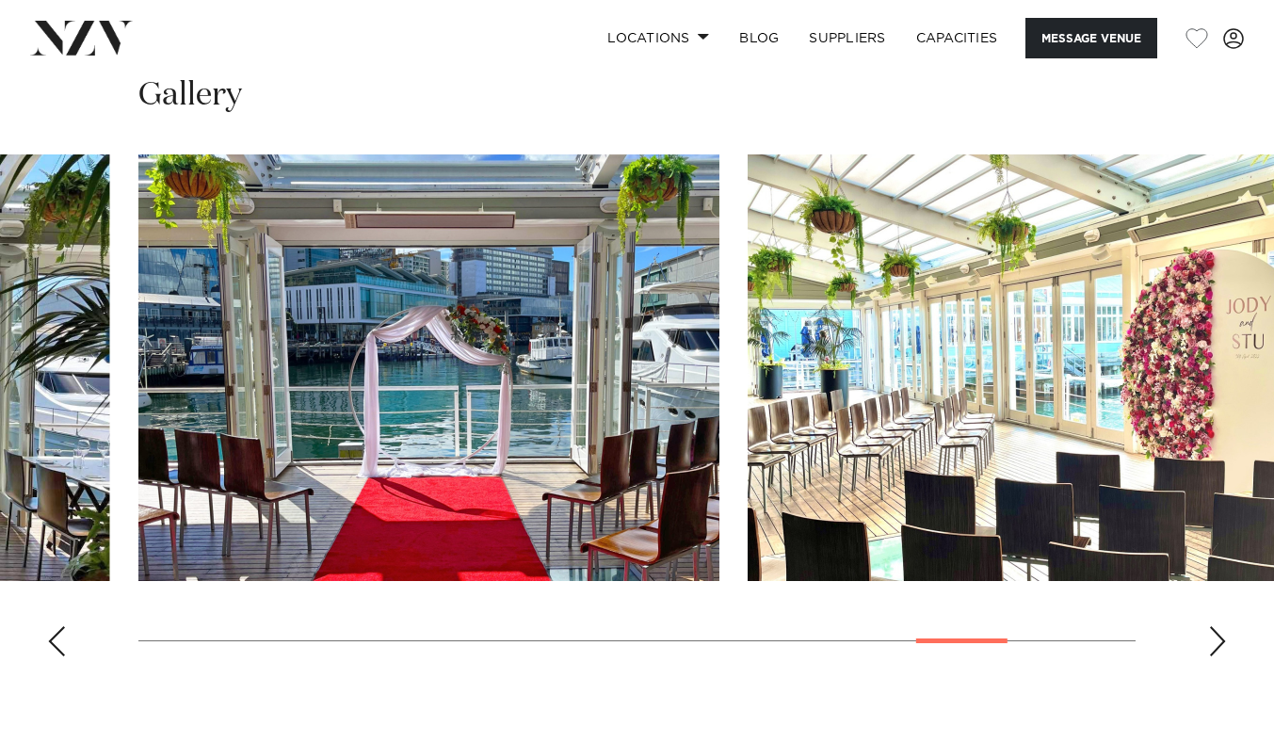
click at [1215, 626] on div "Next slide" at bounding box center [1217, 641] width 19 height 30
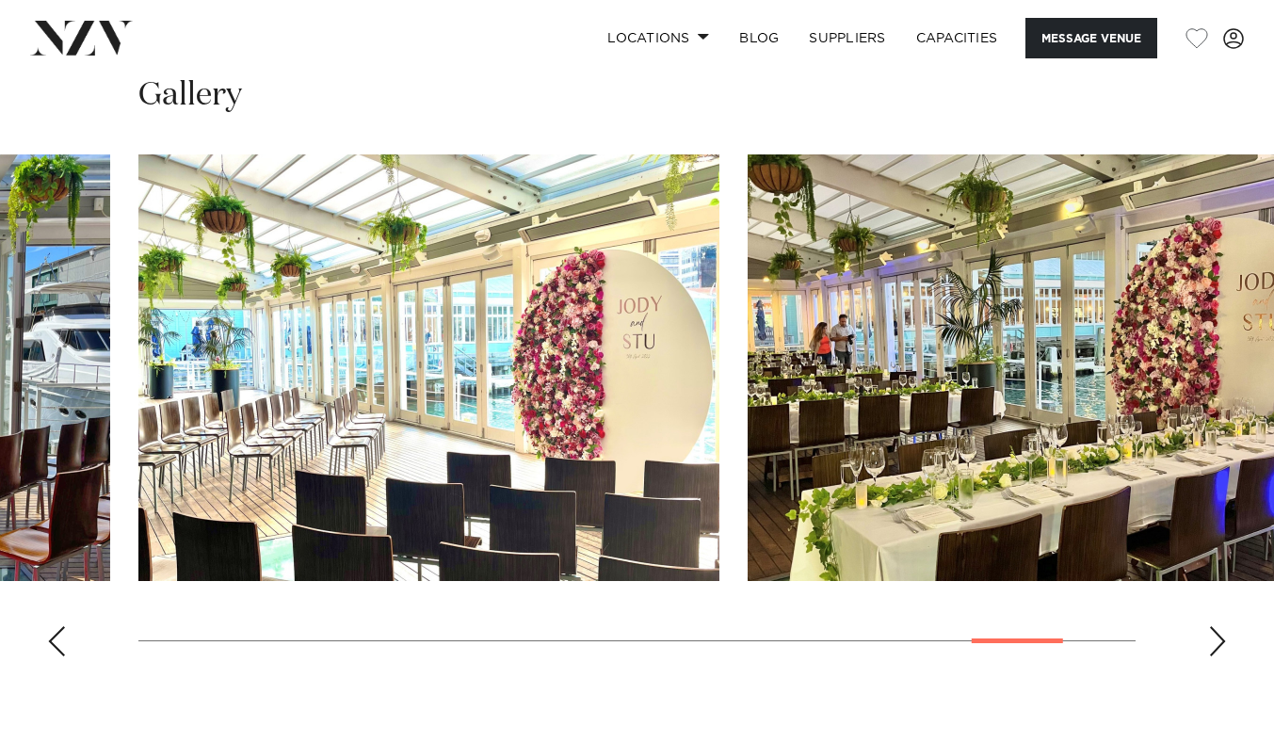
click at [1215, 626] on div "Next slide" at bounding box center [1217, 641] width 19 height 30
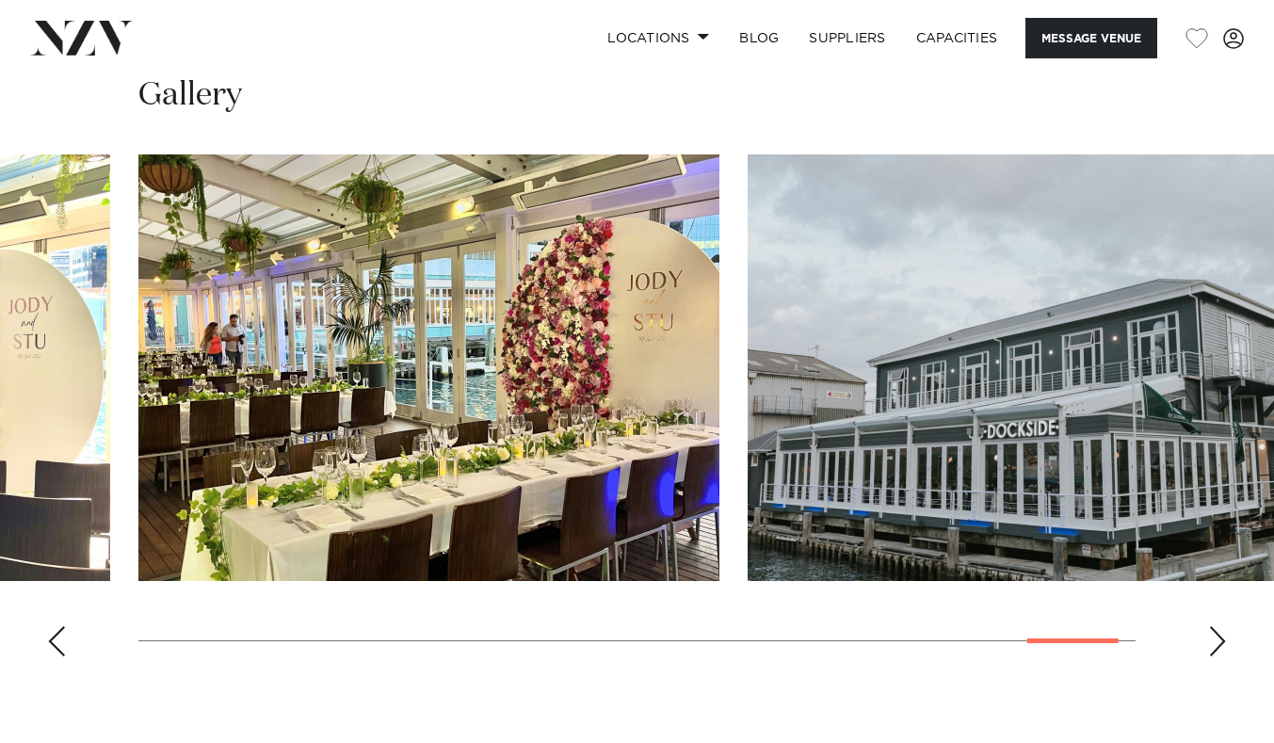
click at [1215, 626] on div "Next slide" at bounding box center [1217, 641] width 19 height 30
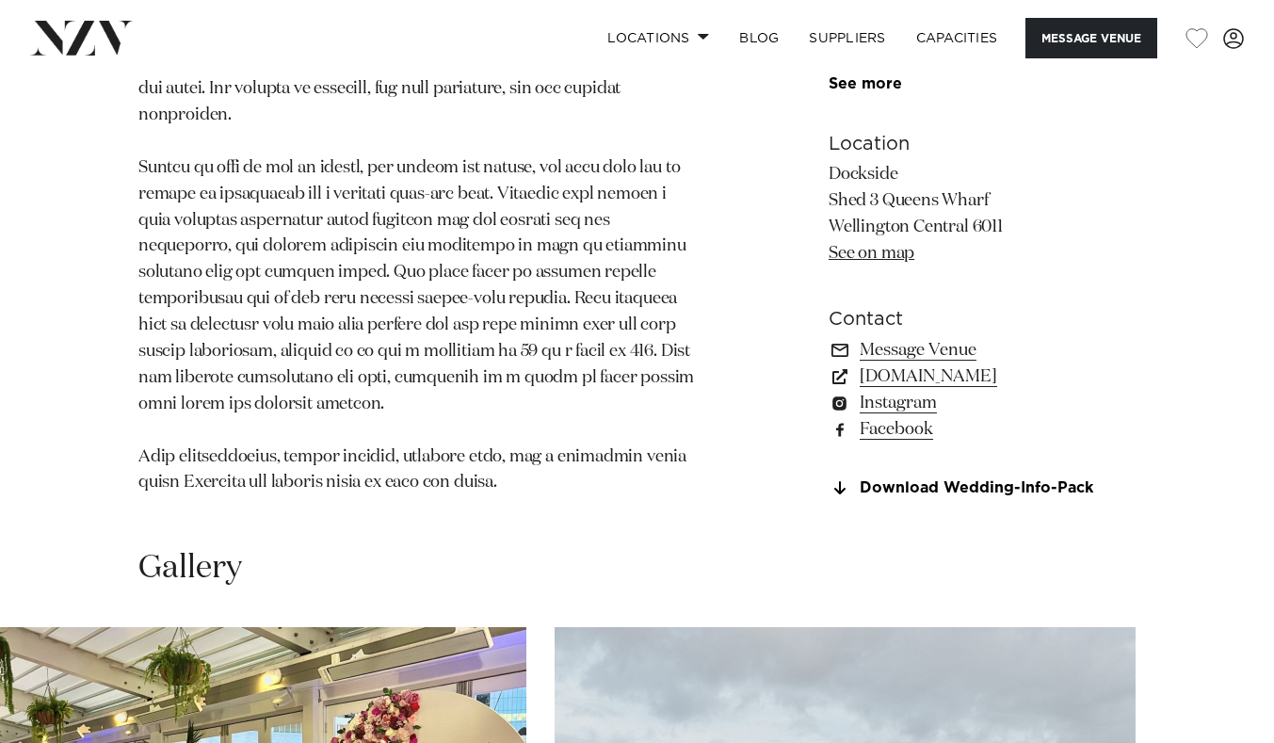
scroll to position [1123, 0]
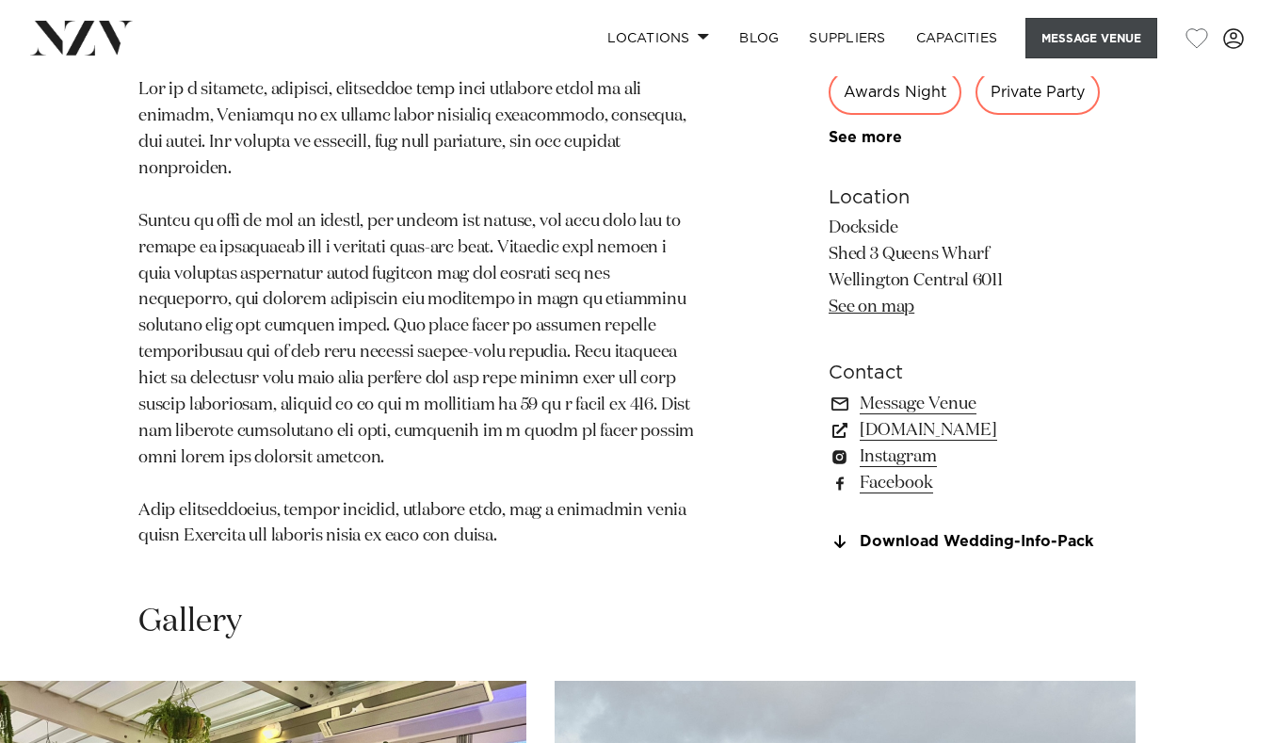
click at [1053, 34] on button "Message Venue" at bounding box center [1092, 38] width 132 height 41
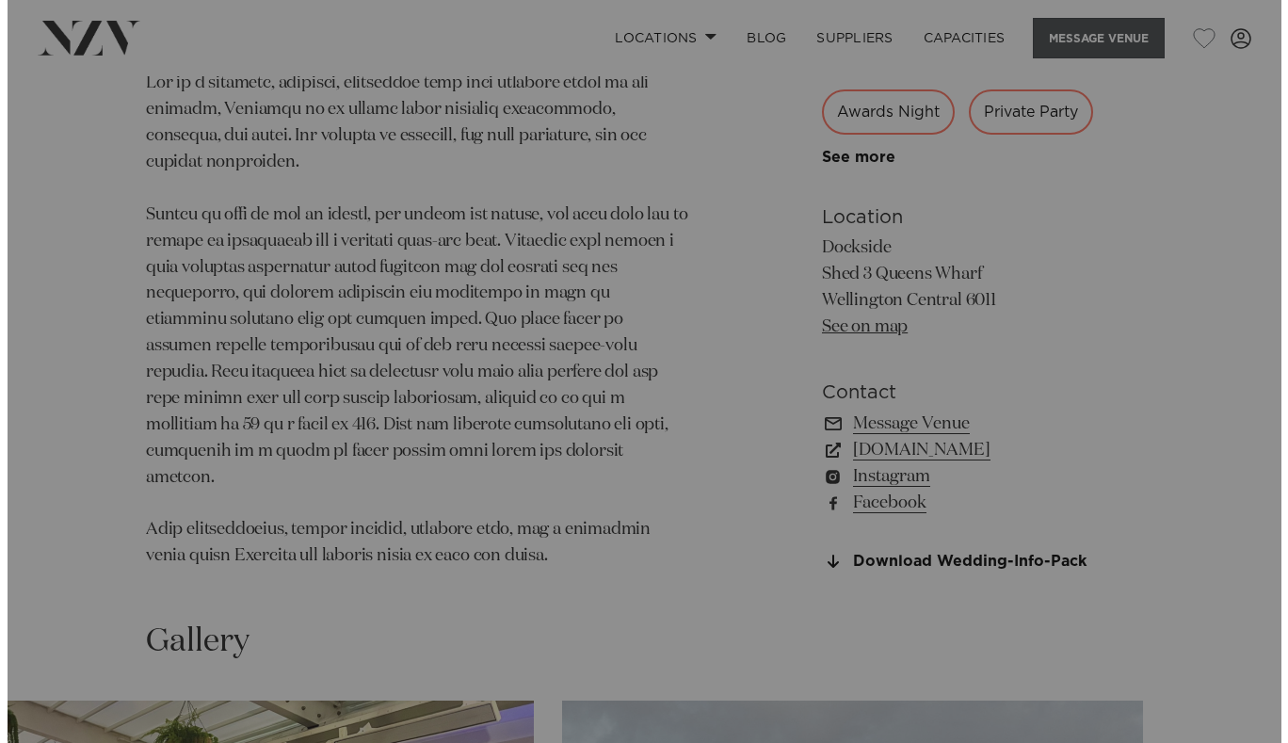
scroll to position [1129, 0]
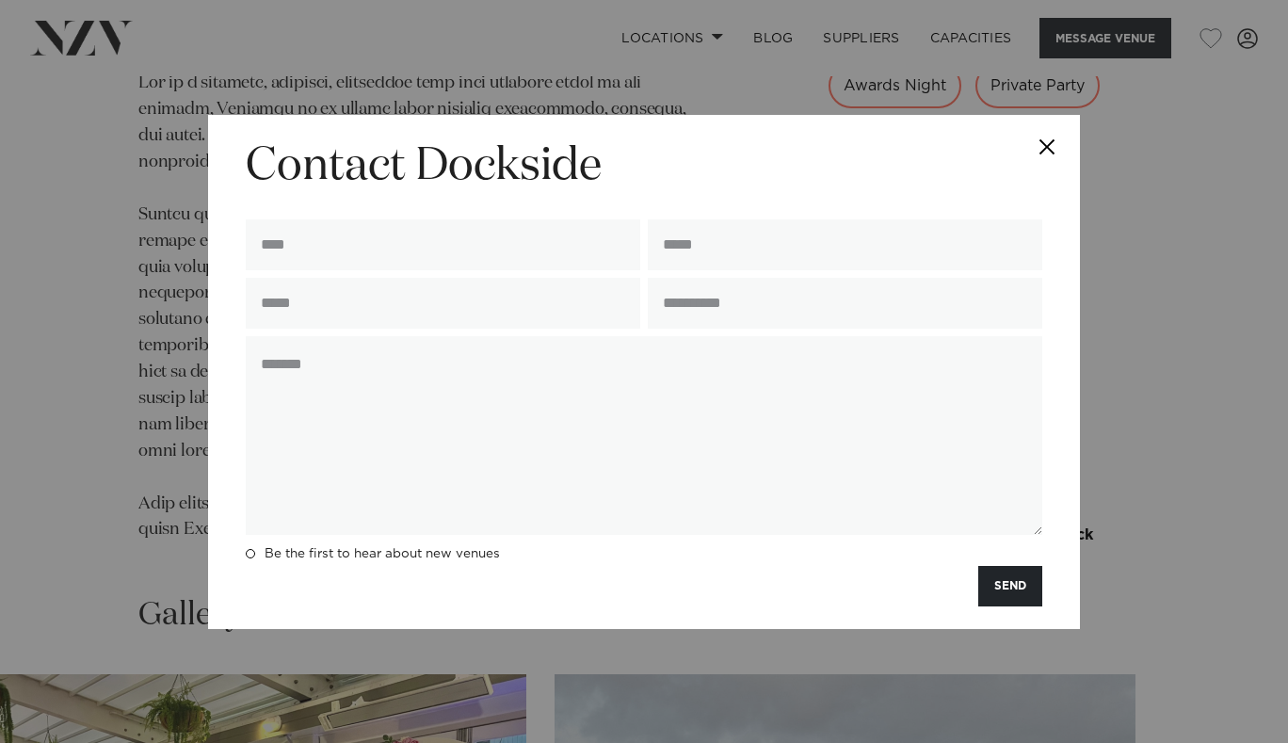
click at [467, 212] on div at bounding box center [644, 245] width 804 height 66
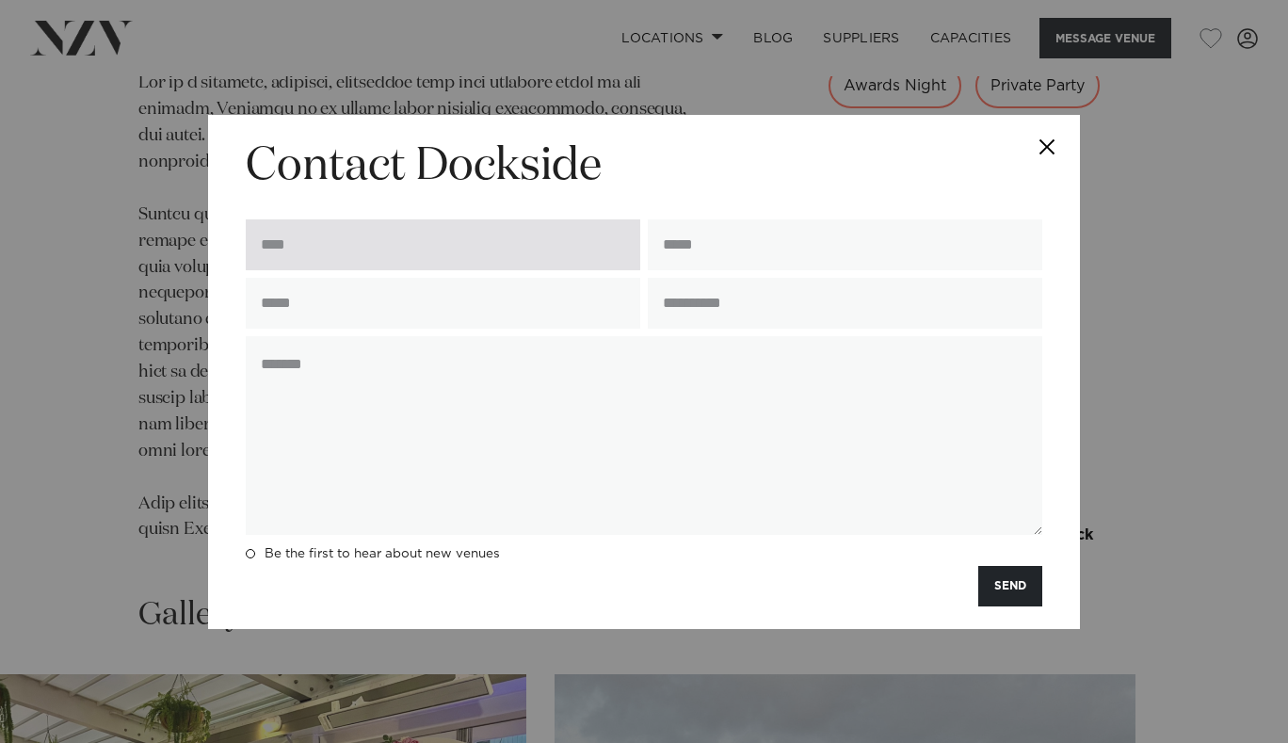
click at [459, 225] on input "text" at bounding box center [443, 244] width 395 height 51
type input "**********"
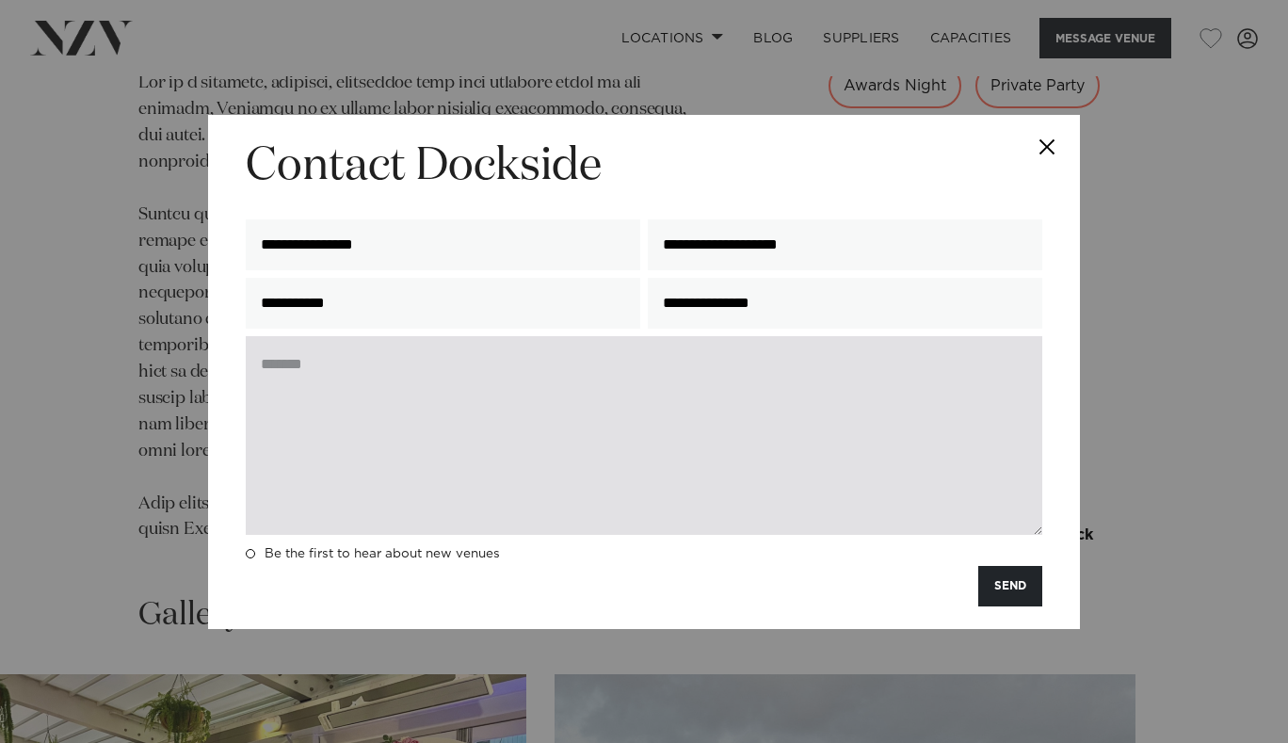
click at [411, 404] on textarea at bounding box center [644, 435] width 797 height 199
paste textarea "**********"
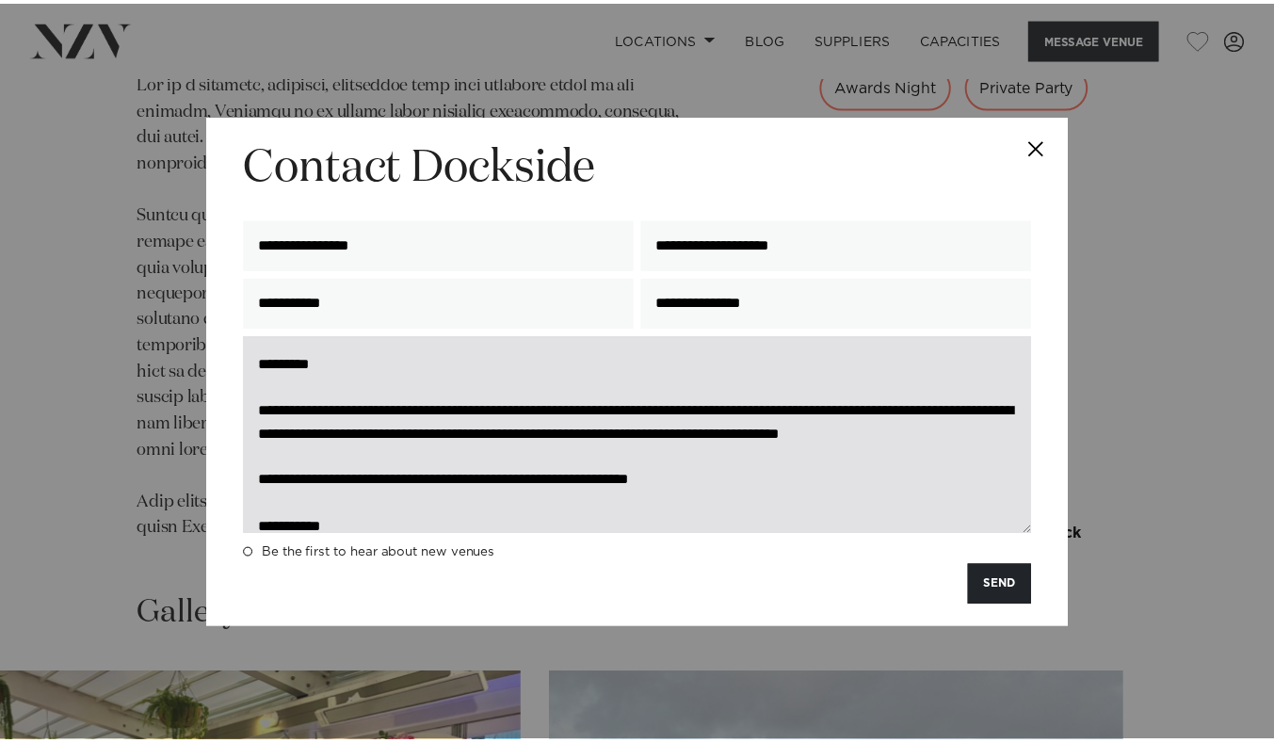
scroll to position [73, 0]
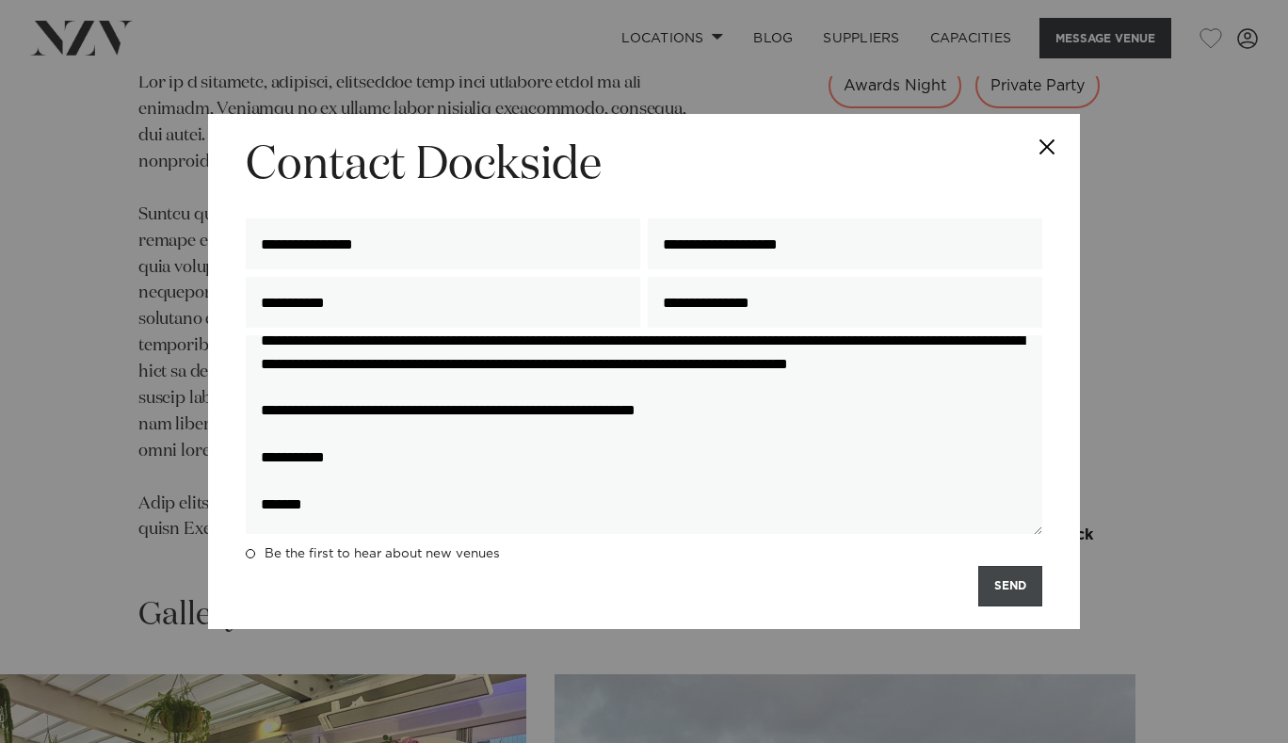
type textarea "**********"
click at [1011, 593] on button "SEND" at bounding box center [1011, 586] width 64 height 41
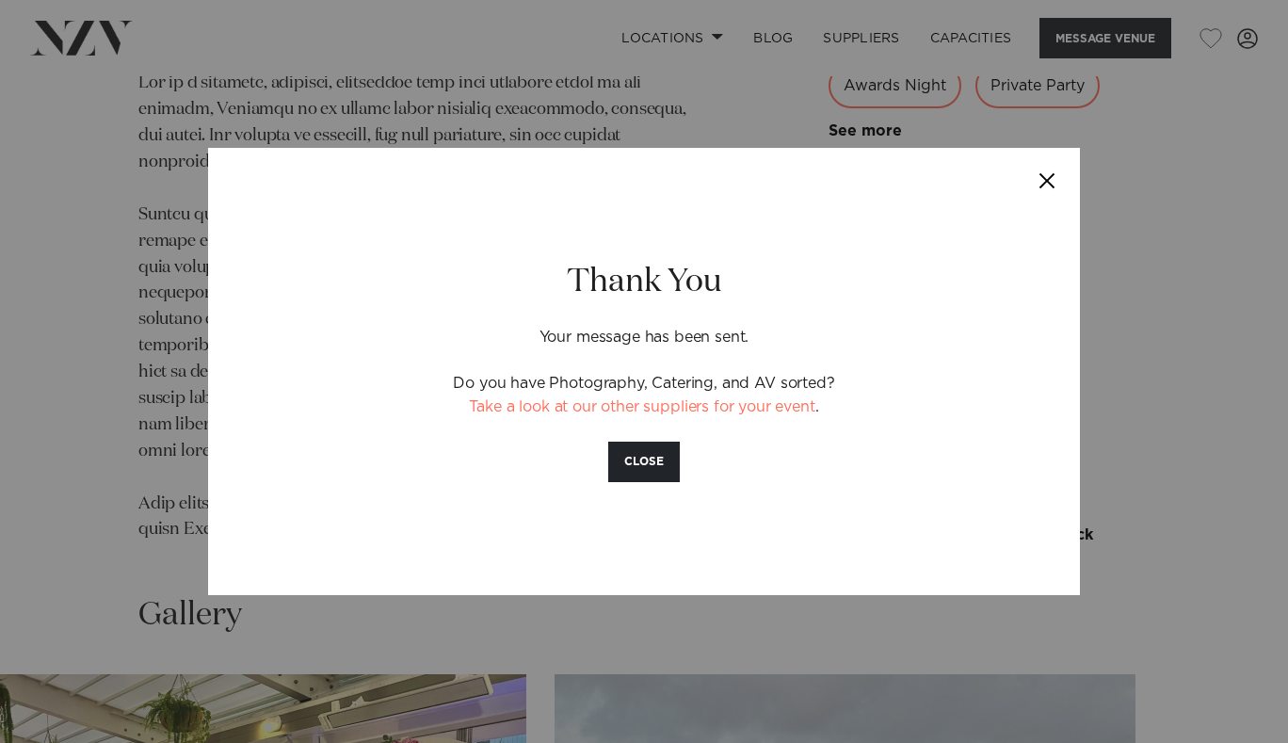
click at [1046, 187] on button "Close" at bounding box center [1047, 181] width 66 height 66
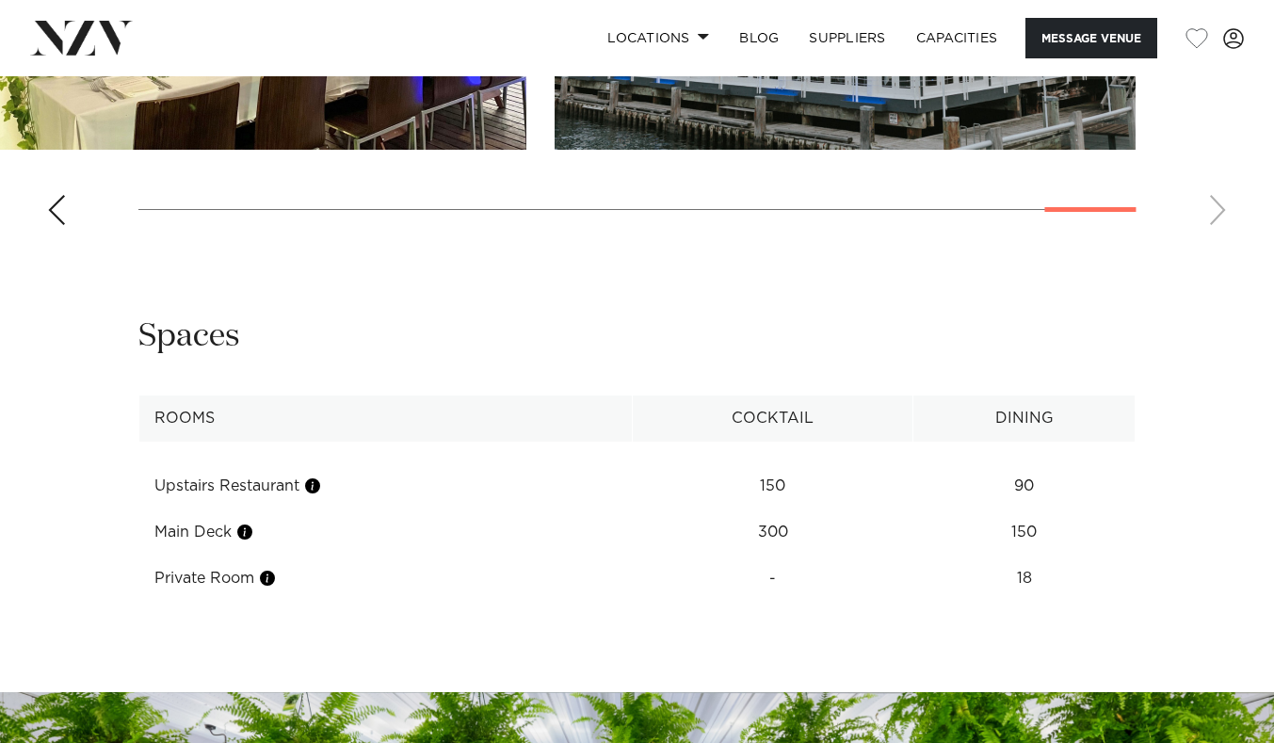
scroll to position [2082, 0]
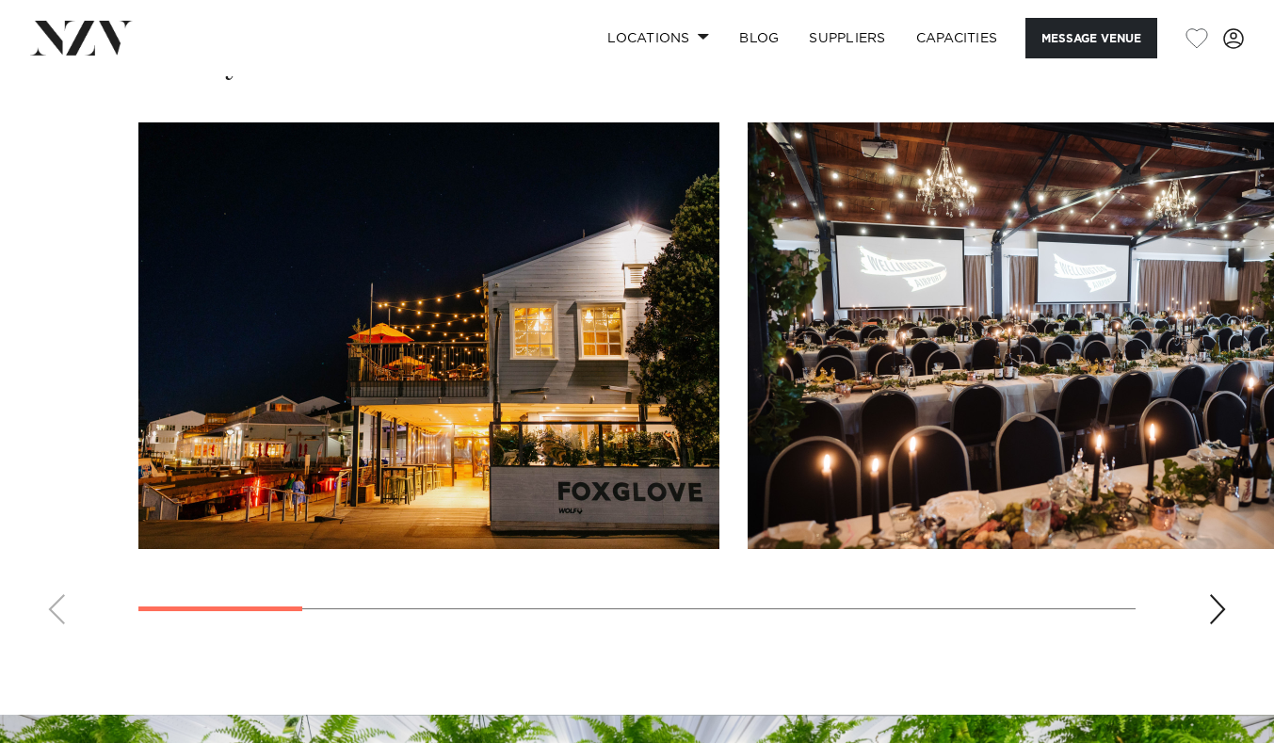
scroll to position [1672, 0]
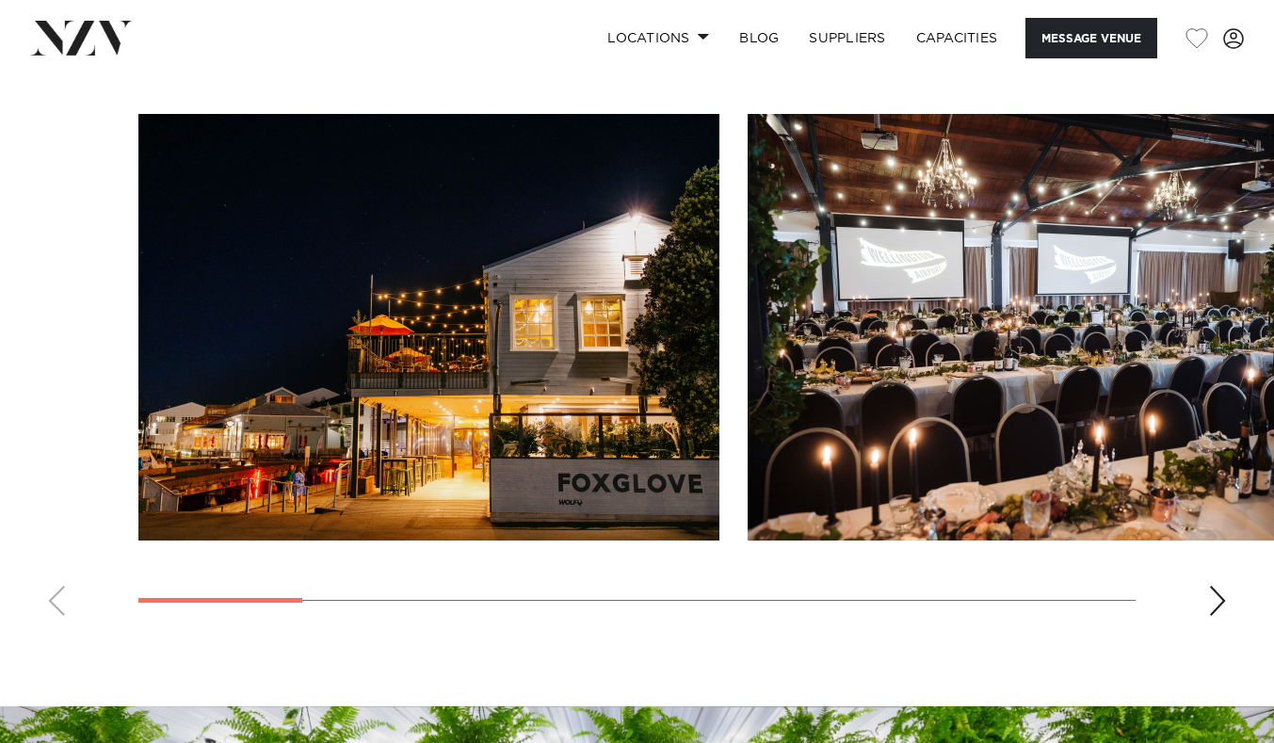
click at [1210, 599] on div "Next slide" at bounding box center [1217, 601] width 19 height 30
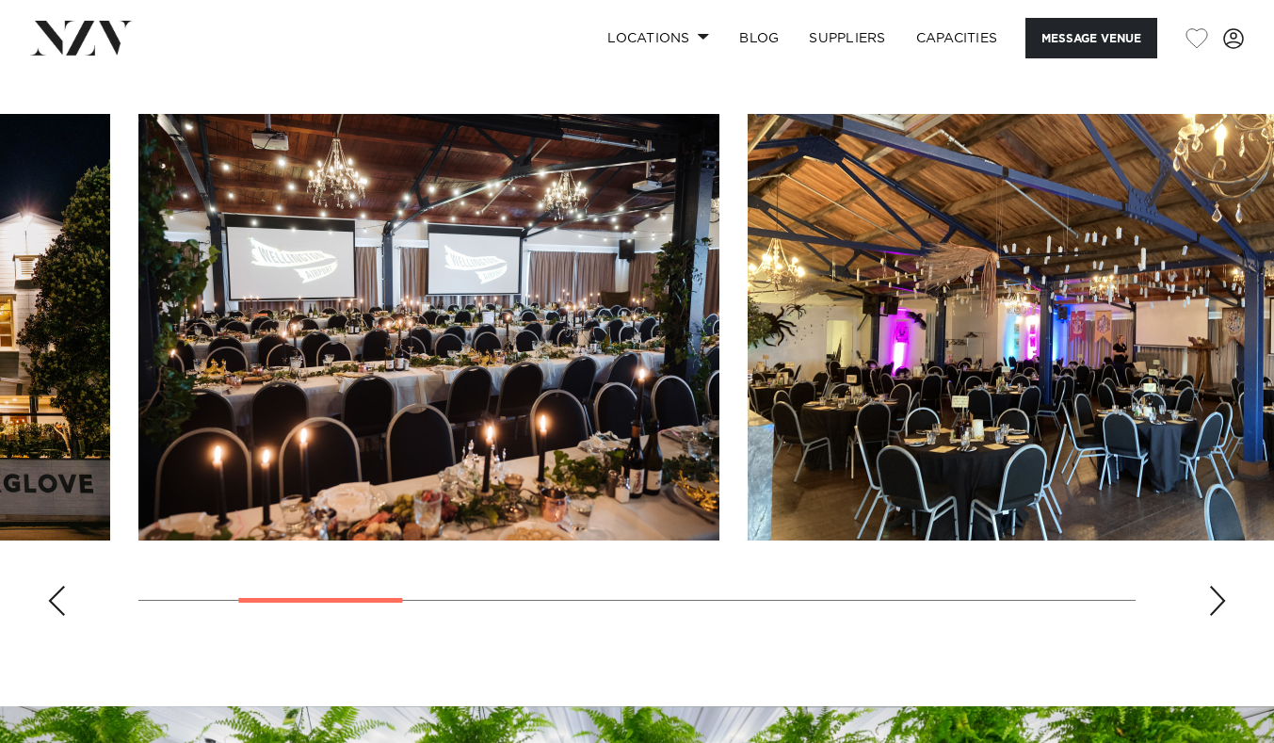
click at [1210, 599] on div "Next slide" at bounding box center [1217, 601] width 19 height 30
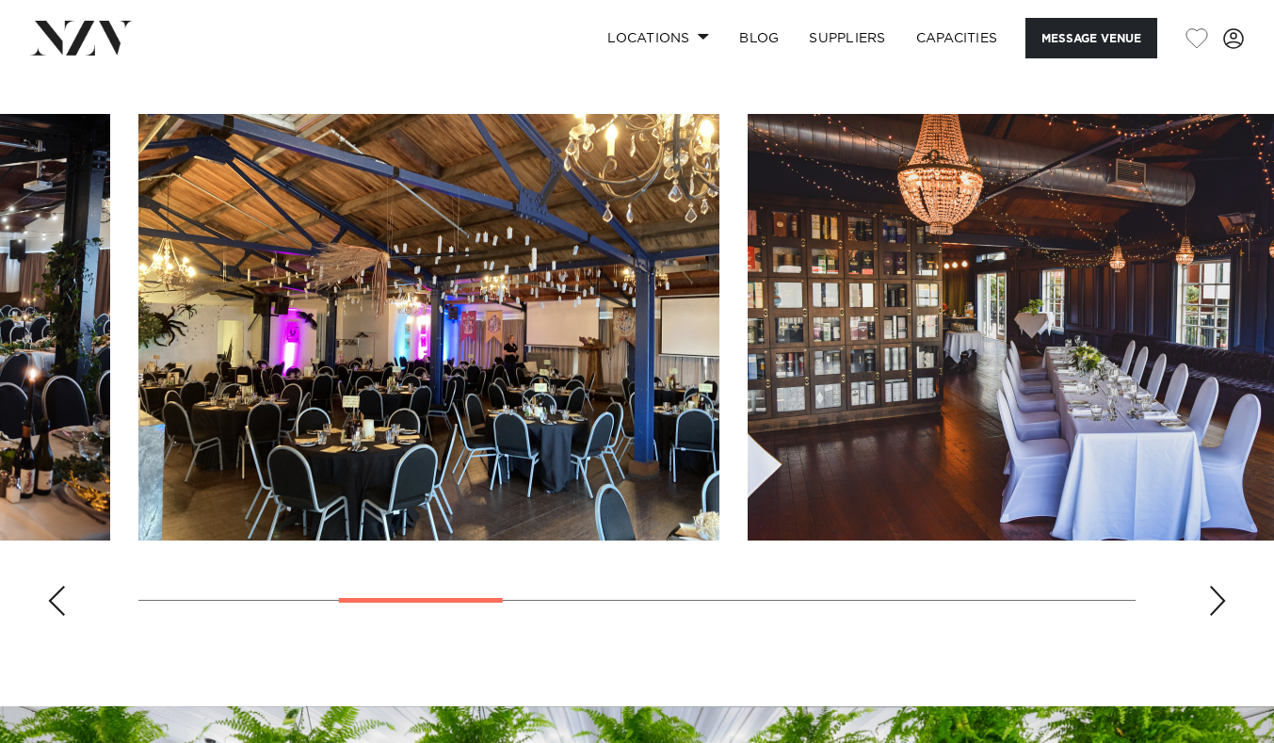
click at [1210, 599] on div "Next slide" at bounding box center [1217, 601] width 19 height 30
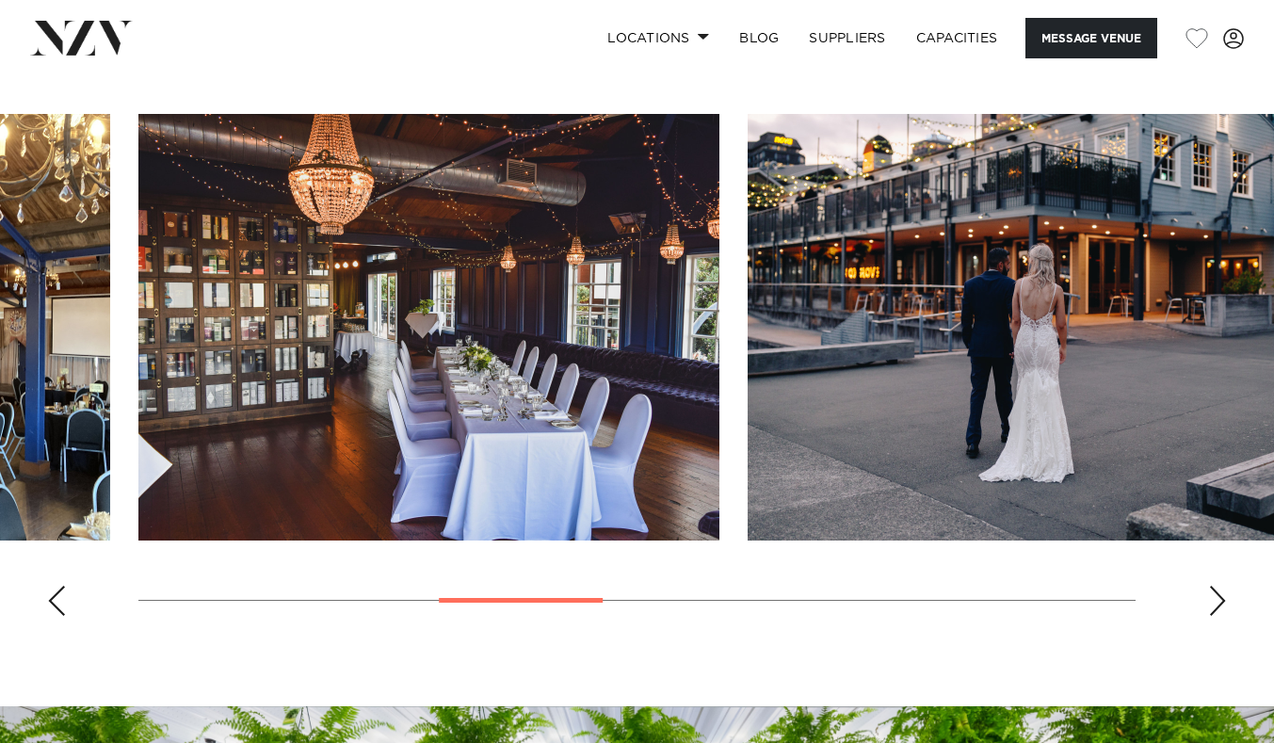
click at [1210, 599] on div "Next slide" at bounding box center [1217, 601] width 19 height 30
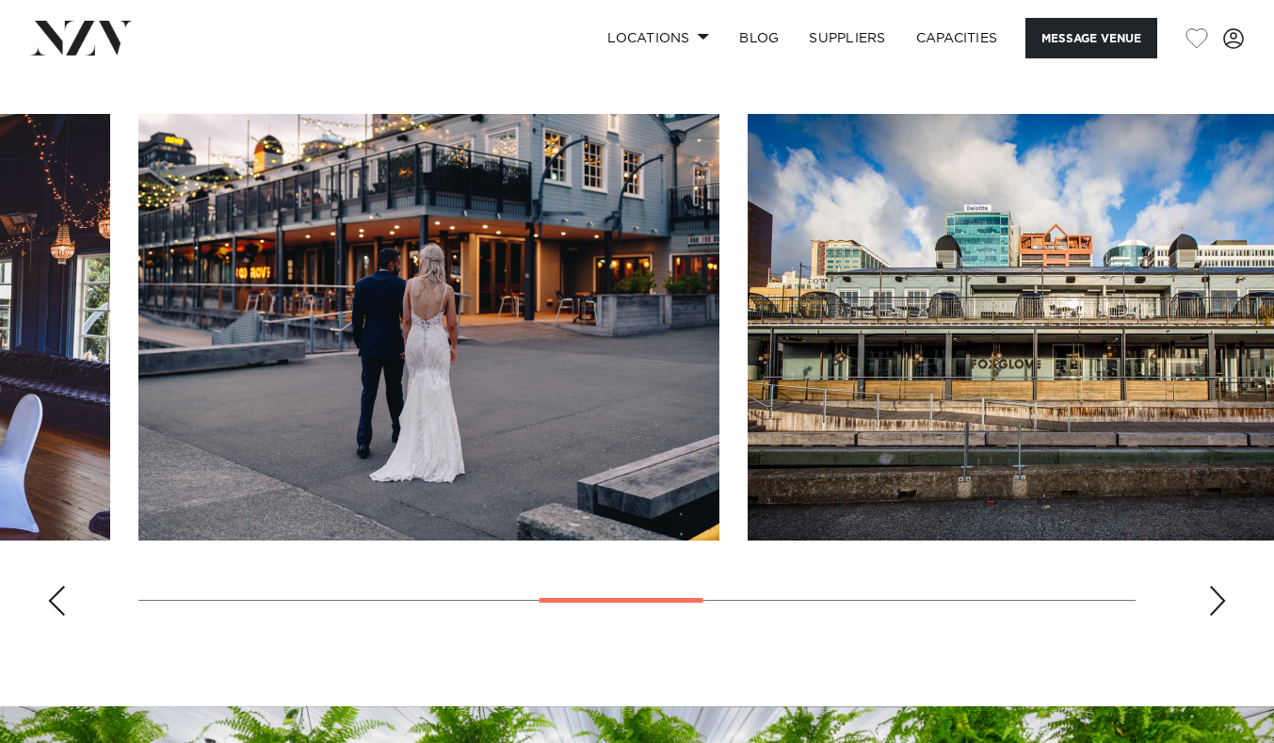
click at [1210, 599] on div "Next slide" at bounding box center [1217, 601] width 19 height 30
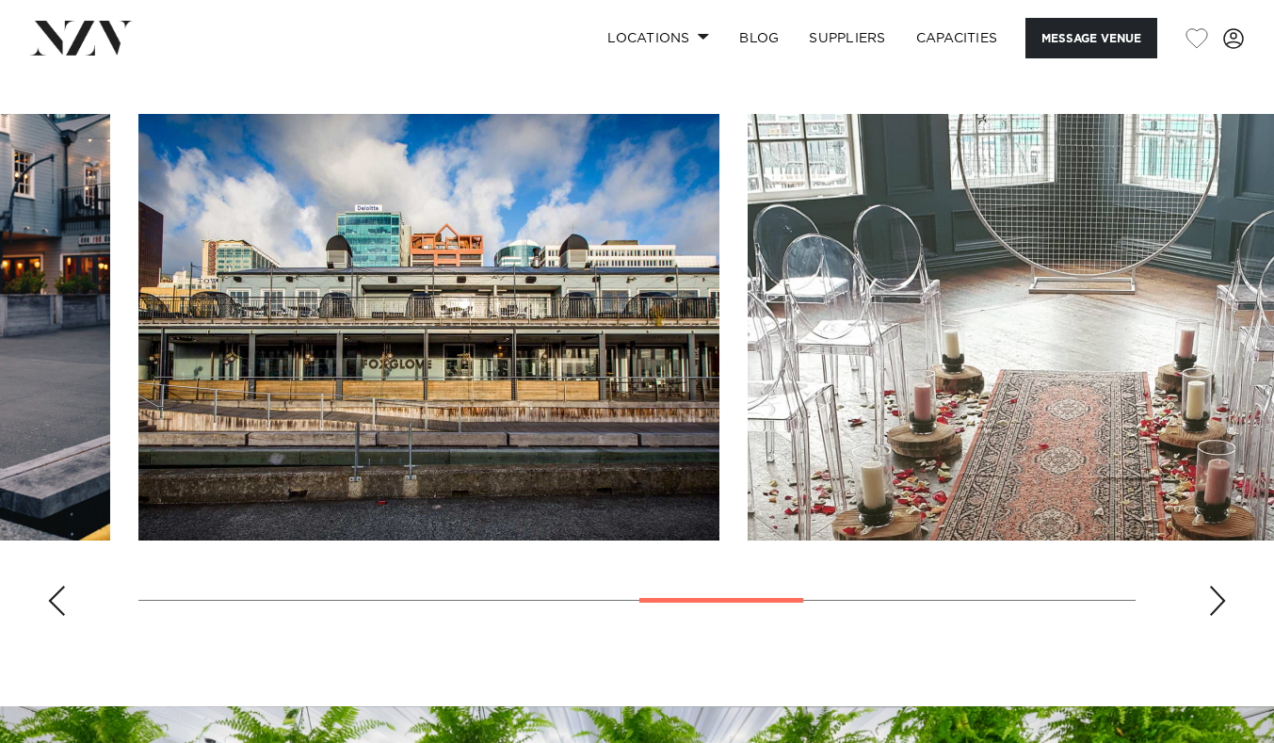
click at [1210, 599] on div "Next slide" at bounding box center [1217, 601] width 19 height 30
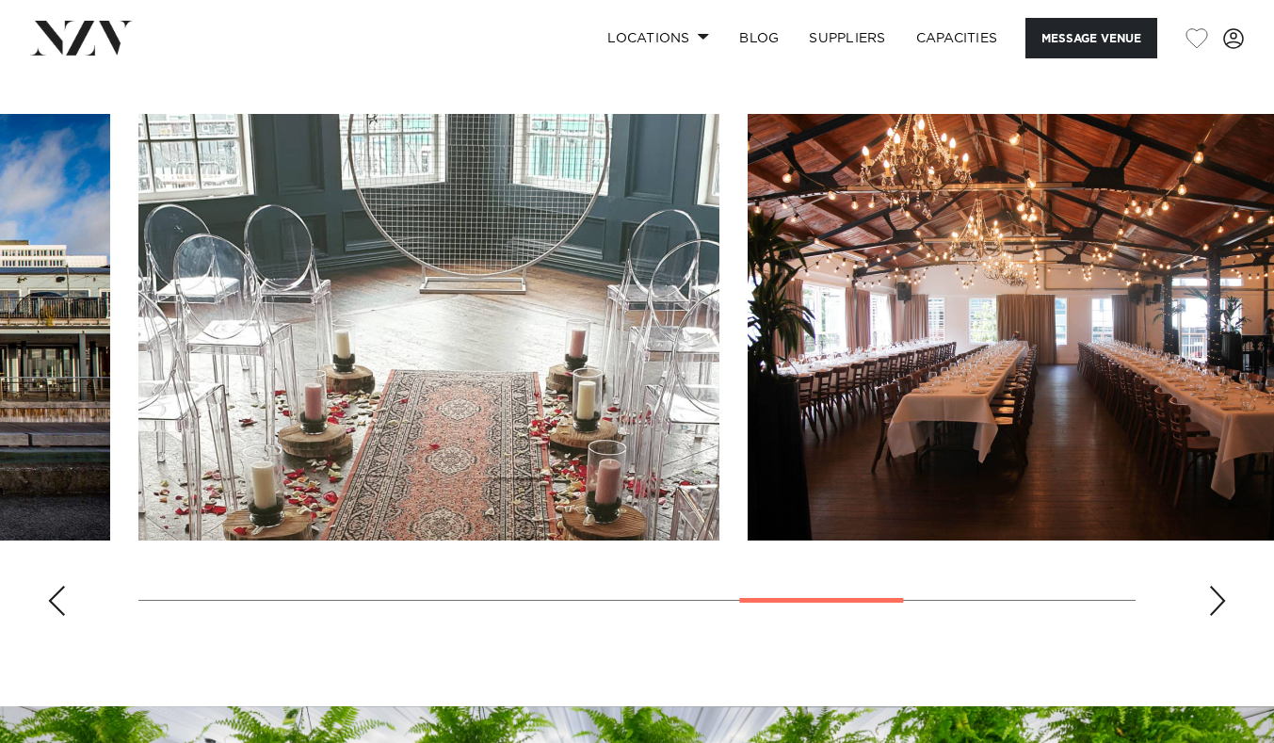
click at [1210, 599] on div "Next slide" at bounding box center [1217, 601] width 19 height 30
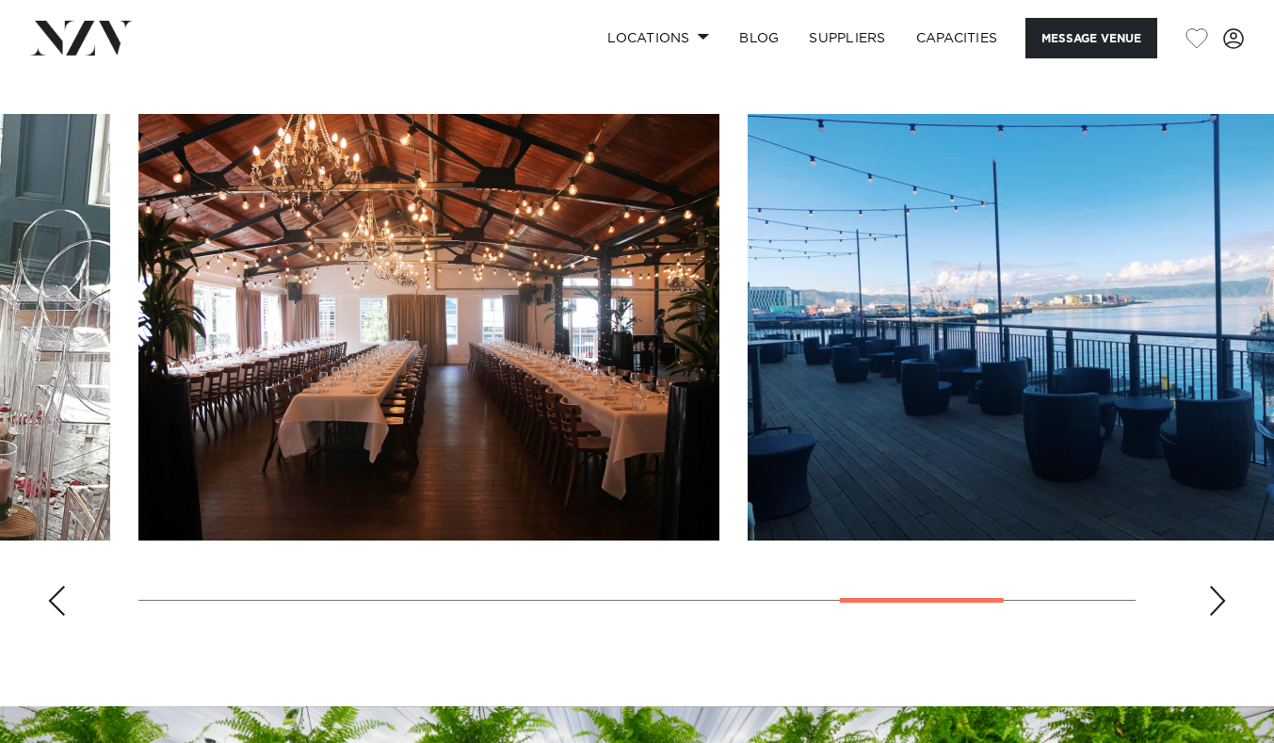
click at [1210, 599] on div "Next slide" at bounding box center [1217, 601] width 19 height 30
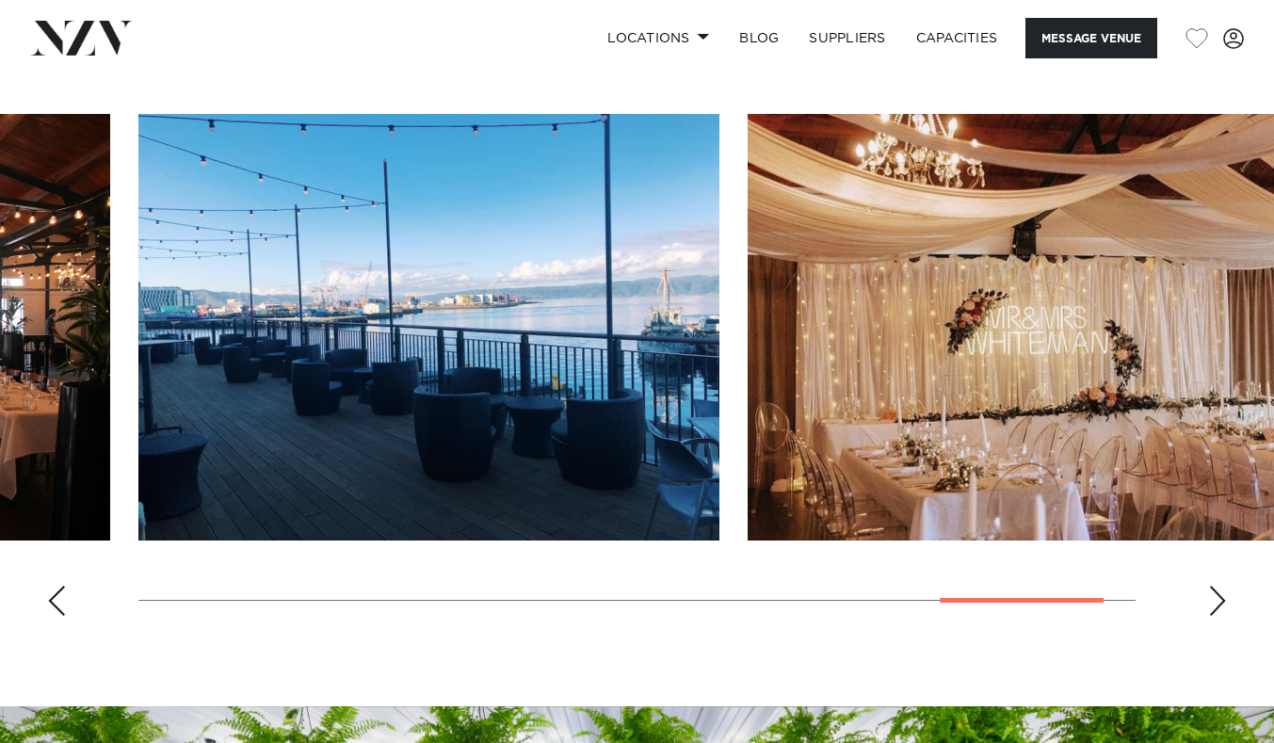
click at [1210, 599] on div "Next slide" at bounding box center [1217, 601] width 19 height 30
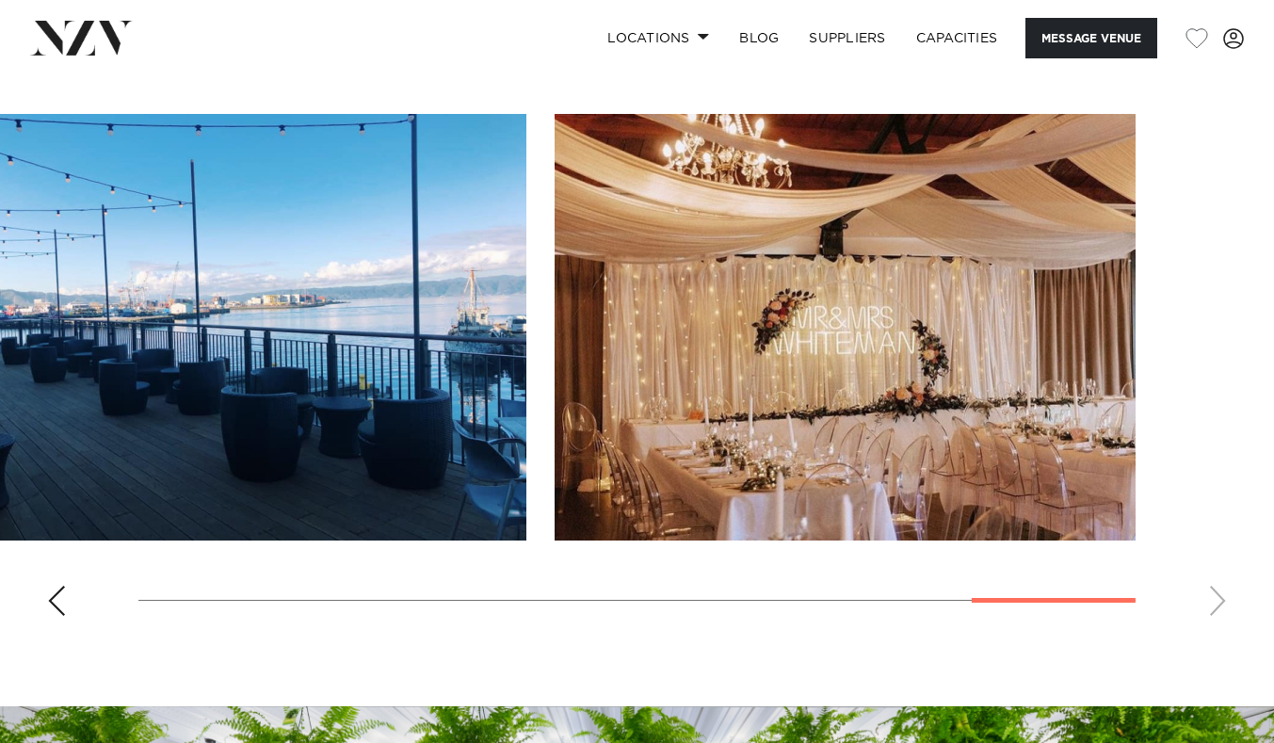
click at [1210, 599] on swiper-container at bounding box center [637, 372] width 1274 height 517
click at [1094, 28] on button "Message Venue" at bounding box center [1092, 38] width 132 height 41
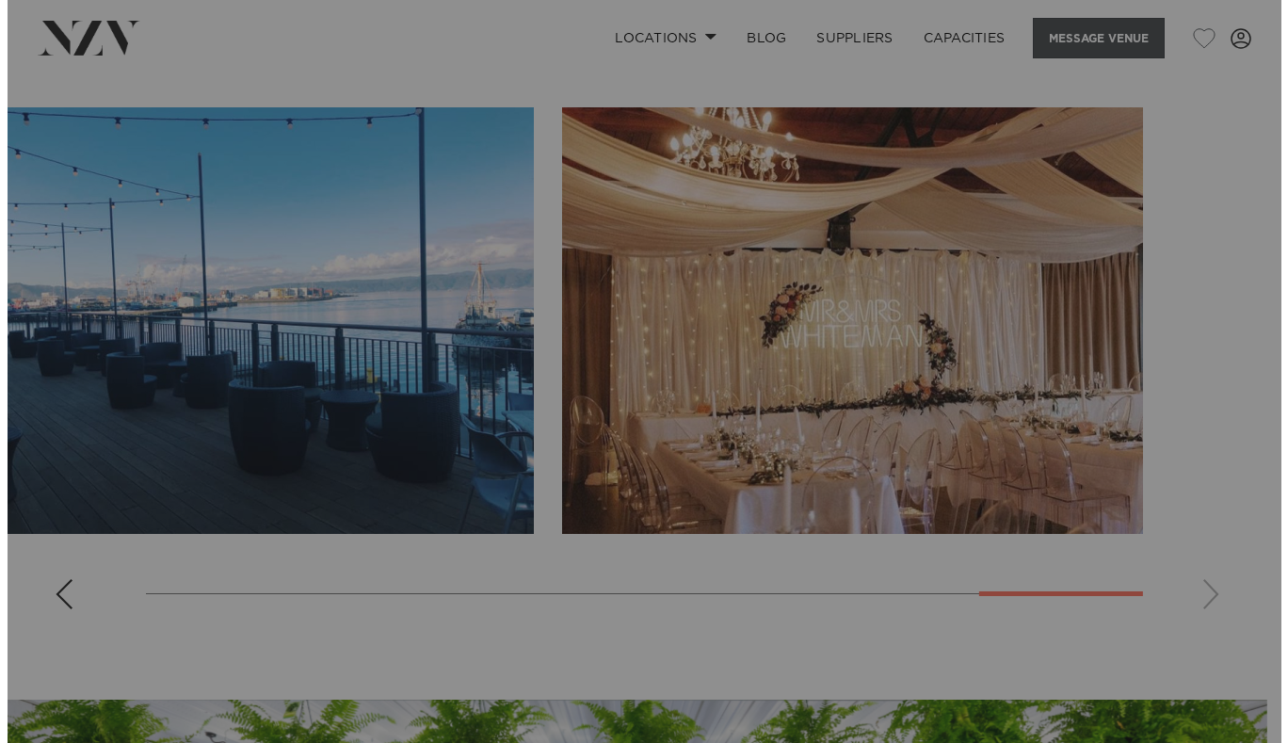
scroll to position [1678, 0]
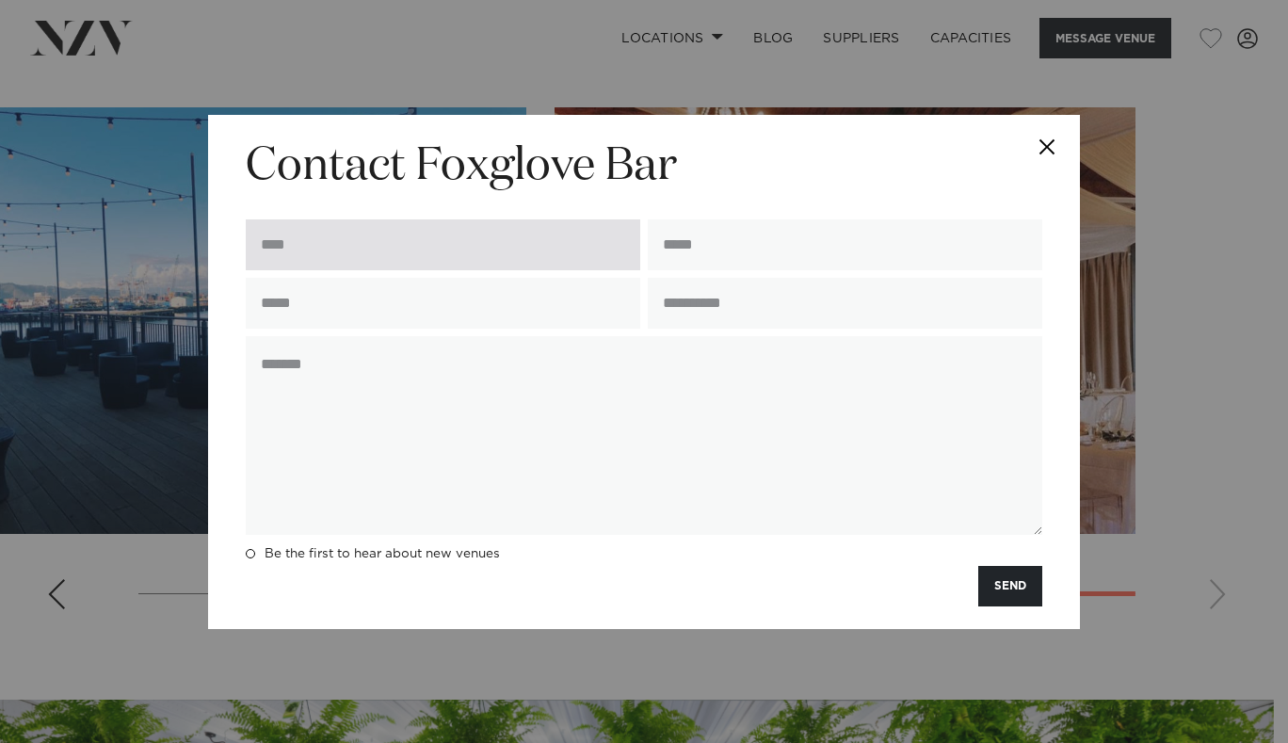
click at [509, 244] on input "text" at bounding box center [443, 244] width 395 height 51
type input "**********"
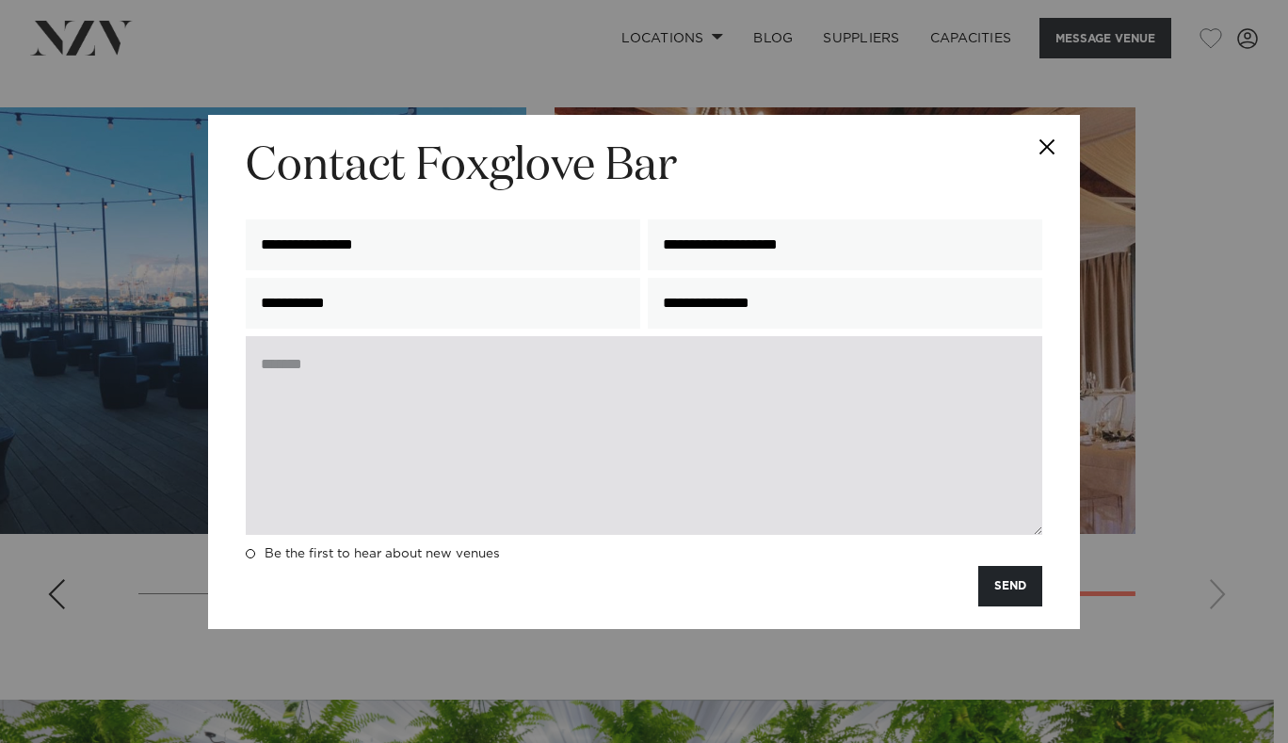
click at [471, 377] on textarea at bounding box center [644, 435] width 797 height 199
paste textarea "**********"
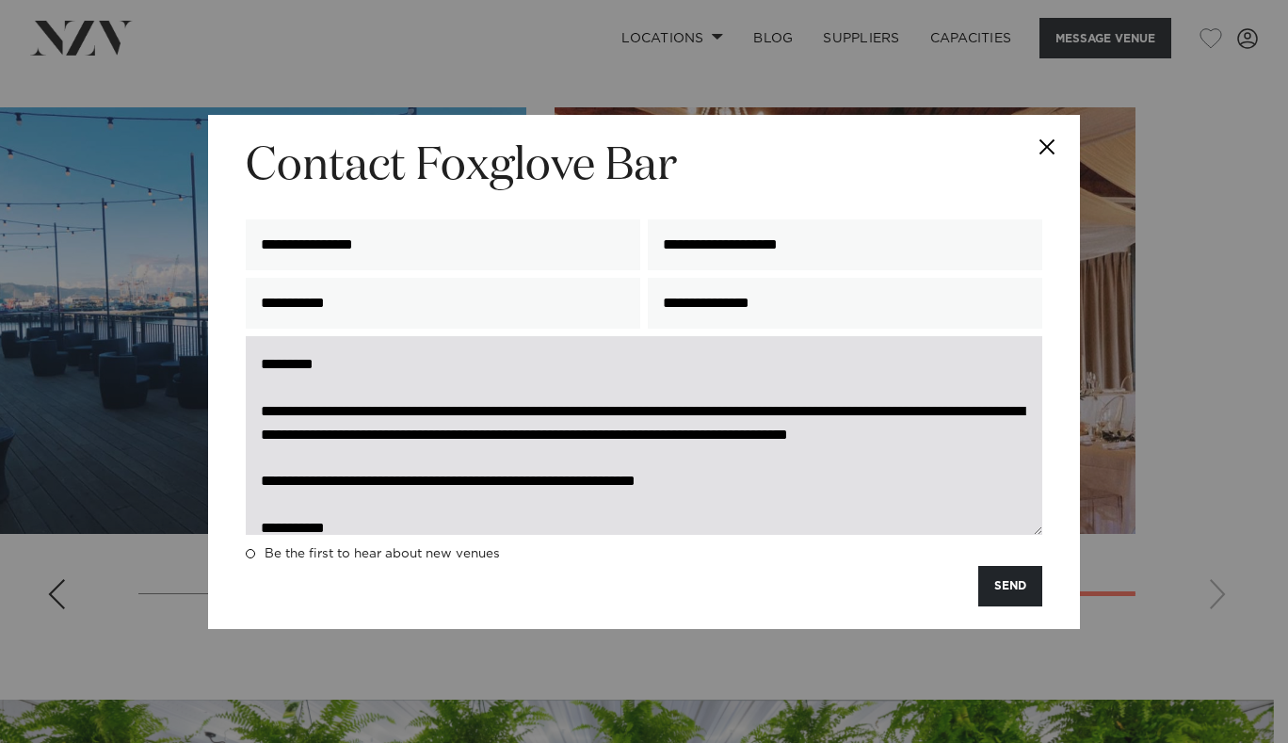
scroll to position [73, 0]
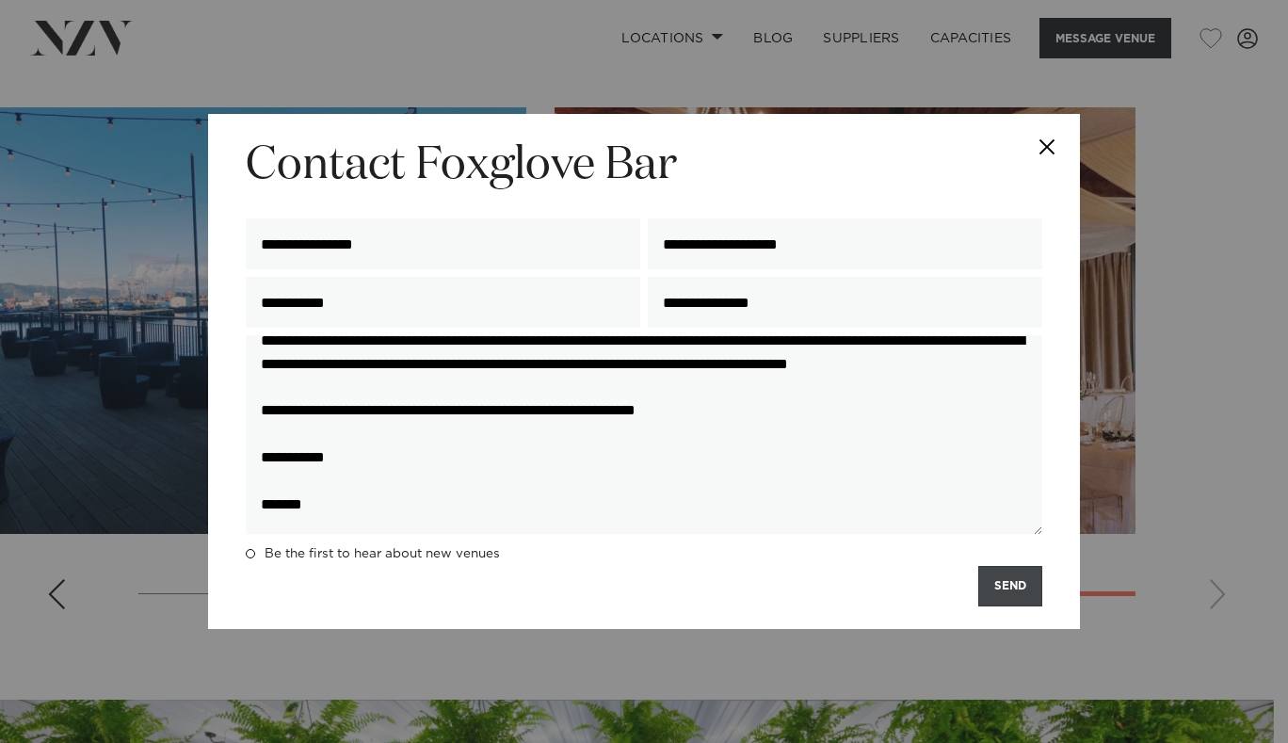
type textarea "**********"
click at [1010, 581] on button "SEND" at bounding box center [1011, 586] width 64 height 41
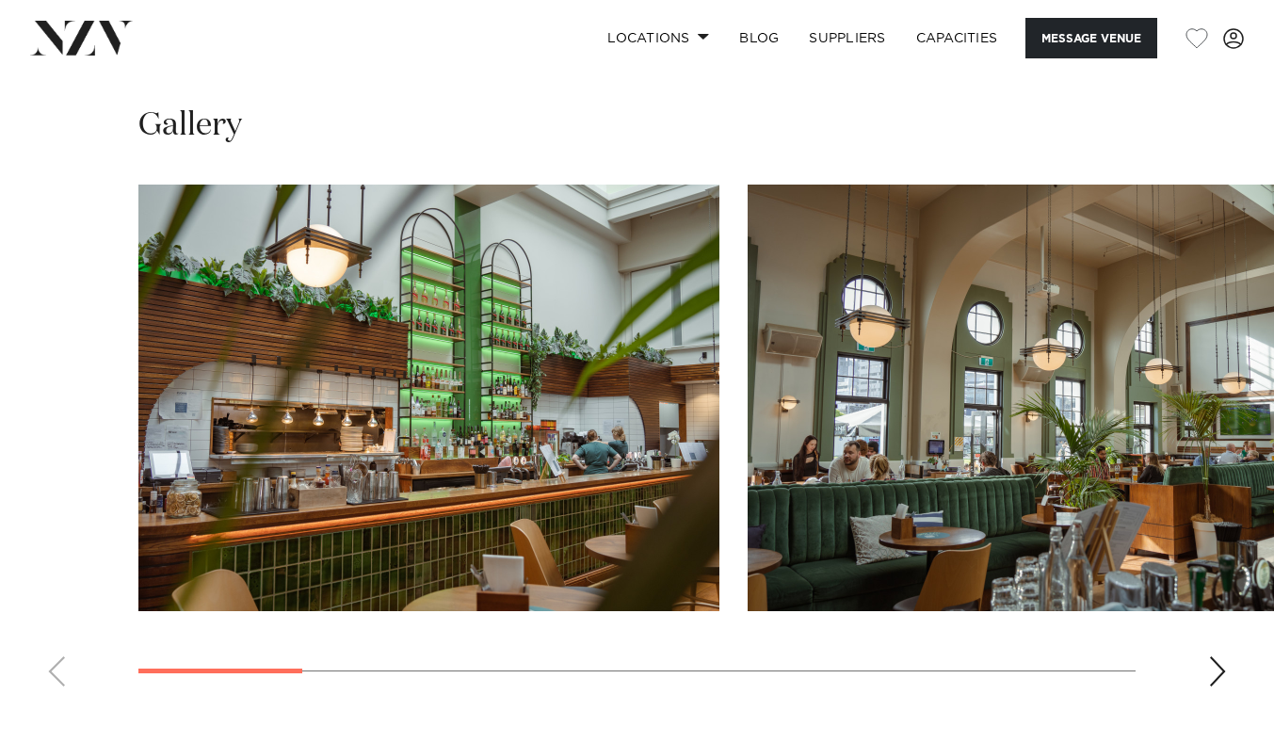
scroll to position [1570, 0]
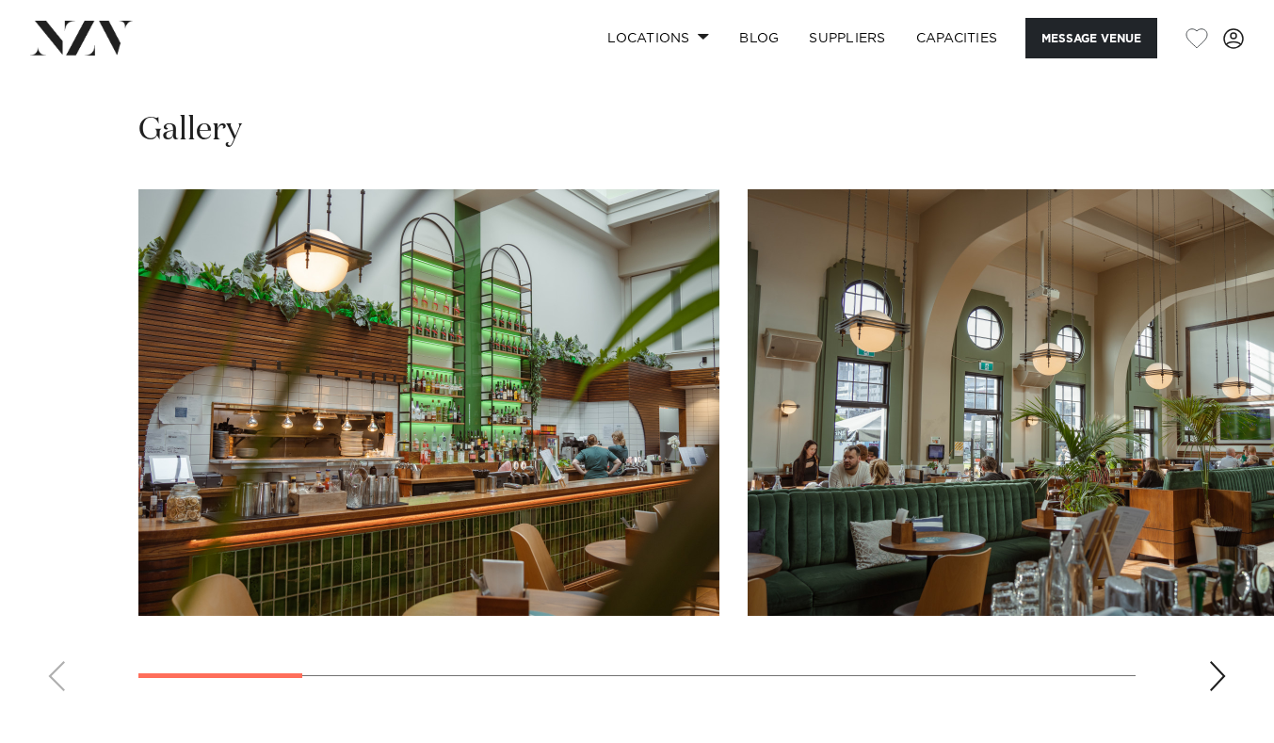
click at [1220, 677] on div "Next slide" at bounding box center [1217, 676] width 19 height 30
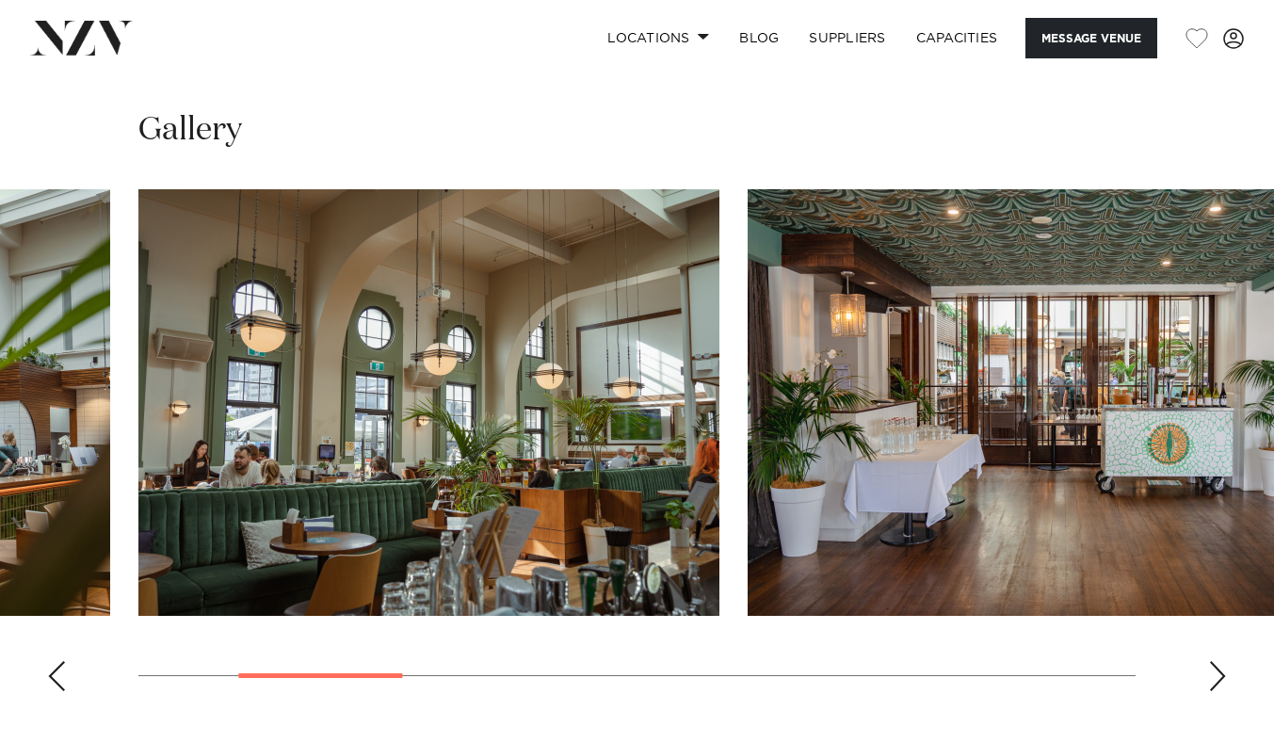
click at [1220, 677] on div "Next slide" at bounding box center [1217, 676] width 19 height 30
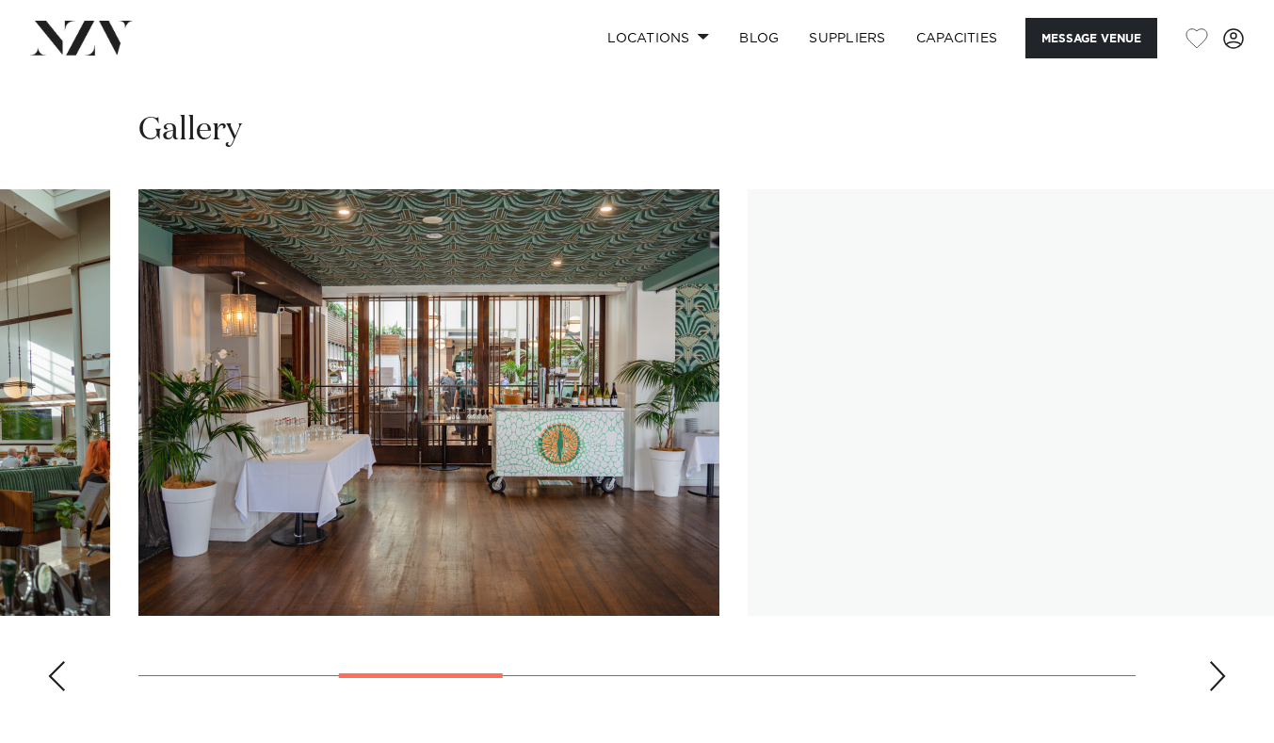
click at [1220, 677] on div "Next slide" at bounding box center [1217, 676] width 19 height 30
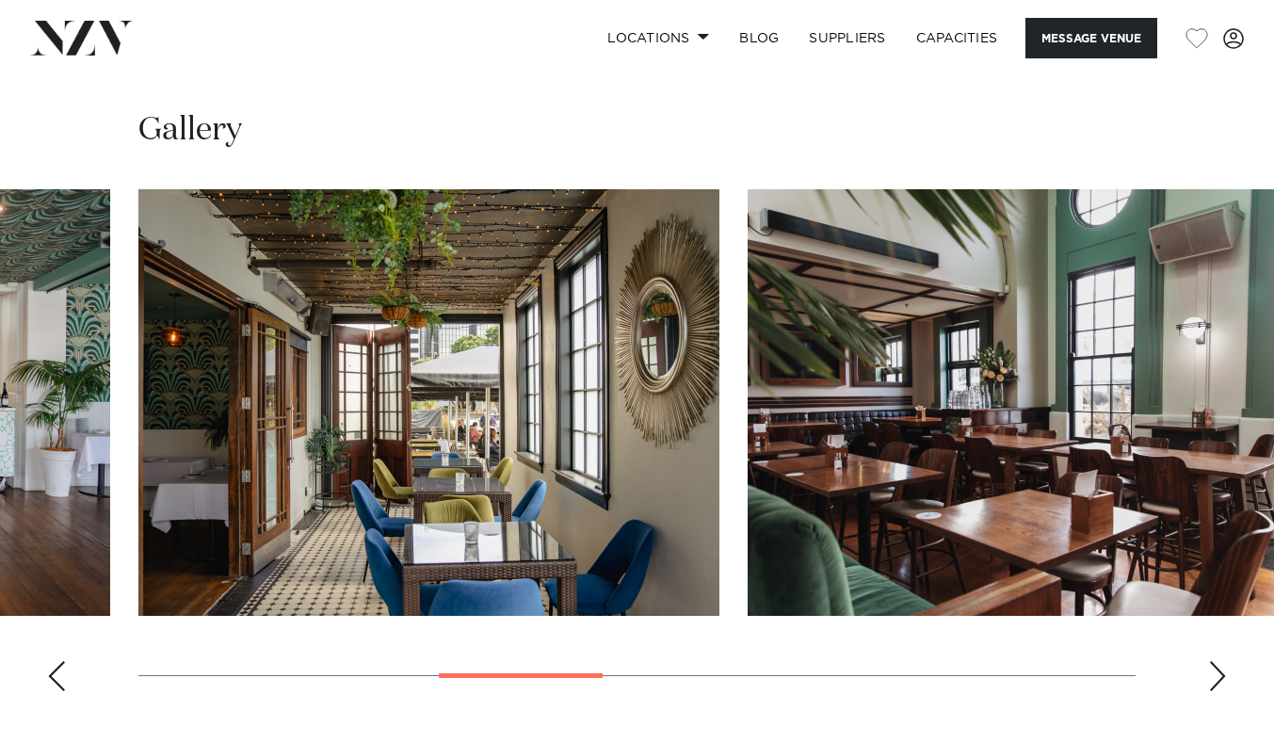
click at [1220, 677] on div "Next slide" at bounding box center [1217, 676] width 19 height 30
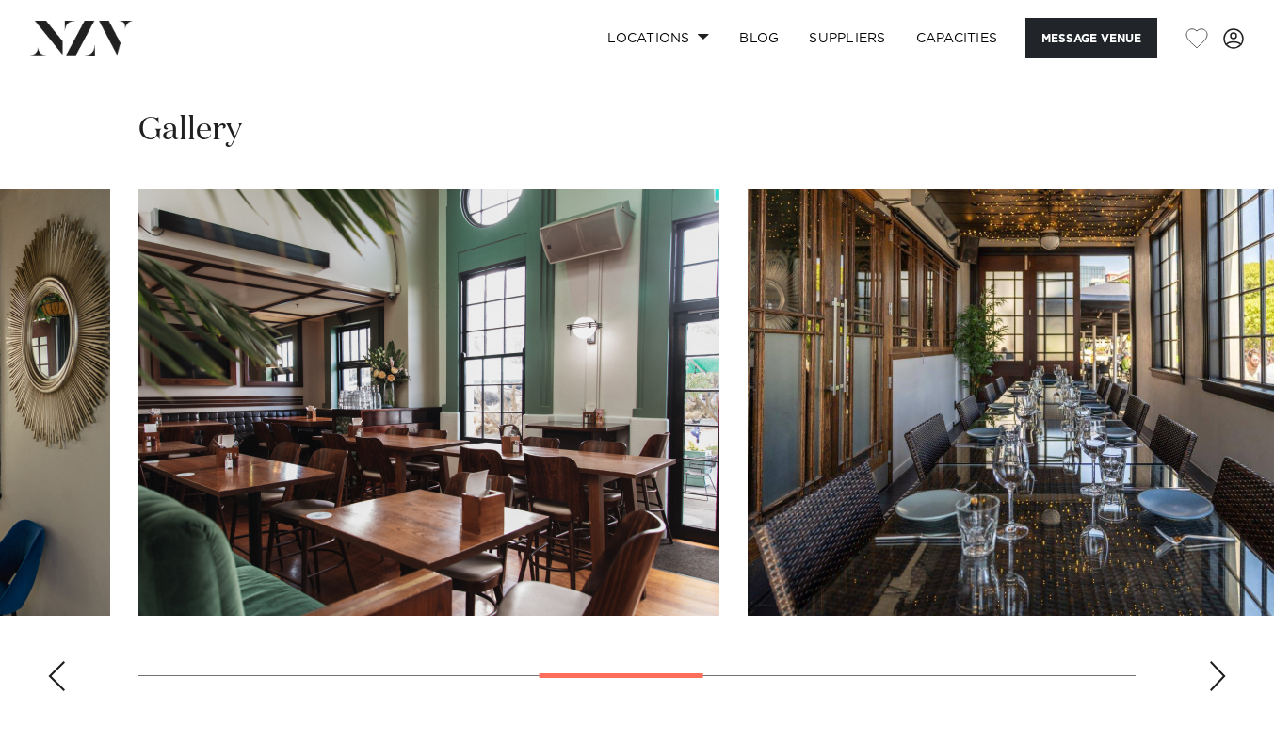
click at [1220, 677] on div "Next slide" at bounding box center [1217, 676] width 19 height 30
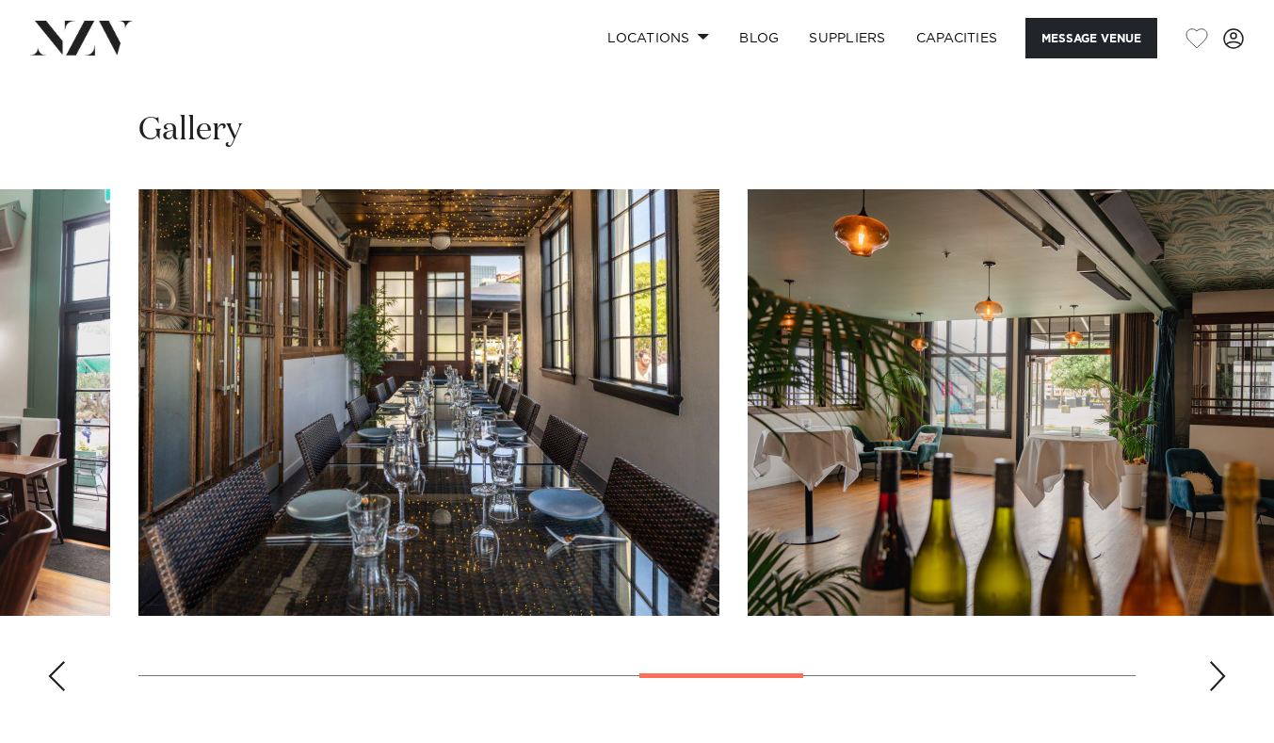
click at [1220, 677] on div "Next slide" at bounding box center [1217, 676] width 19 height 30
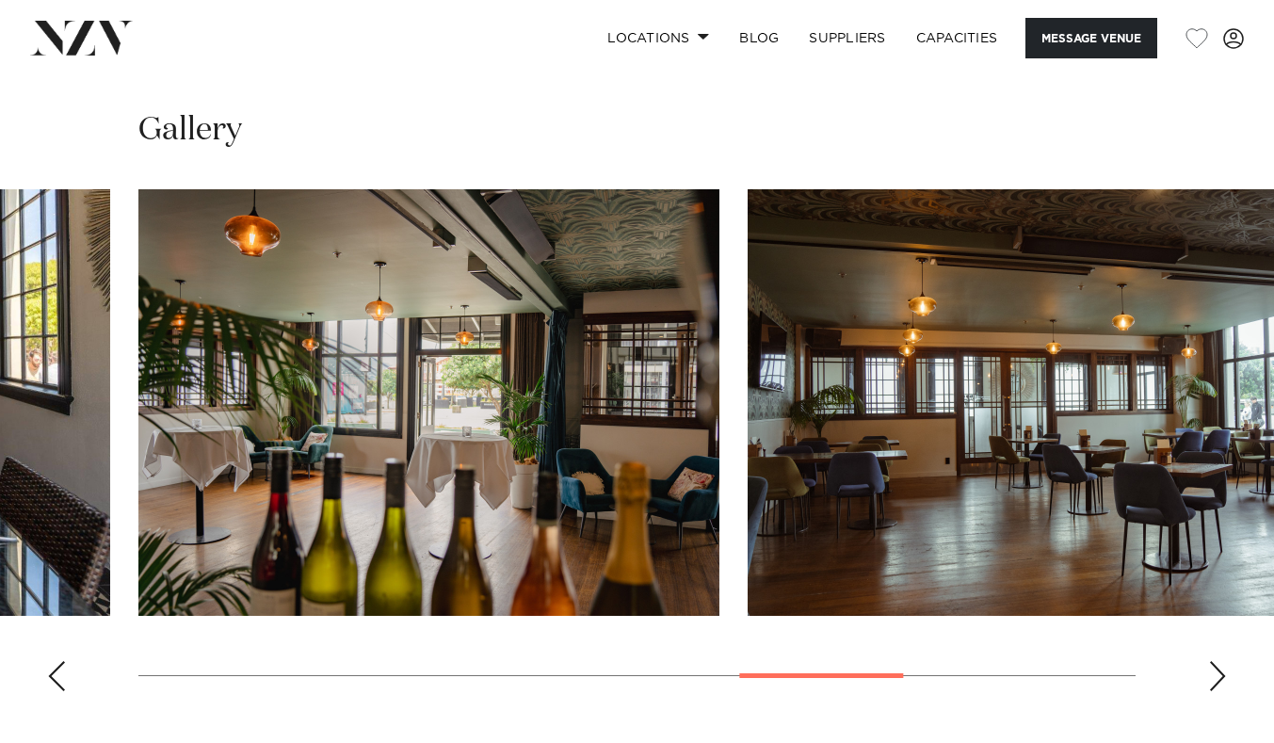
click at [1220, 677] on div "Next slide" at bounding box center [1217, 676] width 19 height 30
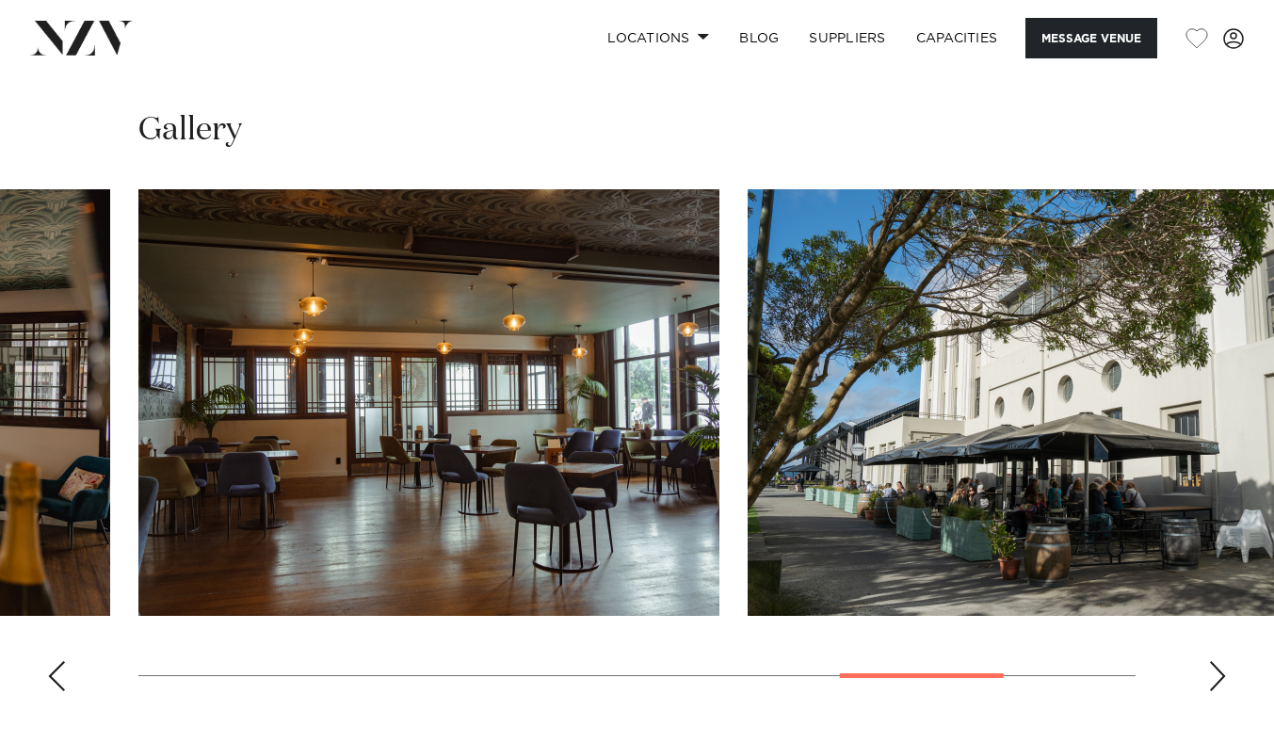
click at [1220, 677] on div "Next slide" at bounding box center [1217, 676] width 19 height 30
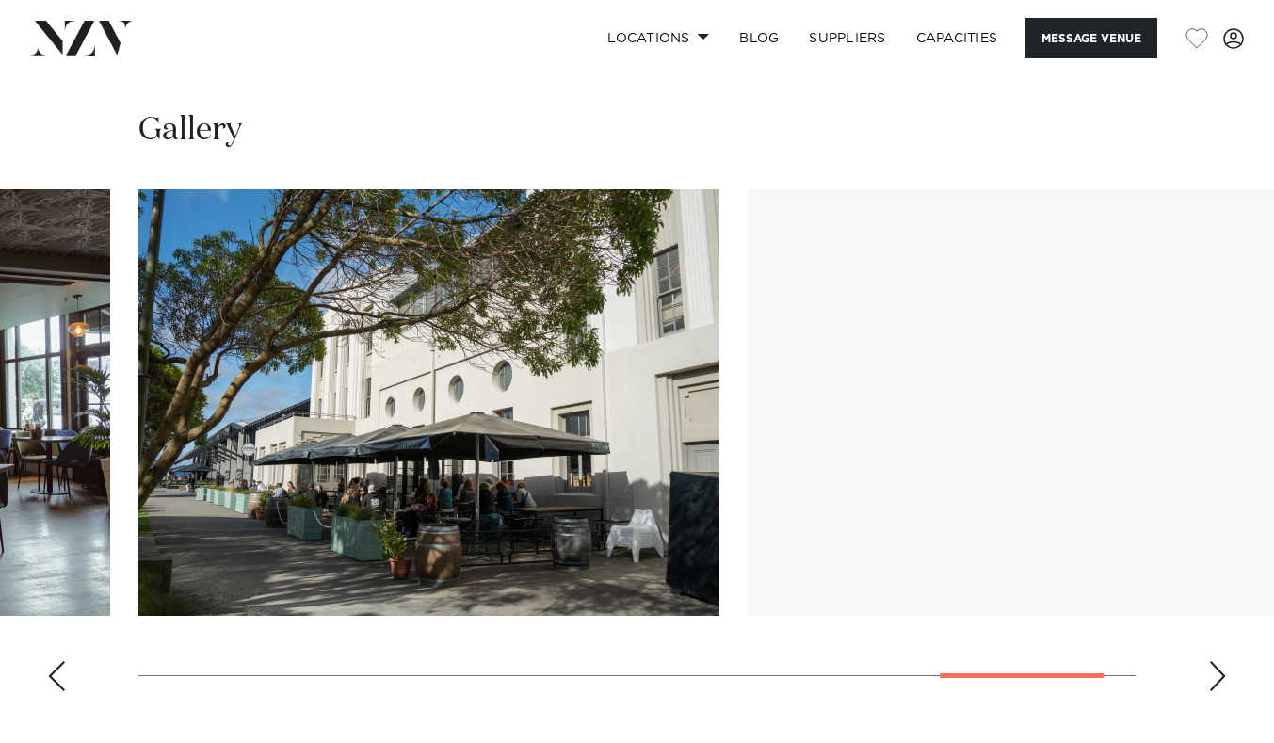
click at [1220, 677] on div "Next slide" at bounding box center [1217, 676] width 19 height 30
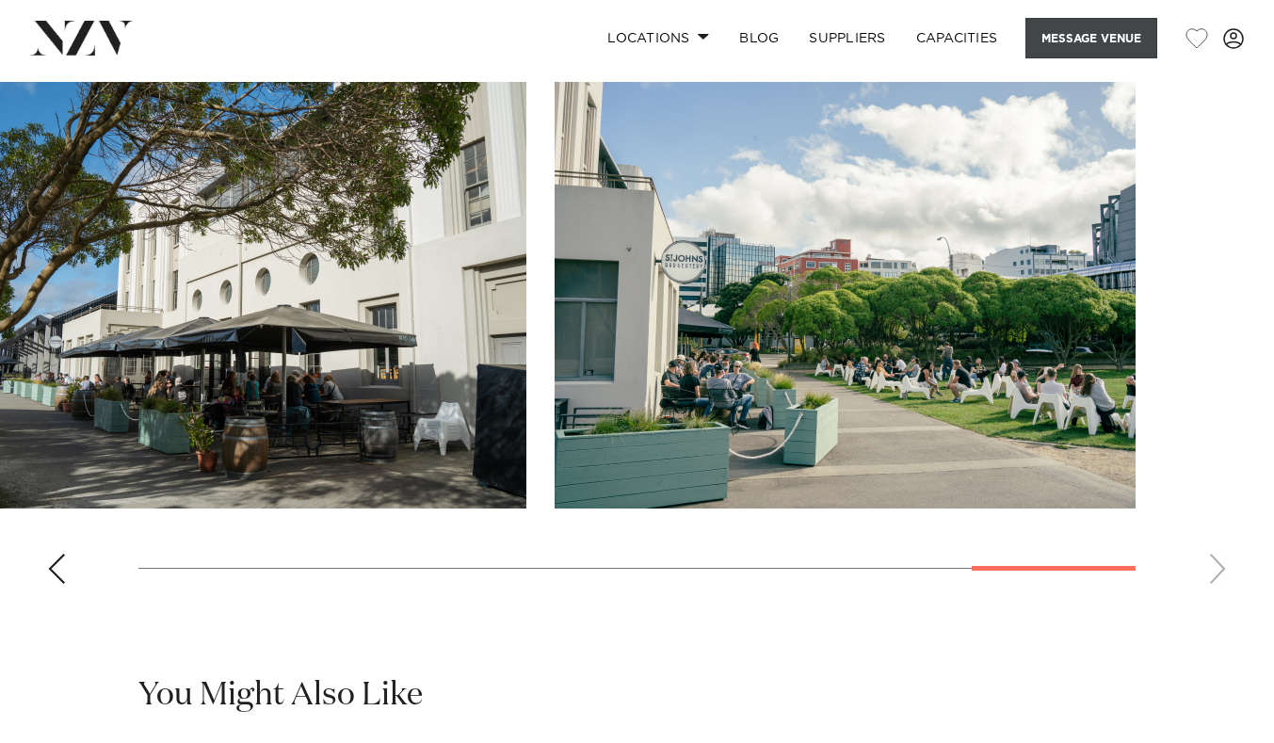
click at [1092, 41] on button "Message Venue" at bounding box center [1092, 38] width 132 height 41
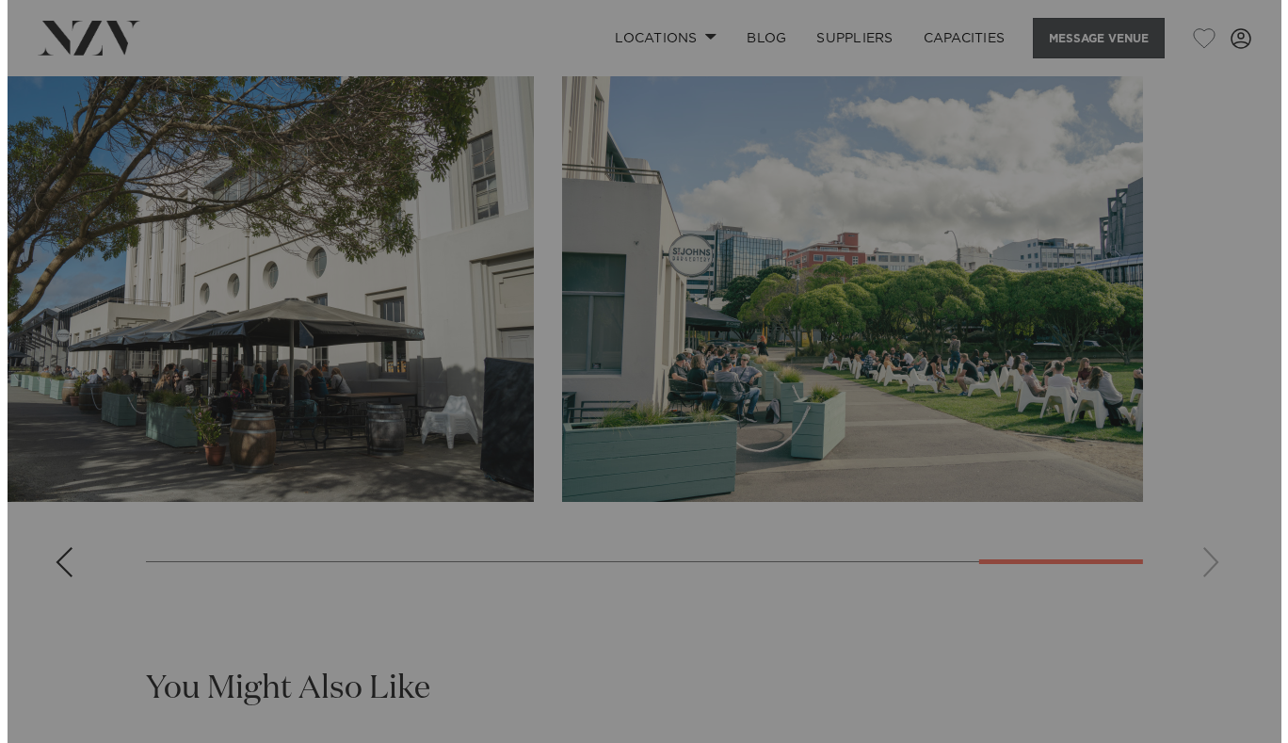
scroll to position [1684, 0]
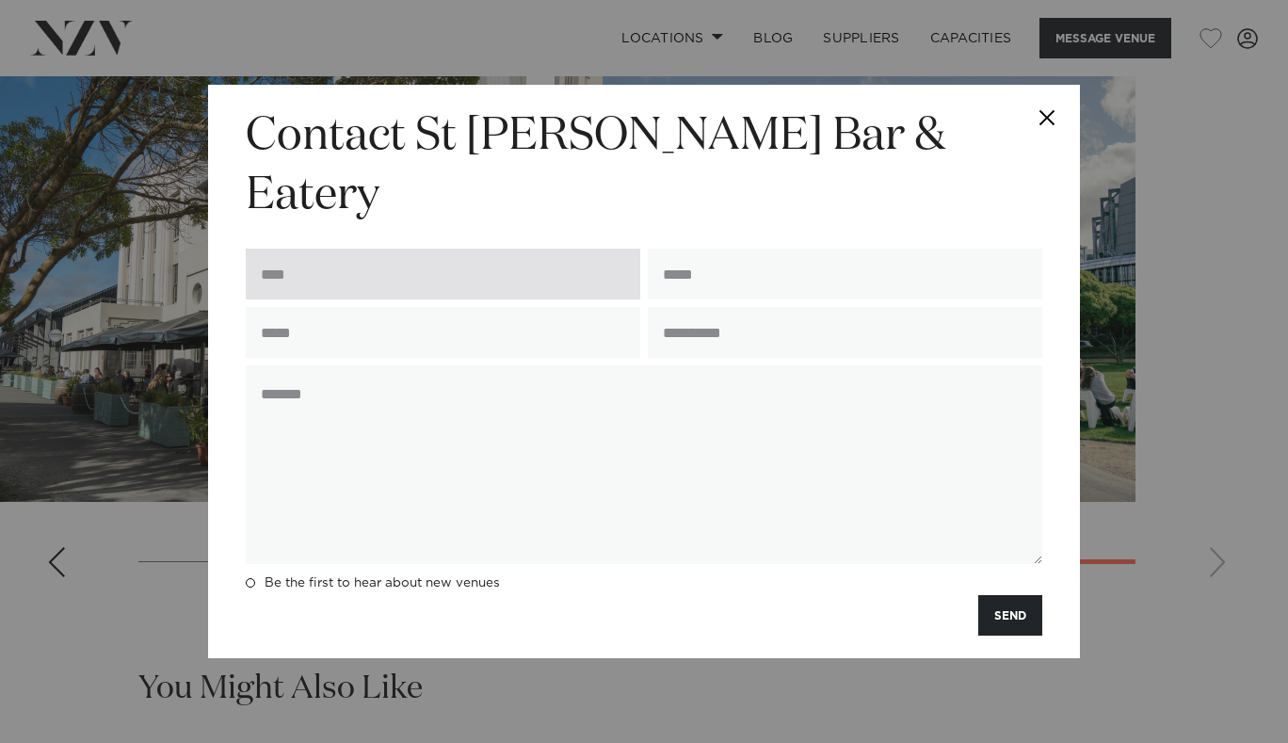
click at [494, 249] on input "text" at bounding box center [443, 274] width 395 height 51
type input "**********"
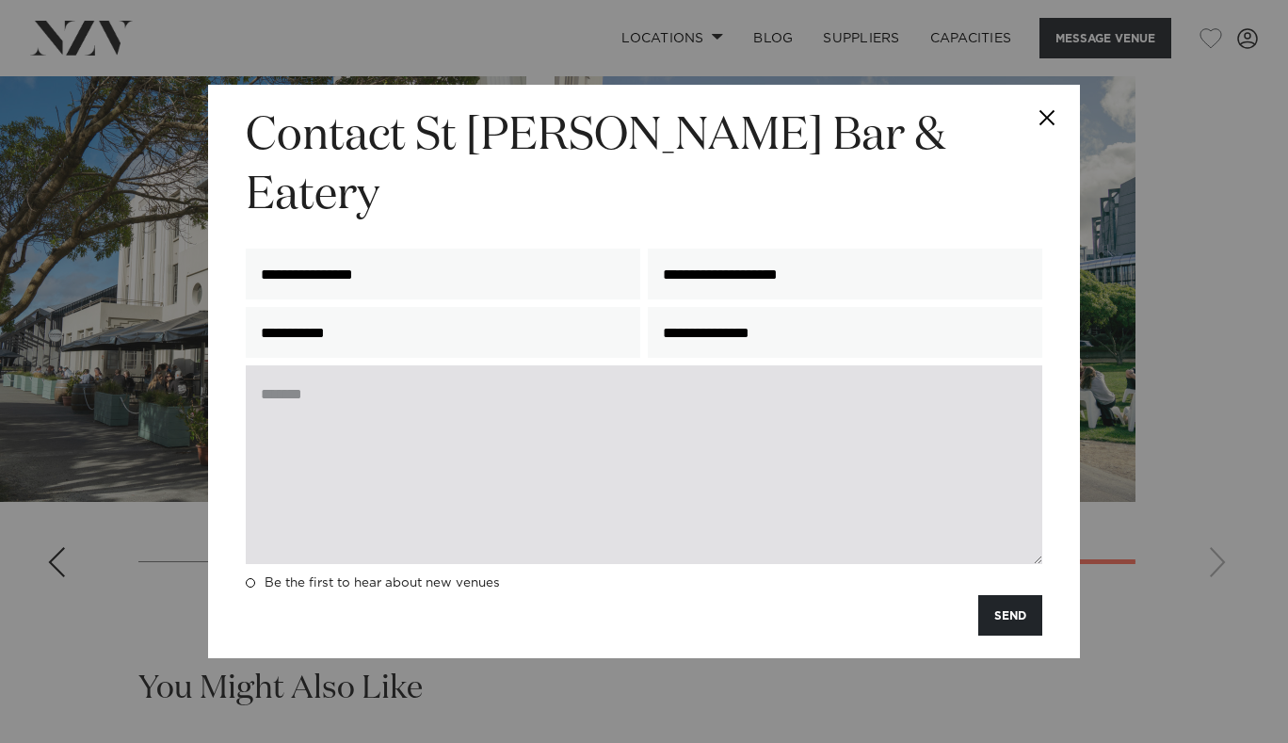
click at [454, 372] on textarea at bounding box center [644, 464] width 797 height 199
paste textarea "**********"
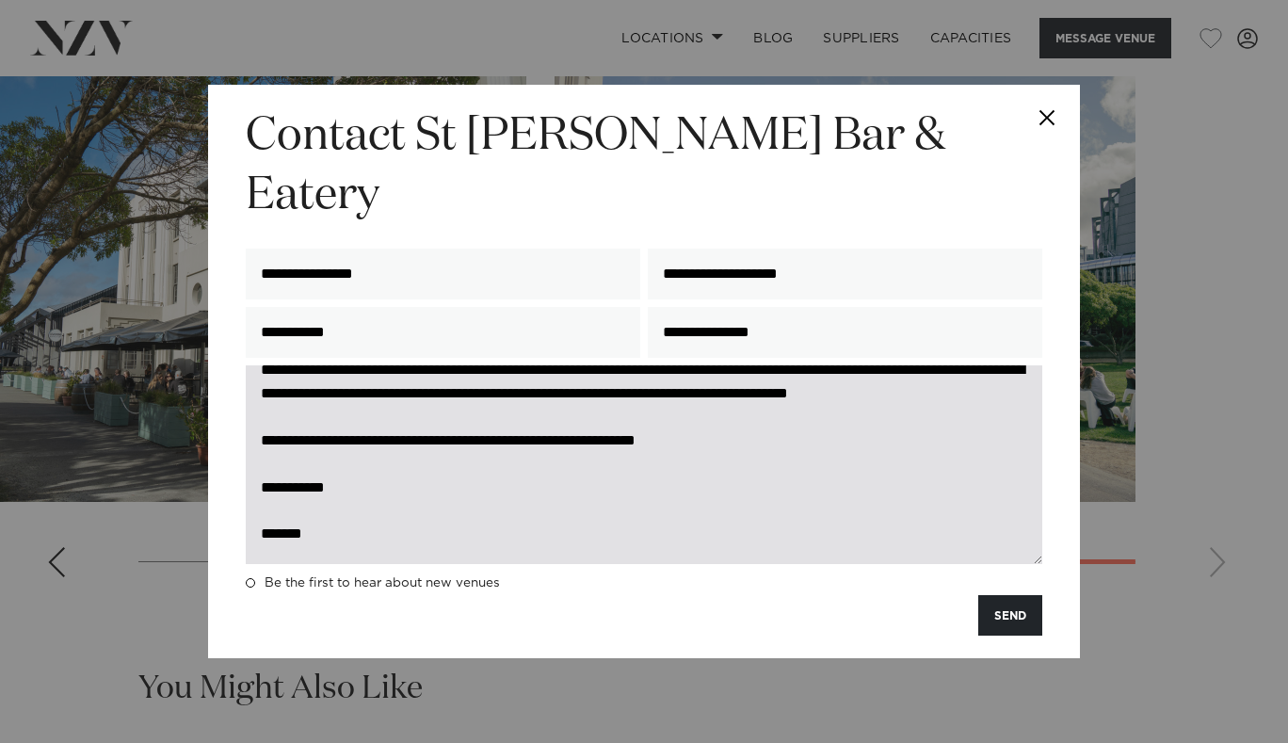
scroll to position [0, 0]
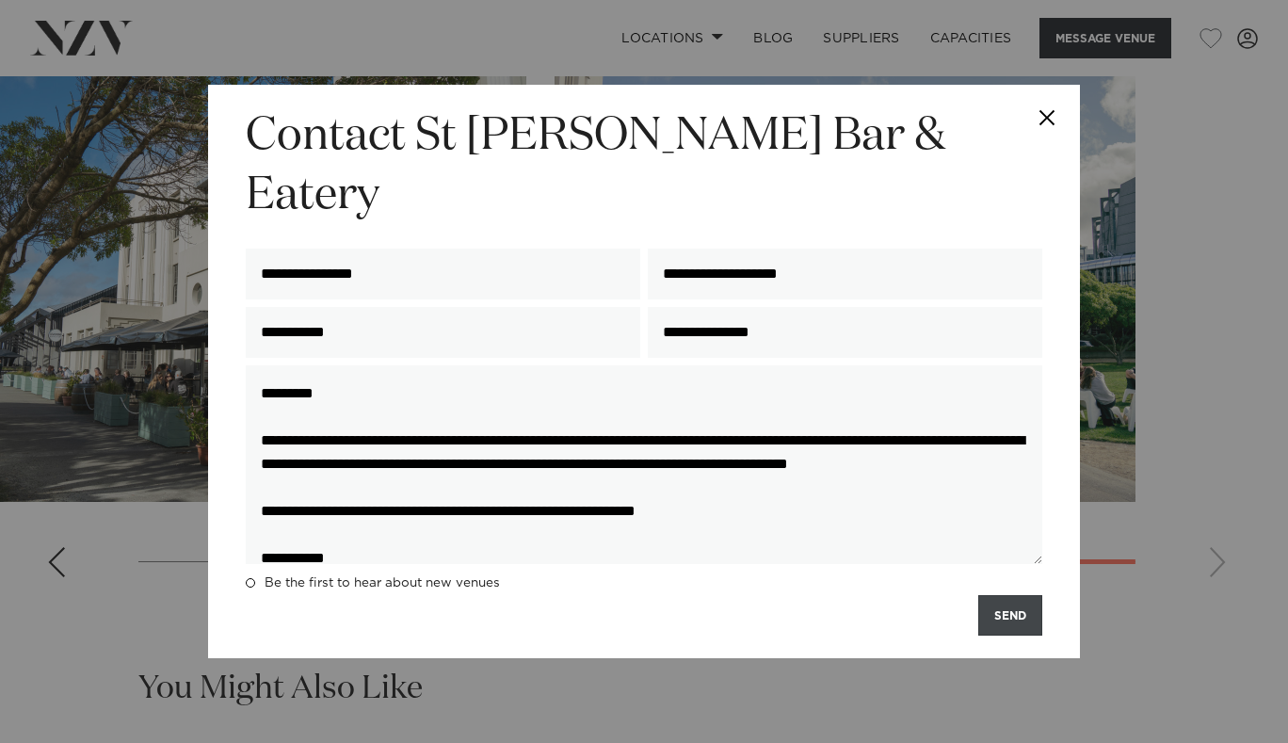
type textarea "**********"
click at [1012, 595] on button "SEND" at bounding box center [1011, 615] width 64 height 41
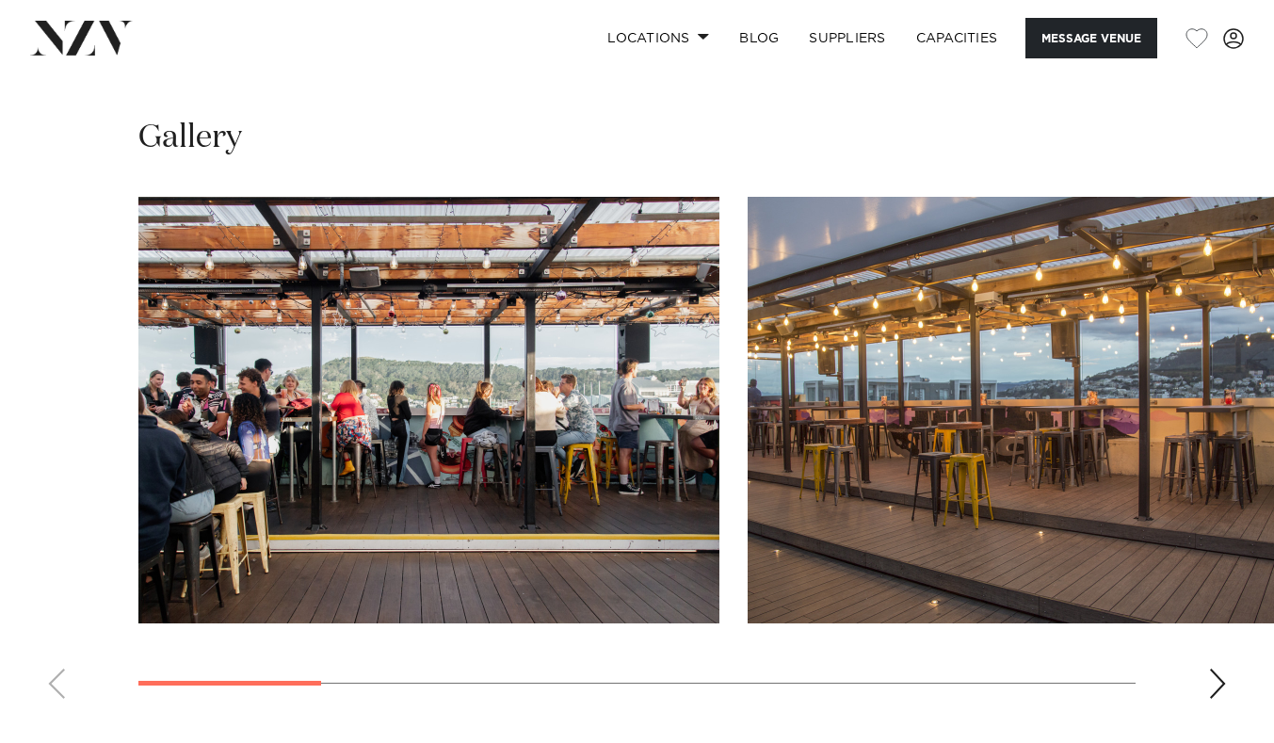
scroll to position [1616, 0]
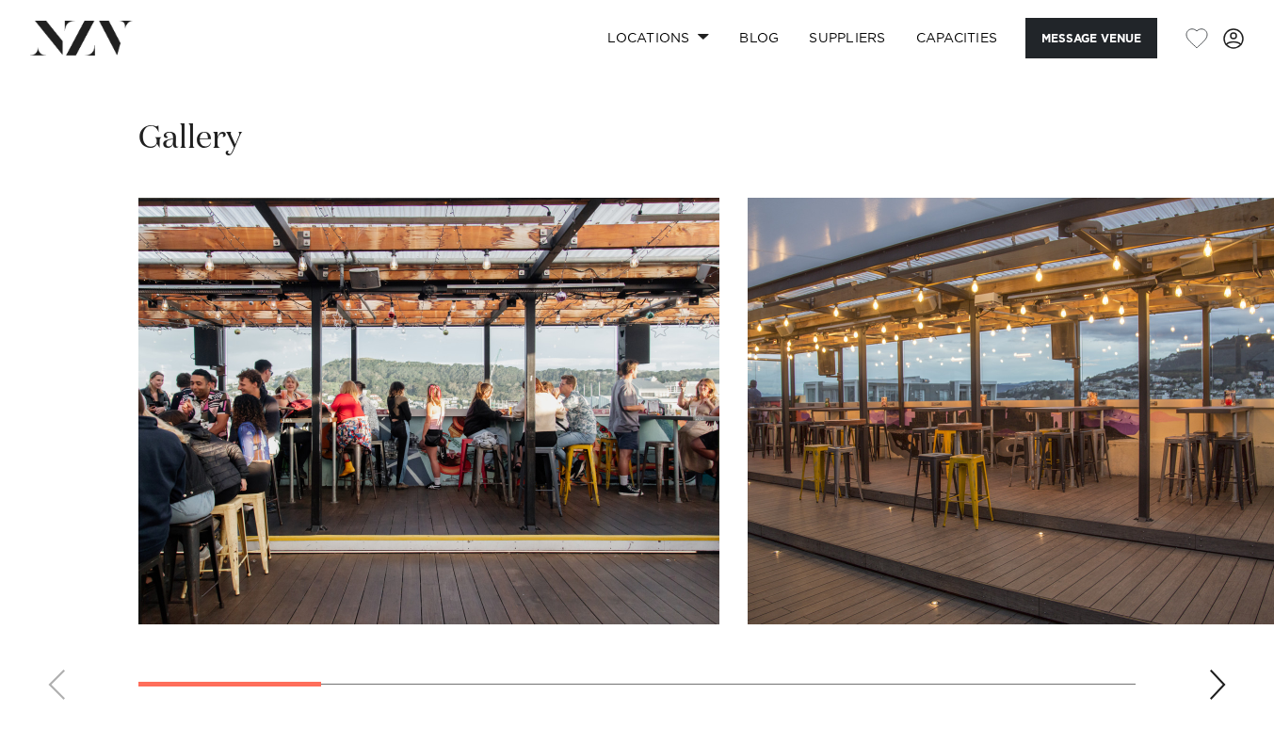
click at [1215, 670] on div "Next slide" at bounding box center [1217, 685] width 19 height 30
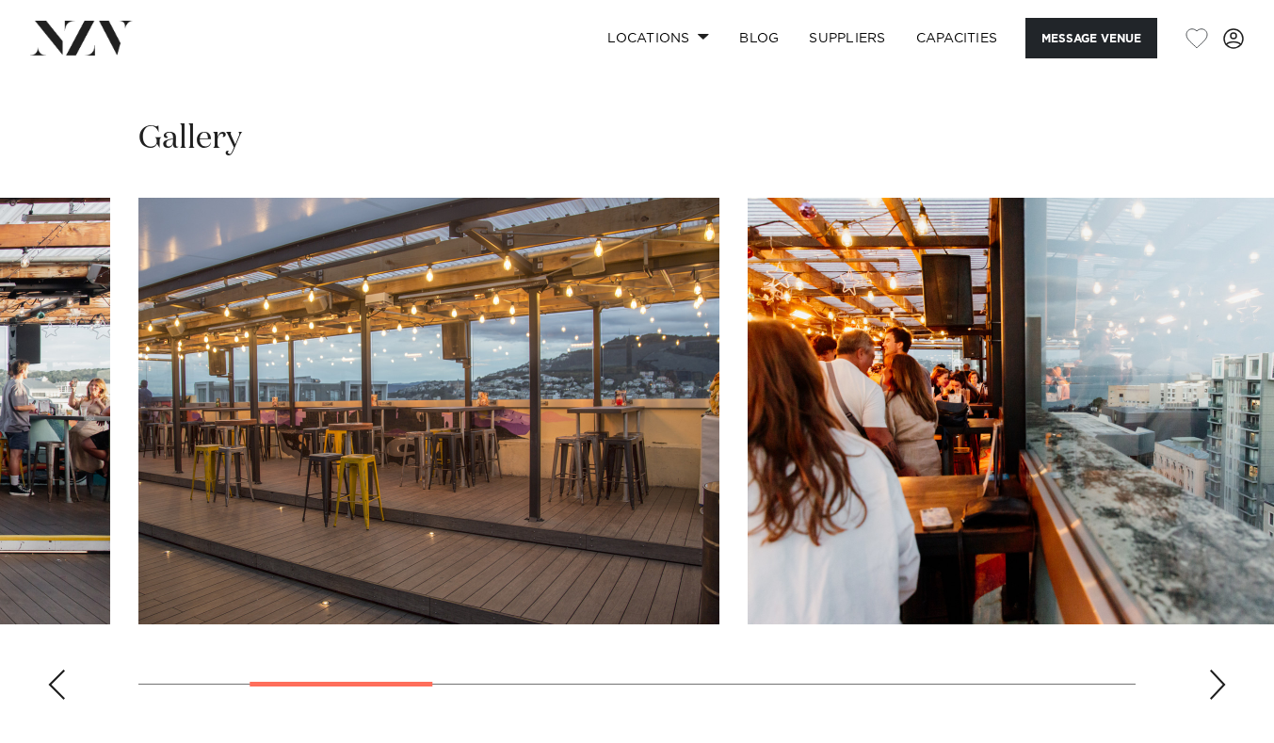
click at [1215, 670] on div "Next slide" at bounding box center [1217, 685] width 19 height 30
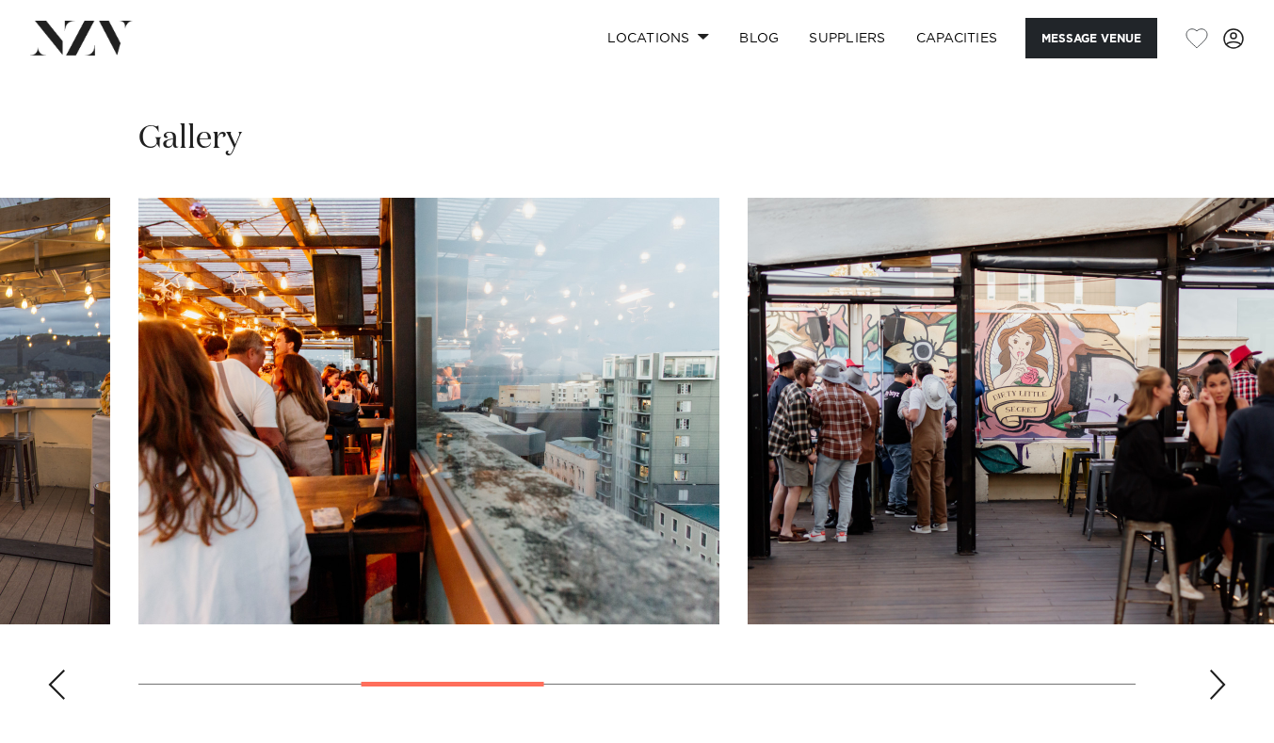
click at [1215, 670] on div "Next slide" at bounding box center [1217, 685] width 19 height 30
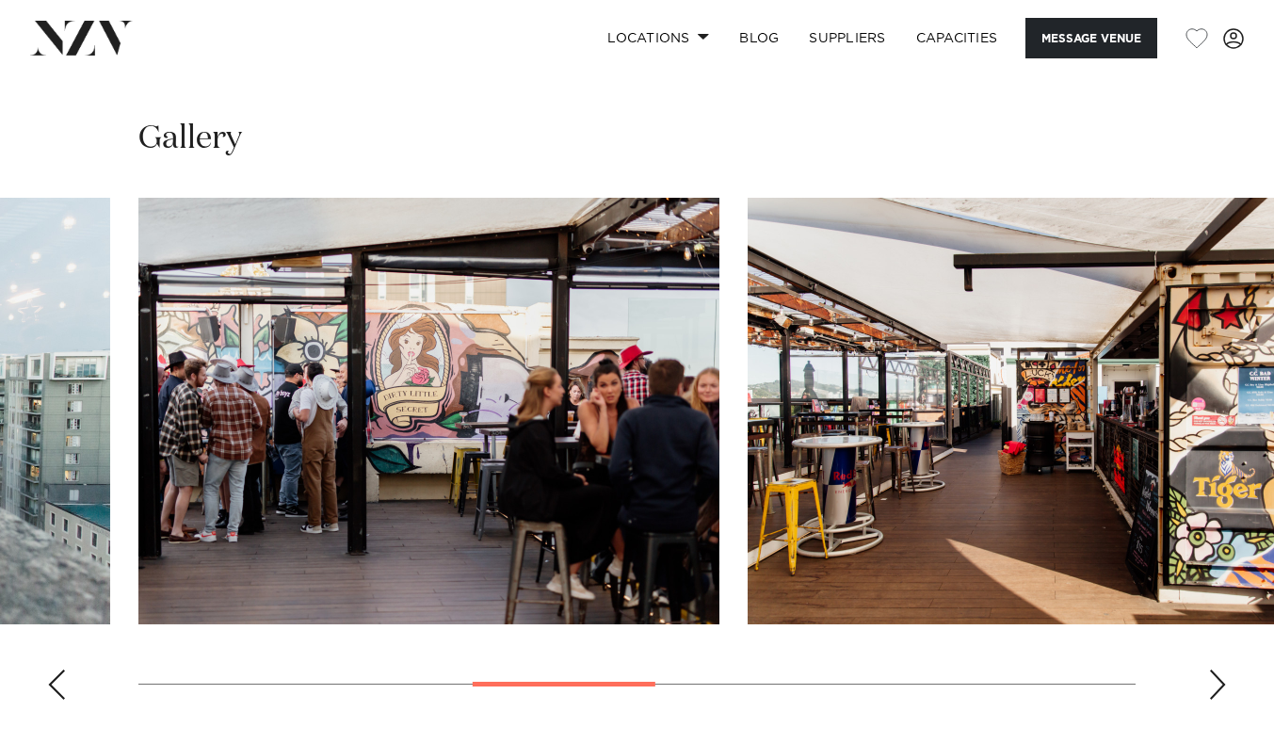
click at [1215, 670] on div "Next slide" at bounding box center [1217, 685] width 19 height 30
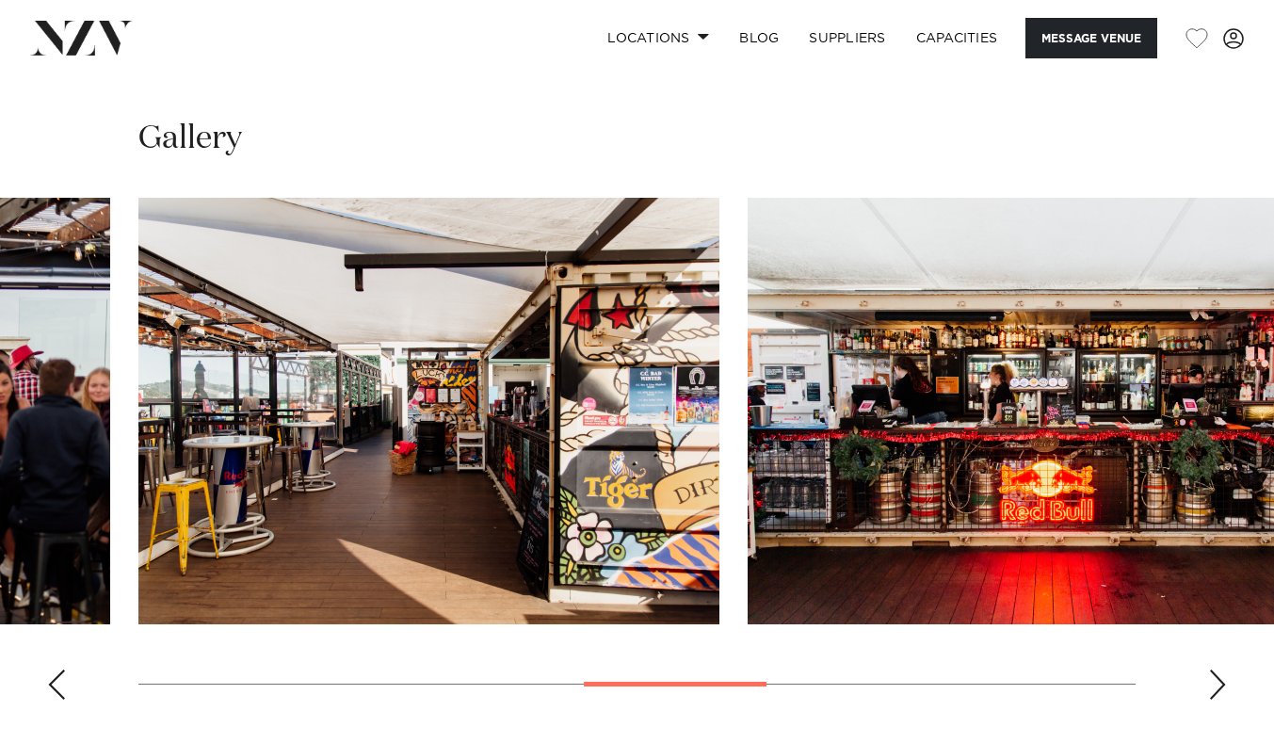
click at [1215, 670] on div "Next slide" at bounding box center [1217, 685] width 19 height 30
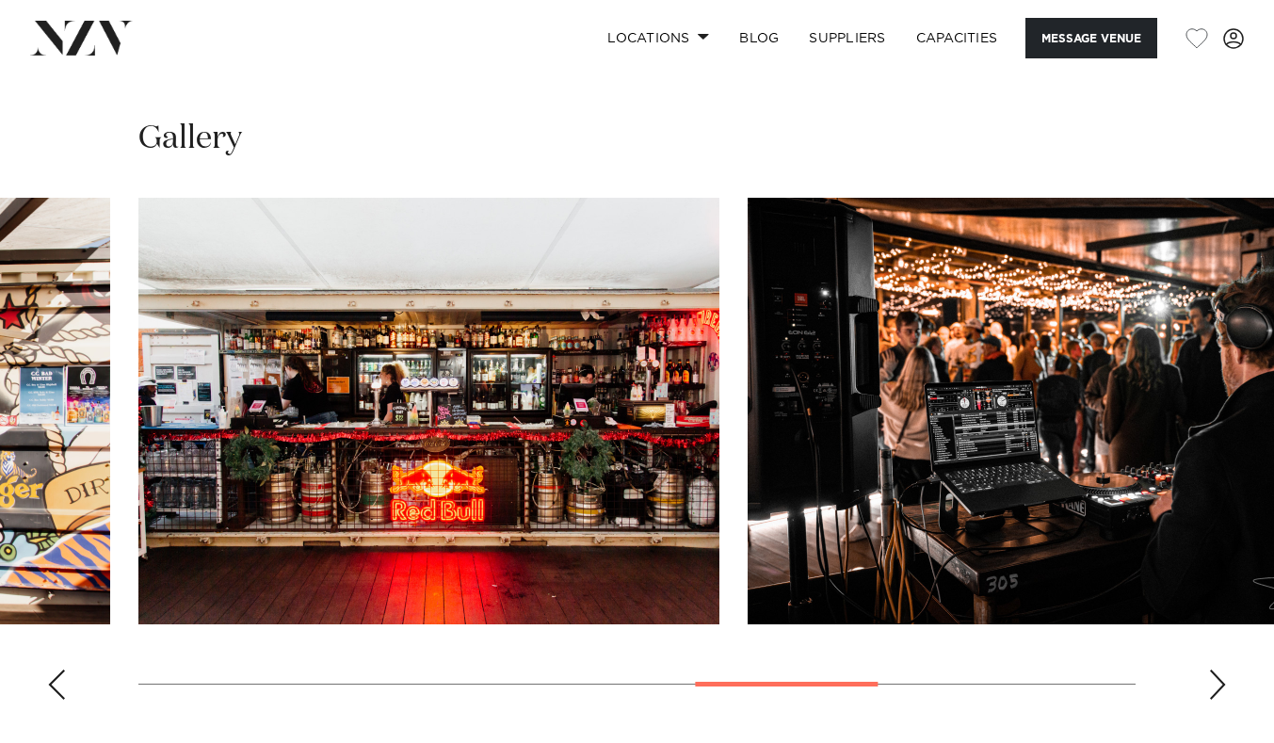
click at [1215, 670] on div "Next slide" at bounding box center [1217, 685] width 19 height 30
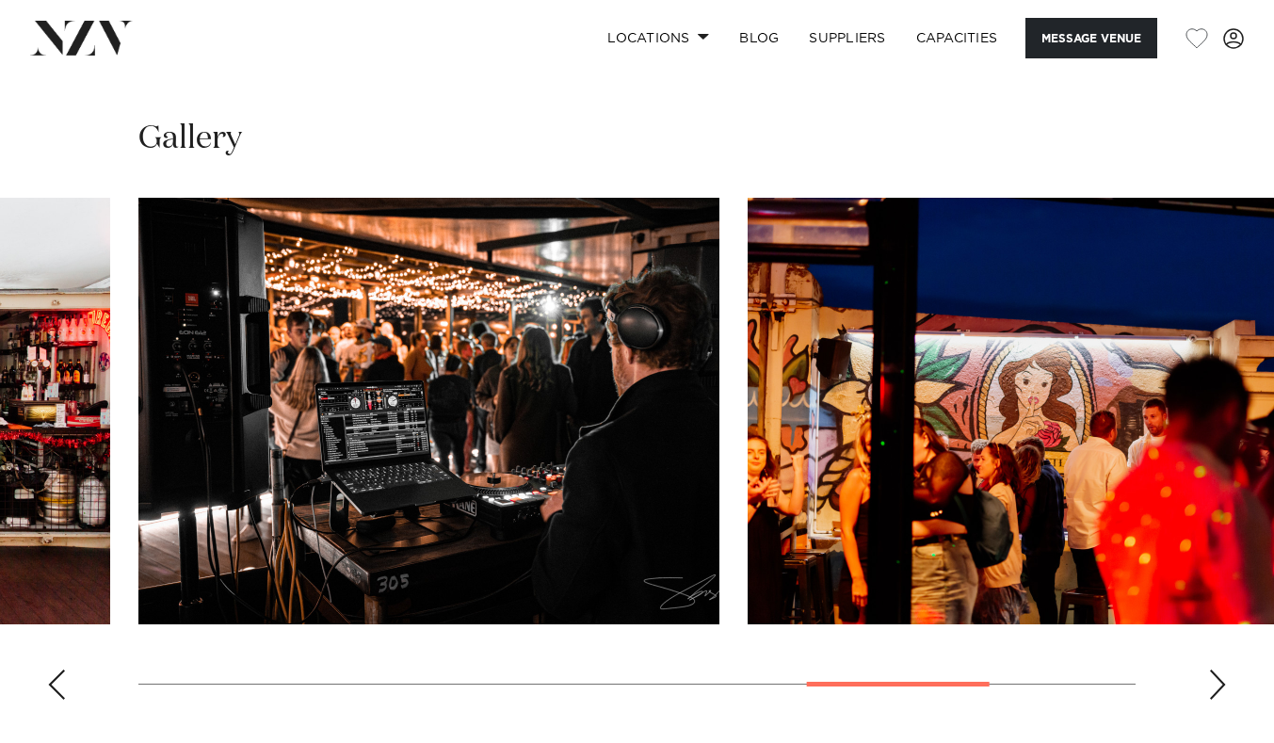
click at [1215, 670] on div "Next slide" at bounding box center [1217, 685] width 19 height 30
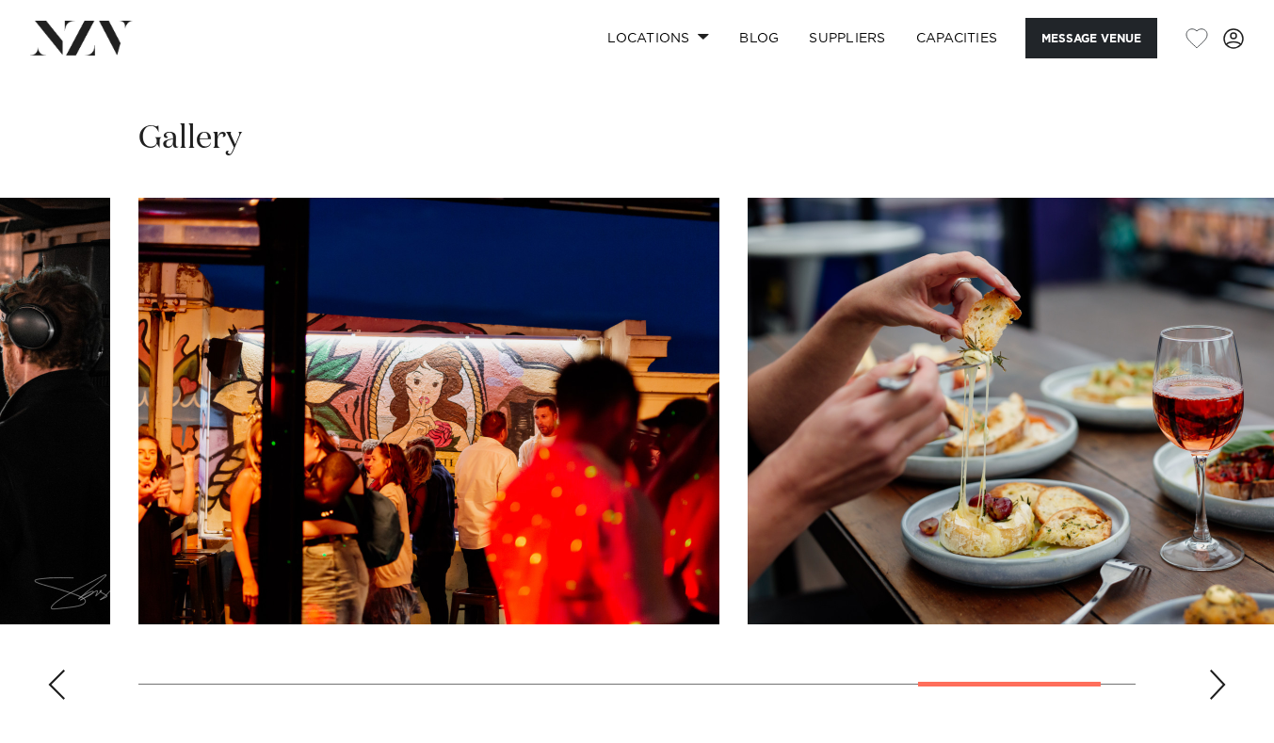
click at [1215, 670] on div "Next slide" at bounding box center [1217, 685] width 19 height 30
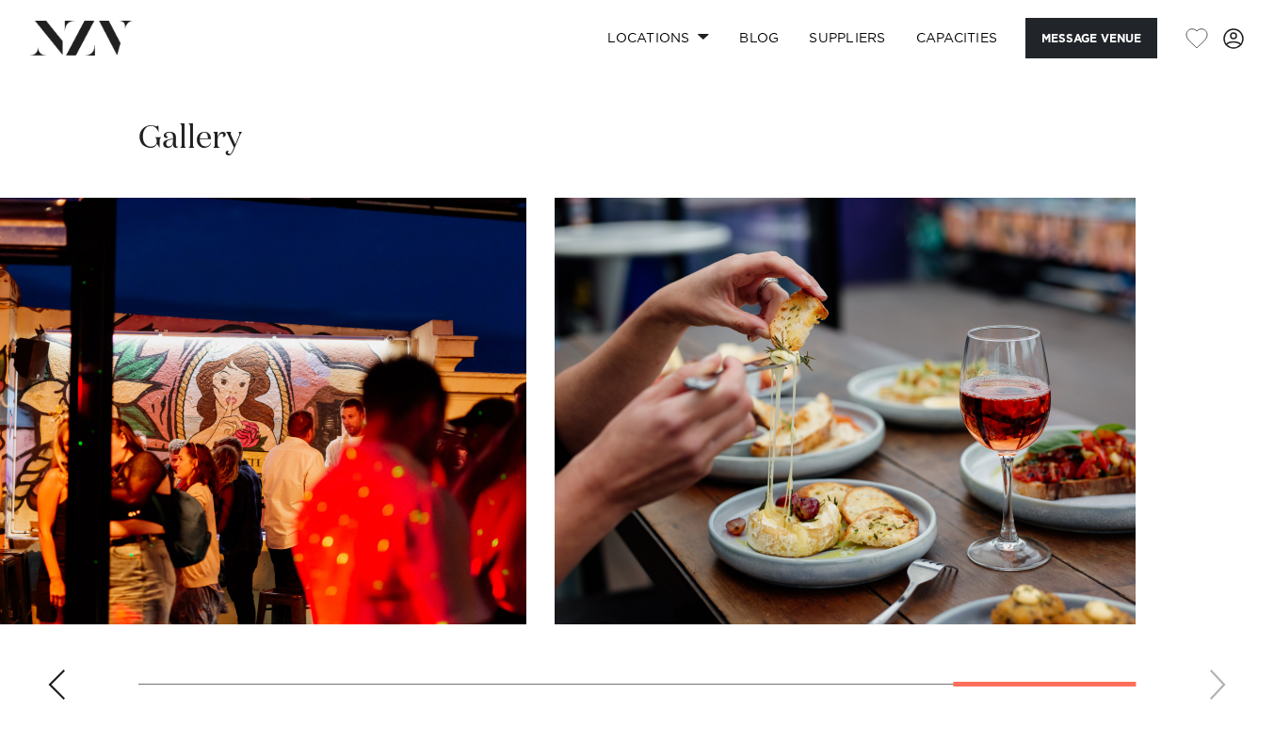
click at [1215, 670] on swiper-container at bounding box center [637, 456] width 1274 height 517
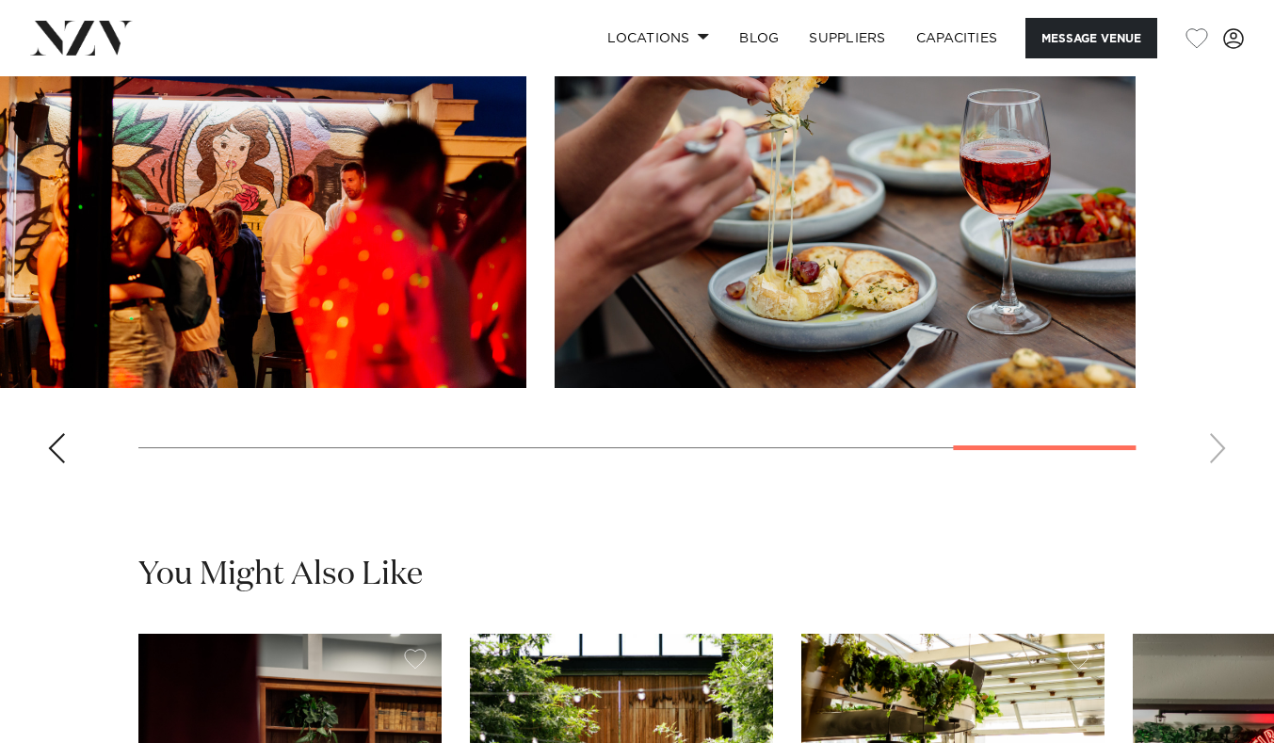
scroll to position [1880, 0]
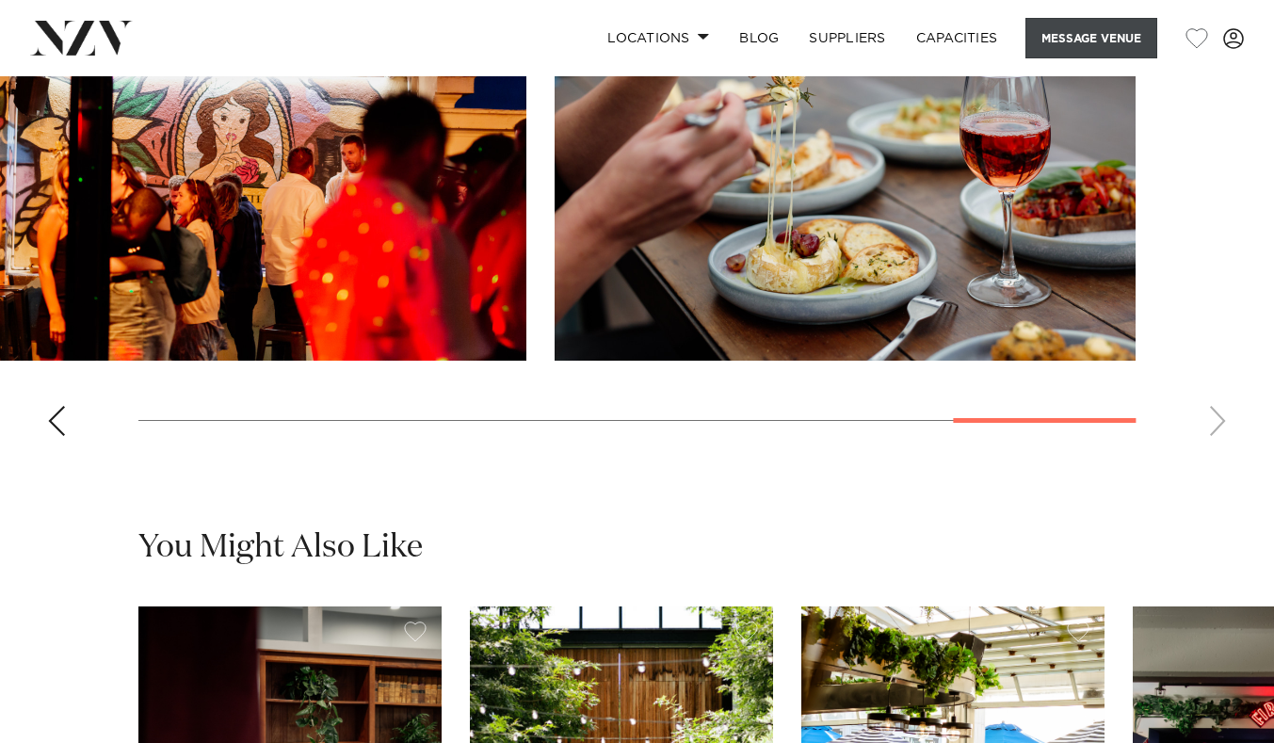
click at [1072, 45] on button "Message Venue" at bounding box center [1092, 38] width 132 height 41
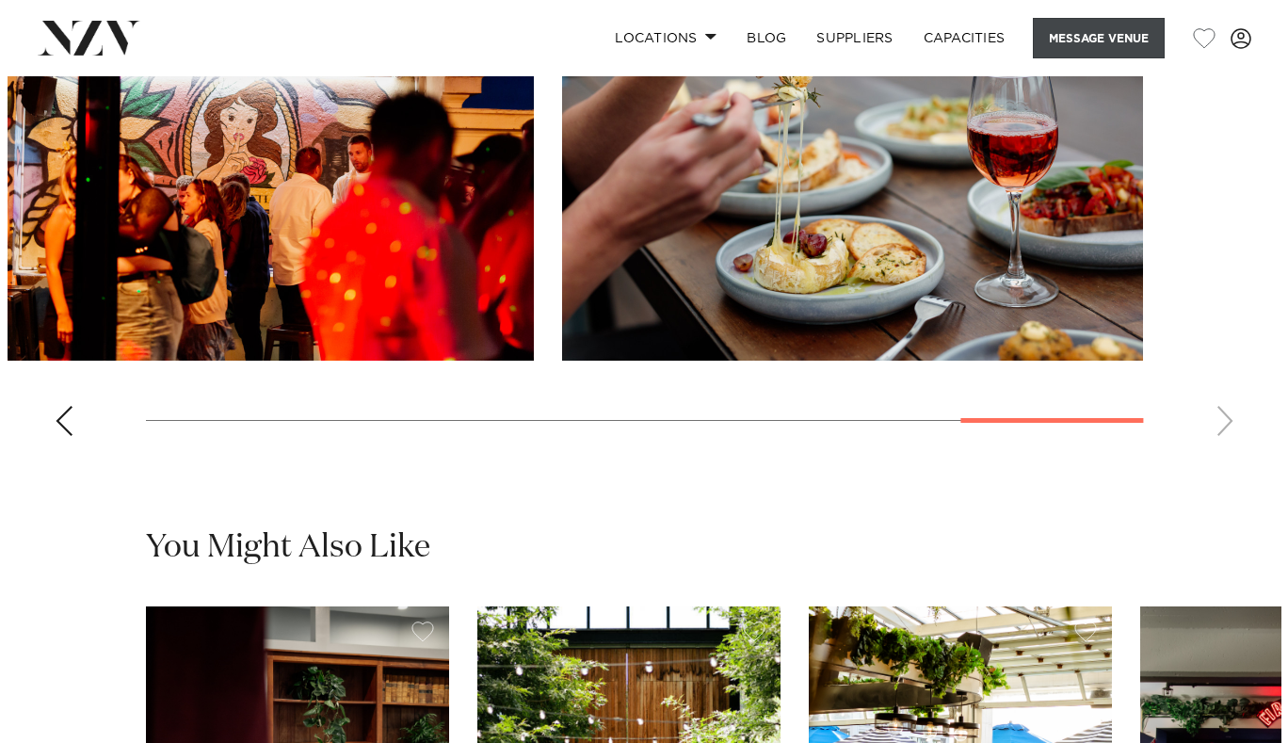
scroll to position [1887, 0]
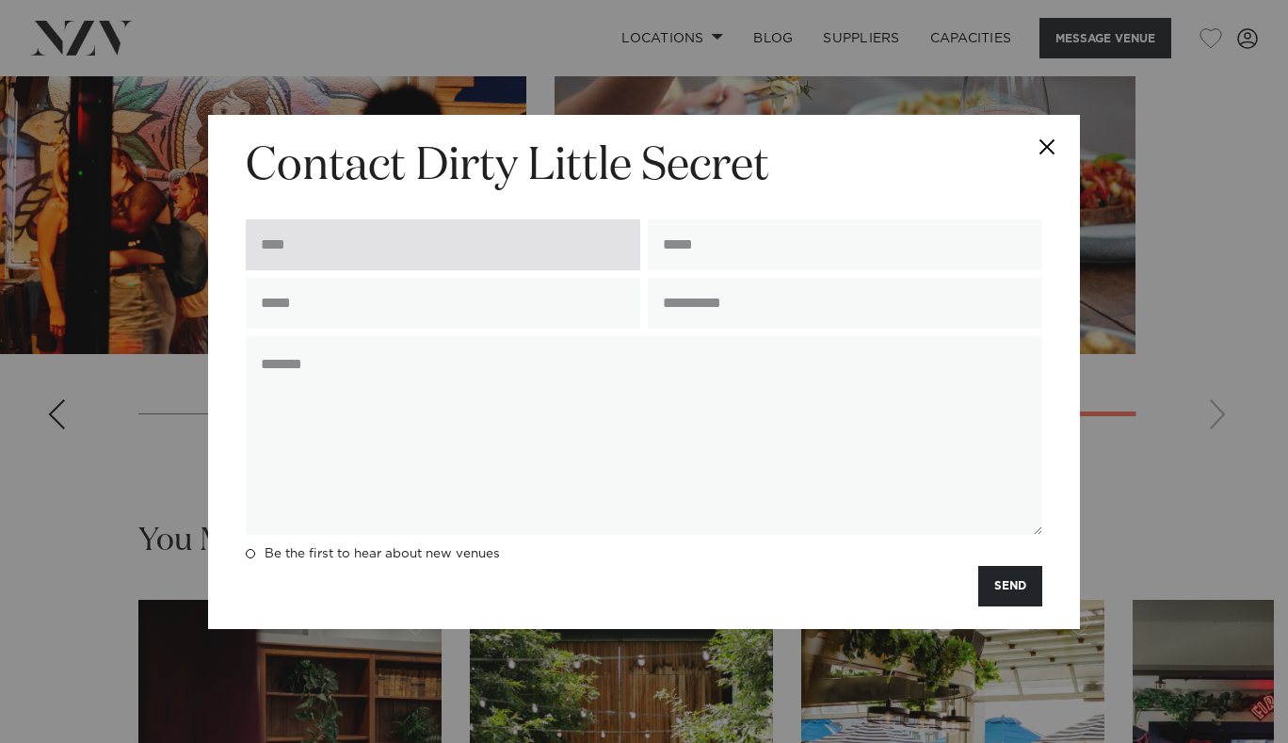
click at [438, 229] on input "text" at bounding box center [443, 244] width 395 height 51
type input "**********"
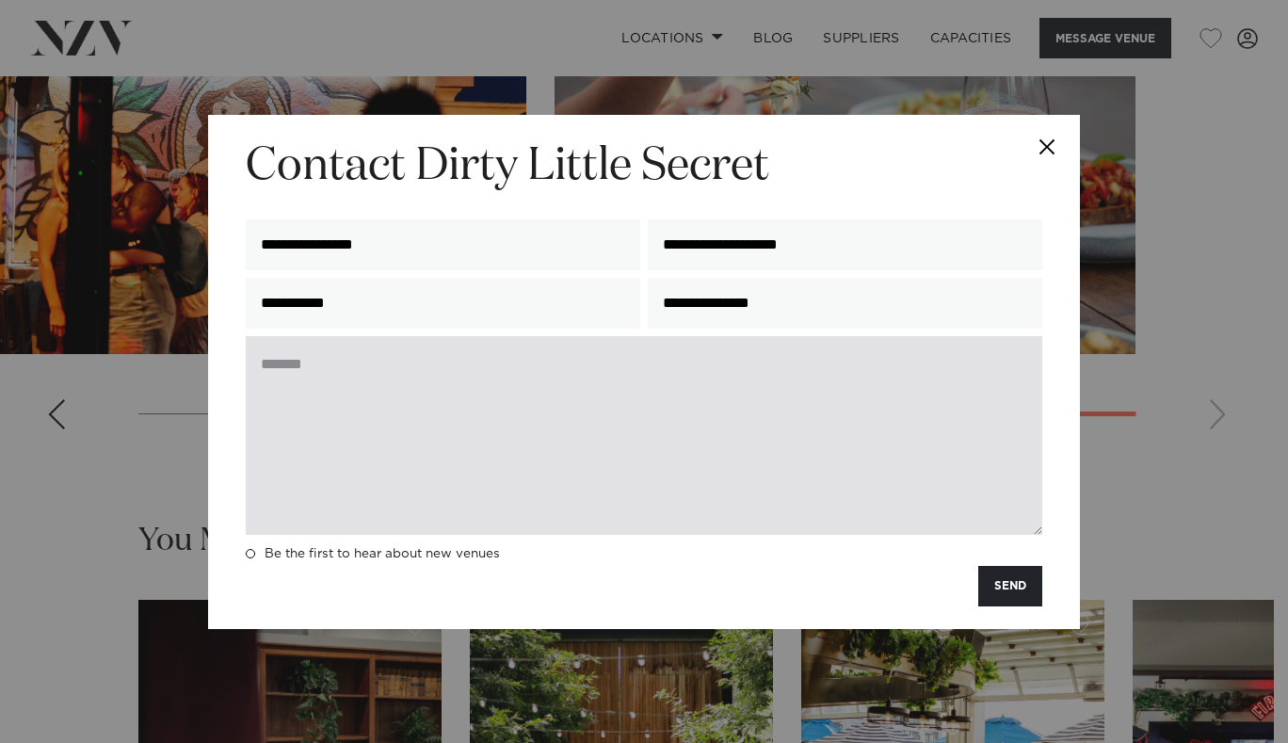
click at [413, 373] on textarea at bounding box center [644, 435] width 797 height 199
paste textarea "**********"
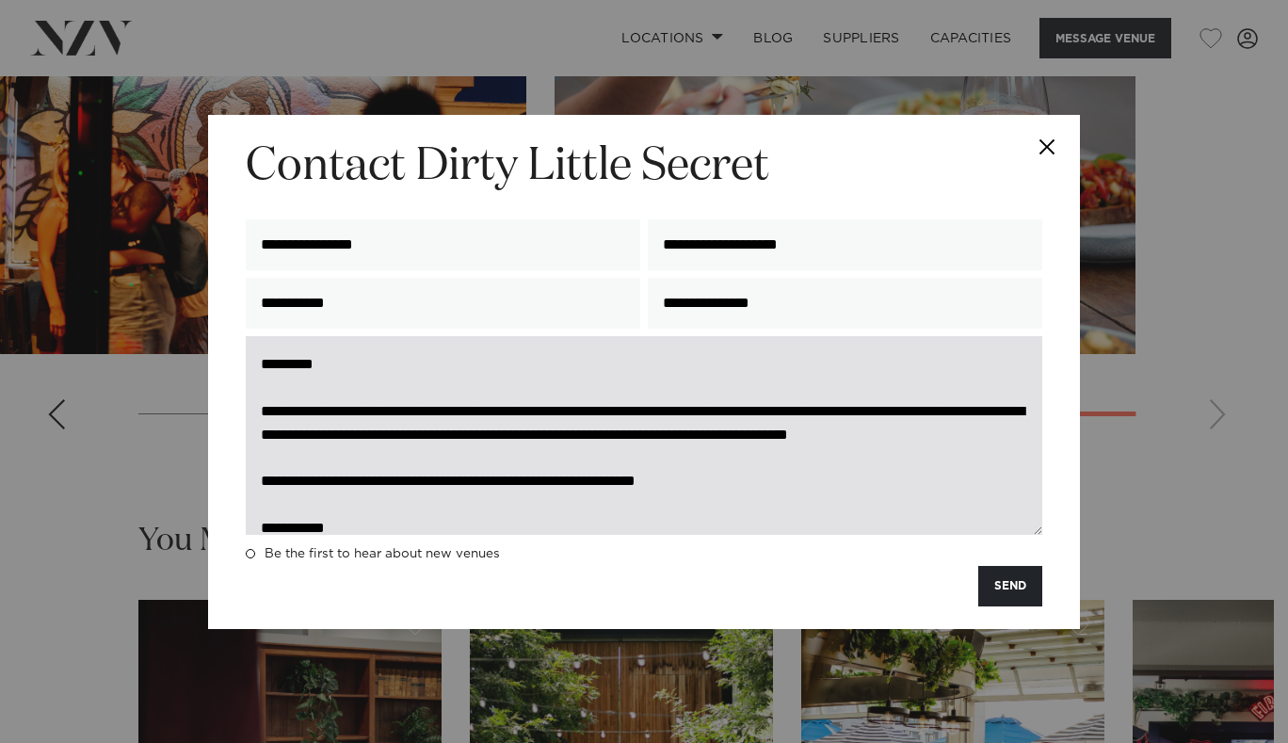
scroll to position [73, 0]
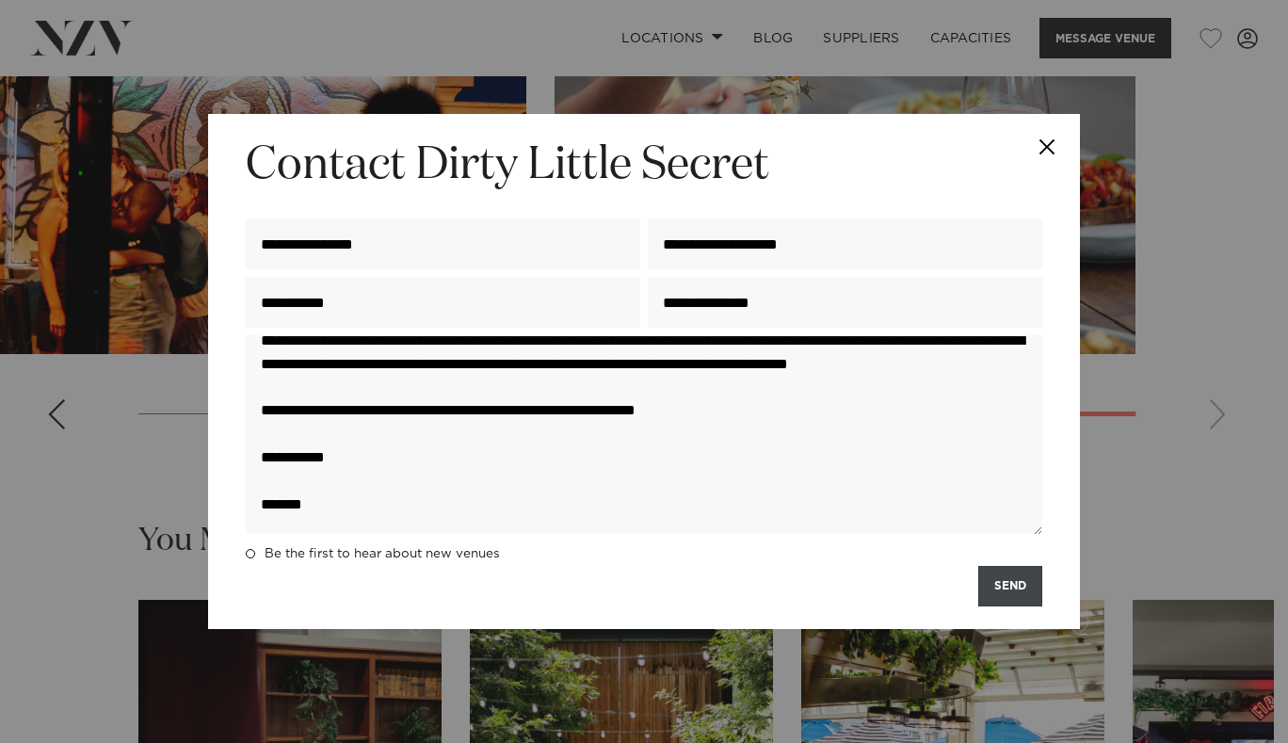
type textarea "**********"
click at [1014, 605] on button "SEND" at bounding box center [1011, 586] width 64 height 41
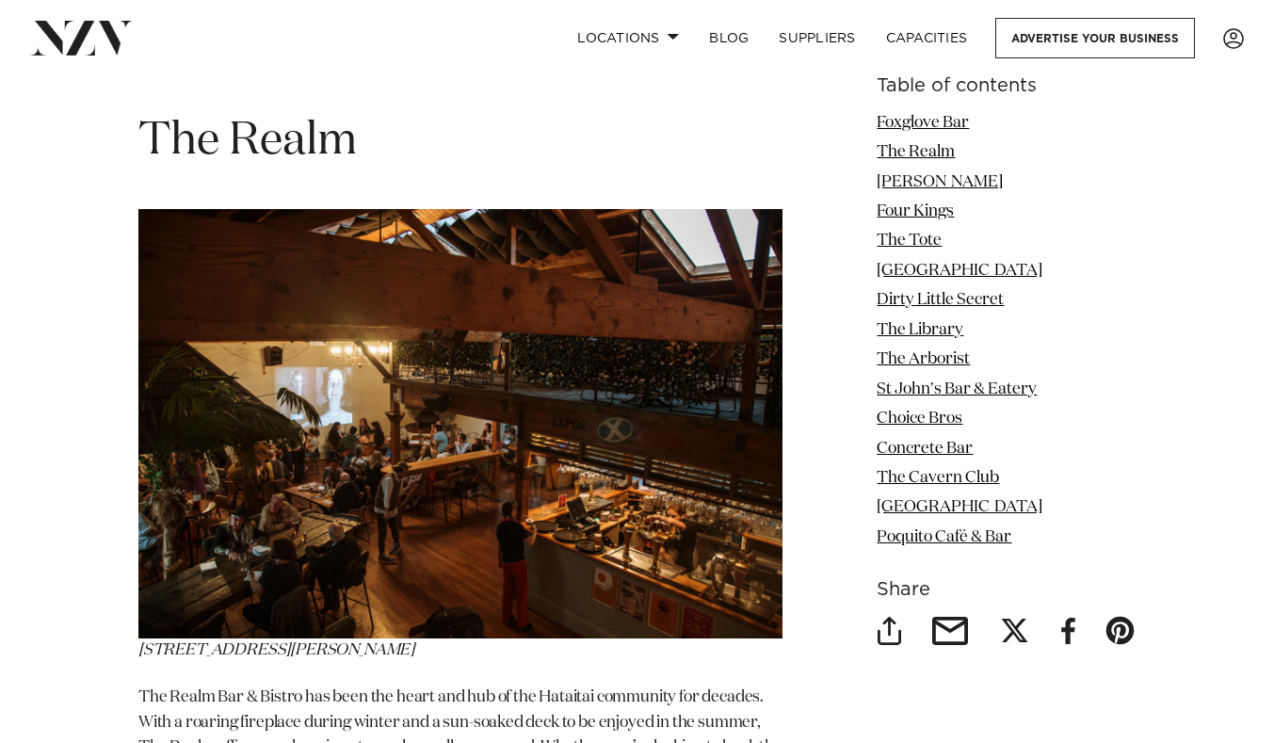
scroll to position [2969, 0]
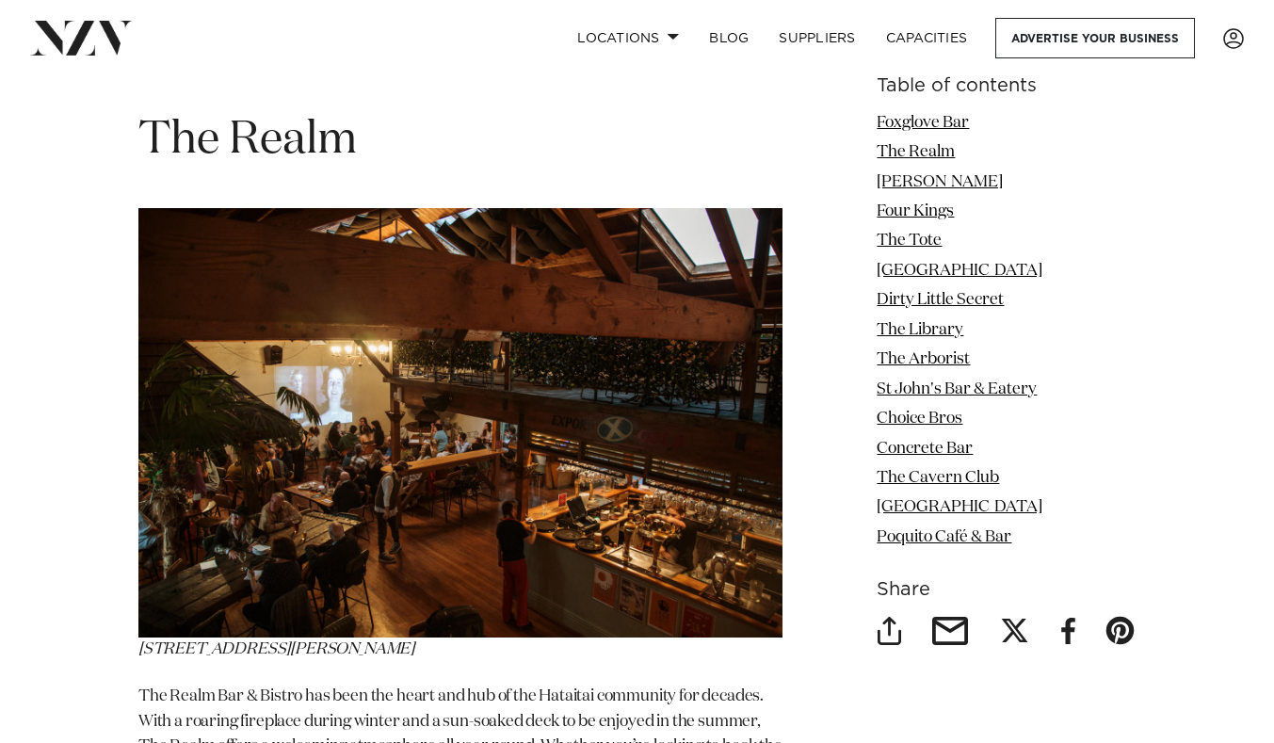
drag, startPoint x: 420, startPoint y: 375, endPoint x: 422, endPoint y: 365, distance: 10.5
click at [422, 685] on p "The Realm Bar & Bistro has been the heart and hub of the Hataitai community for…" at bounding box center [460, 747] width 644 height 124
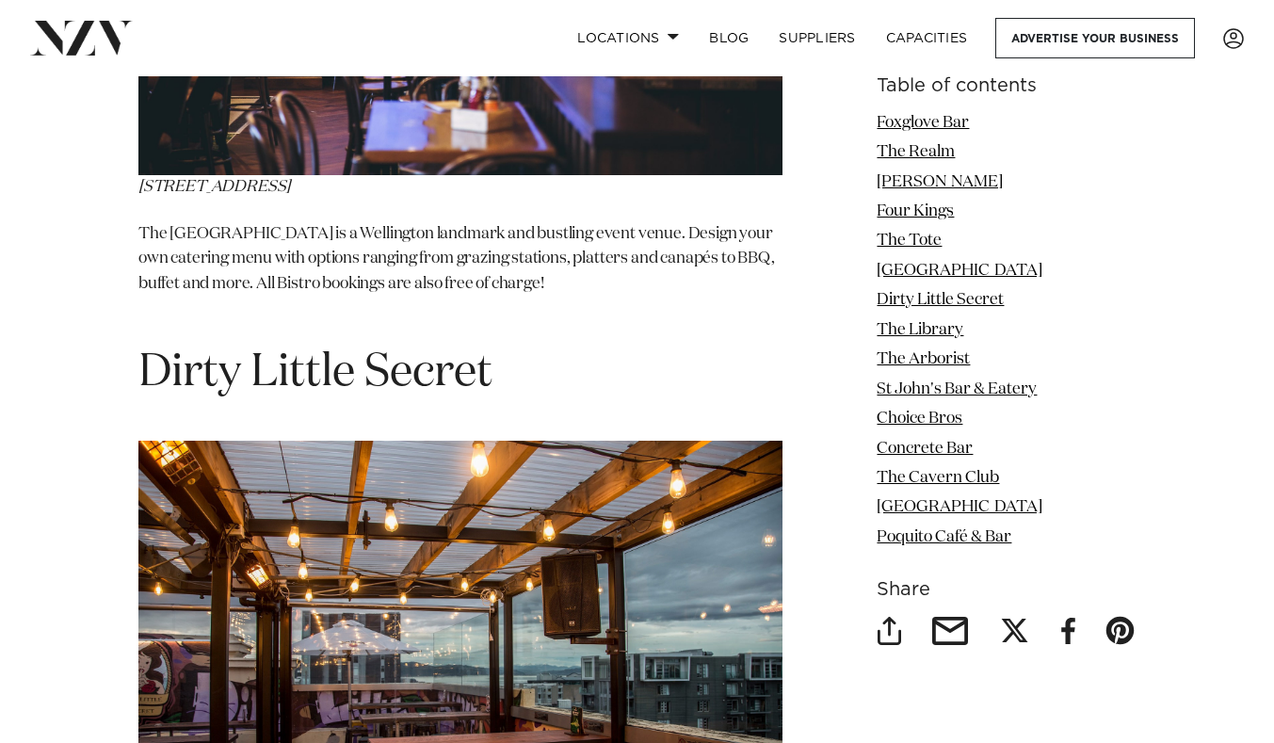
scroll to position [6451, 0]
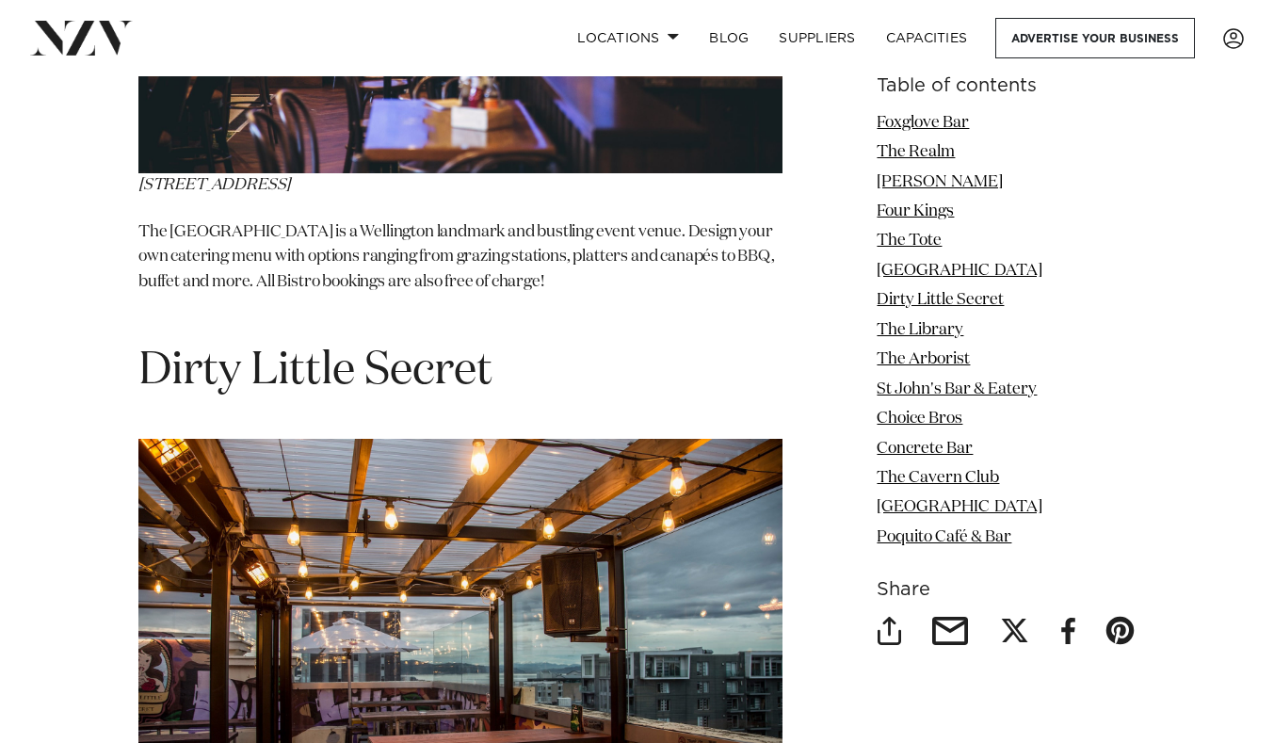
drag, startPoint x: 512, startPoint y: 358, endPoint x: 528, endPoint y: 364, distance: 17.0
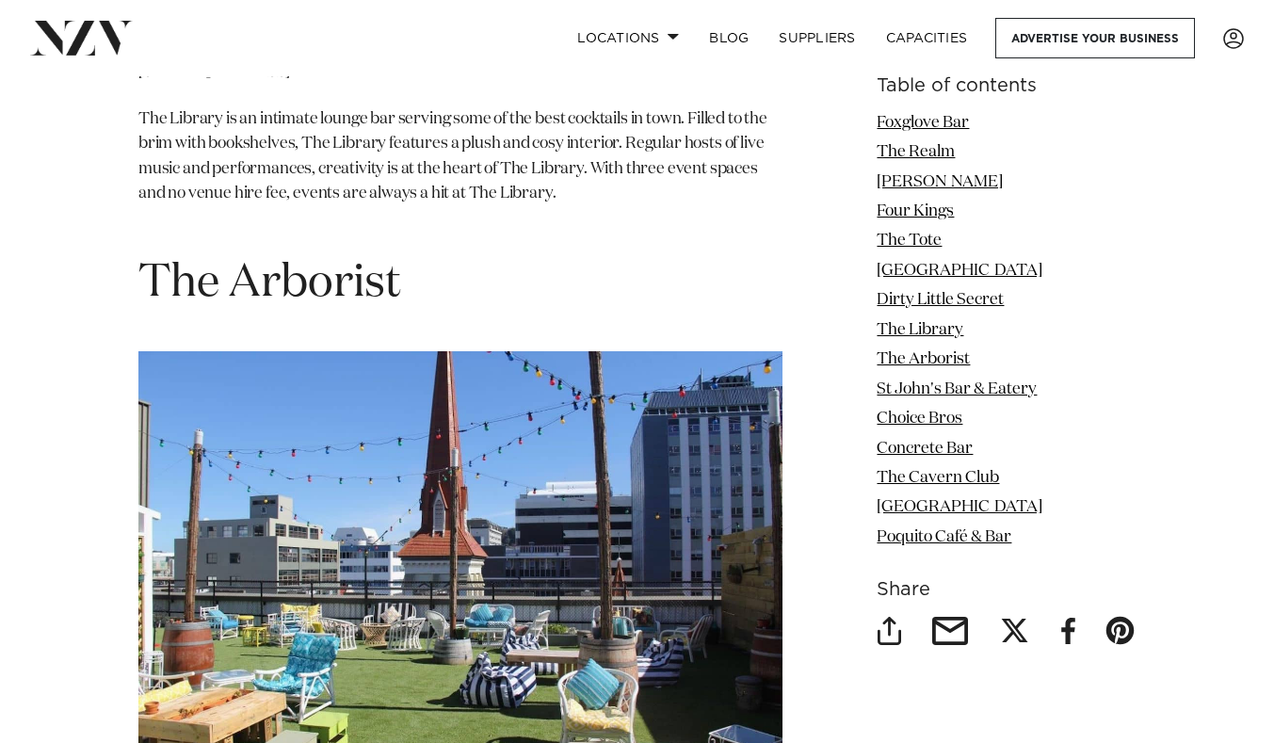
scroll to position [7965, 0]
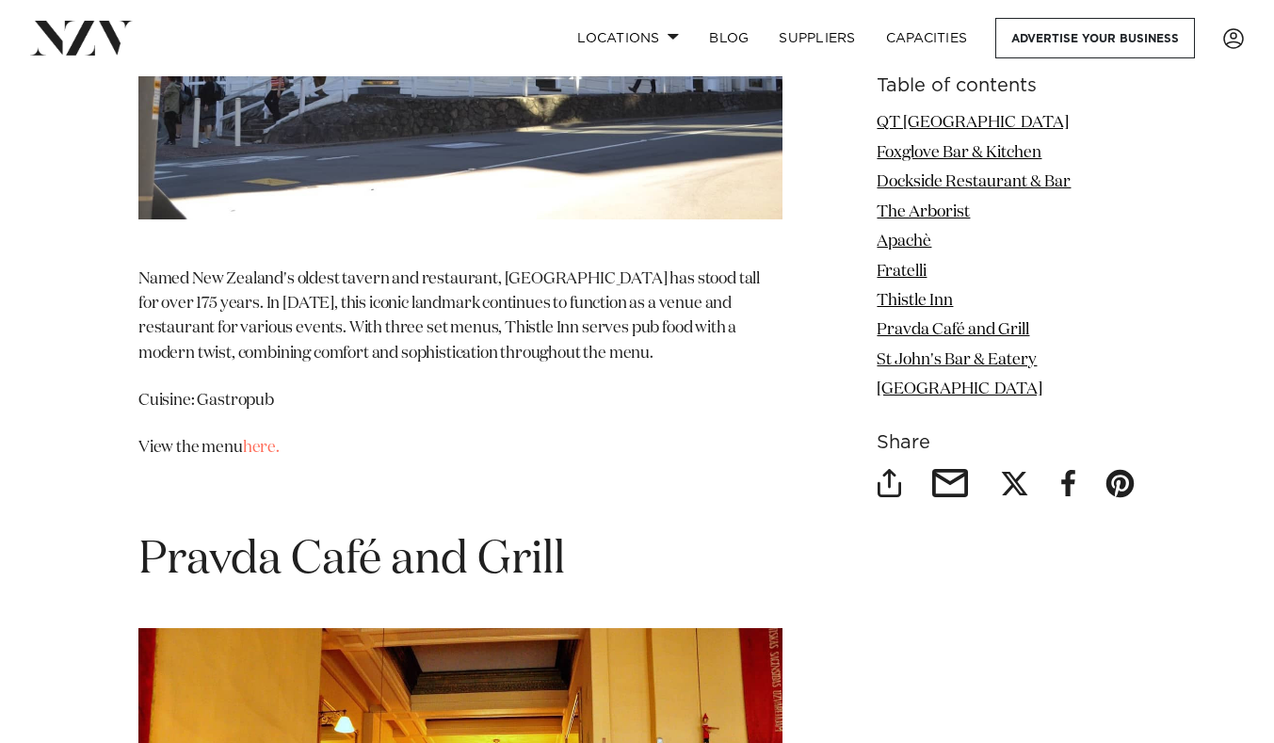
scroll to position [6968, 0]
